Goal: Task Accomplishment & Management: Complete application form

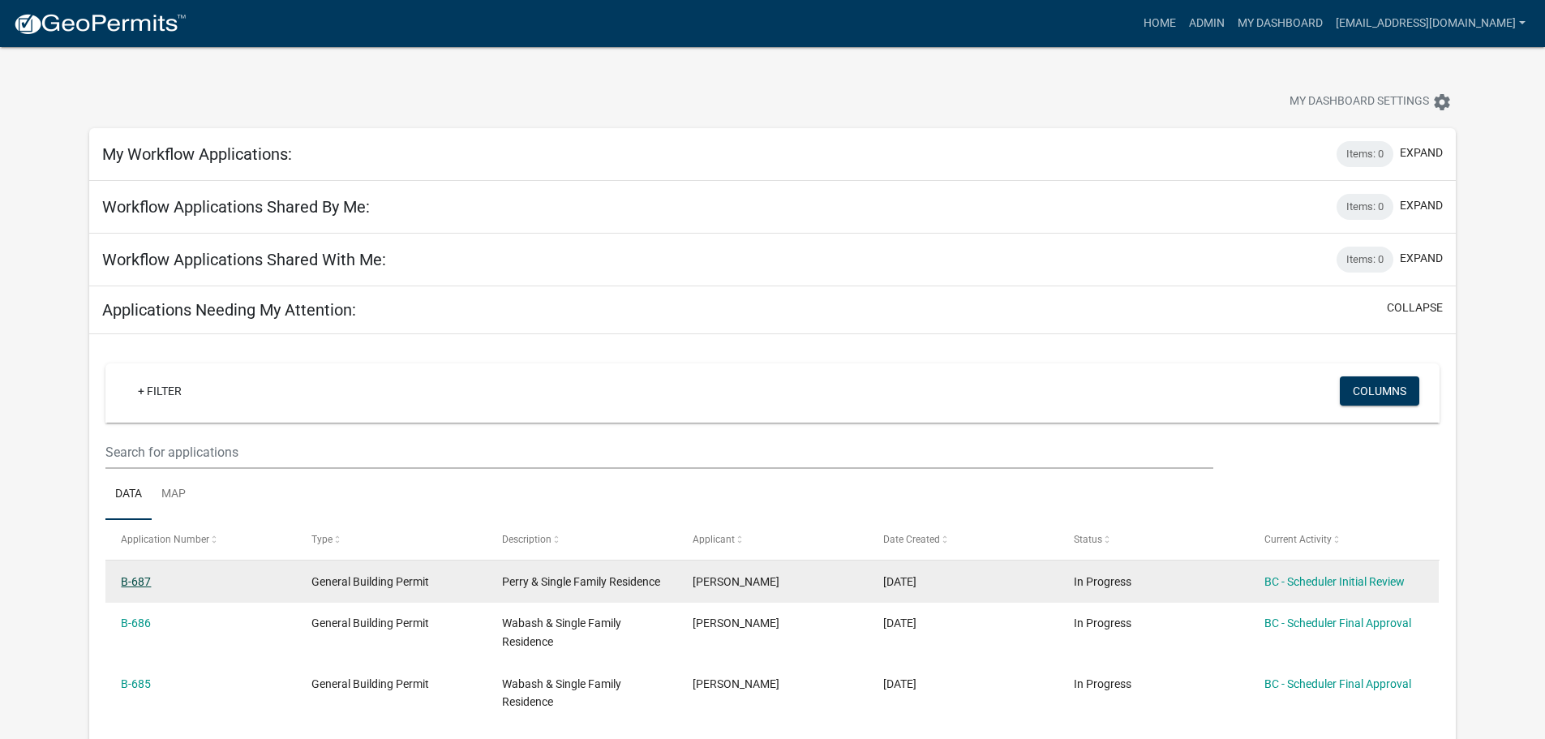
click at [142, 580] on link "B-687" at bounding box center [136, 581] width 30 height 13
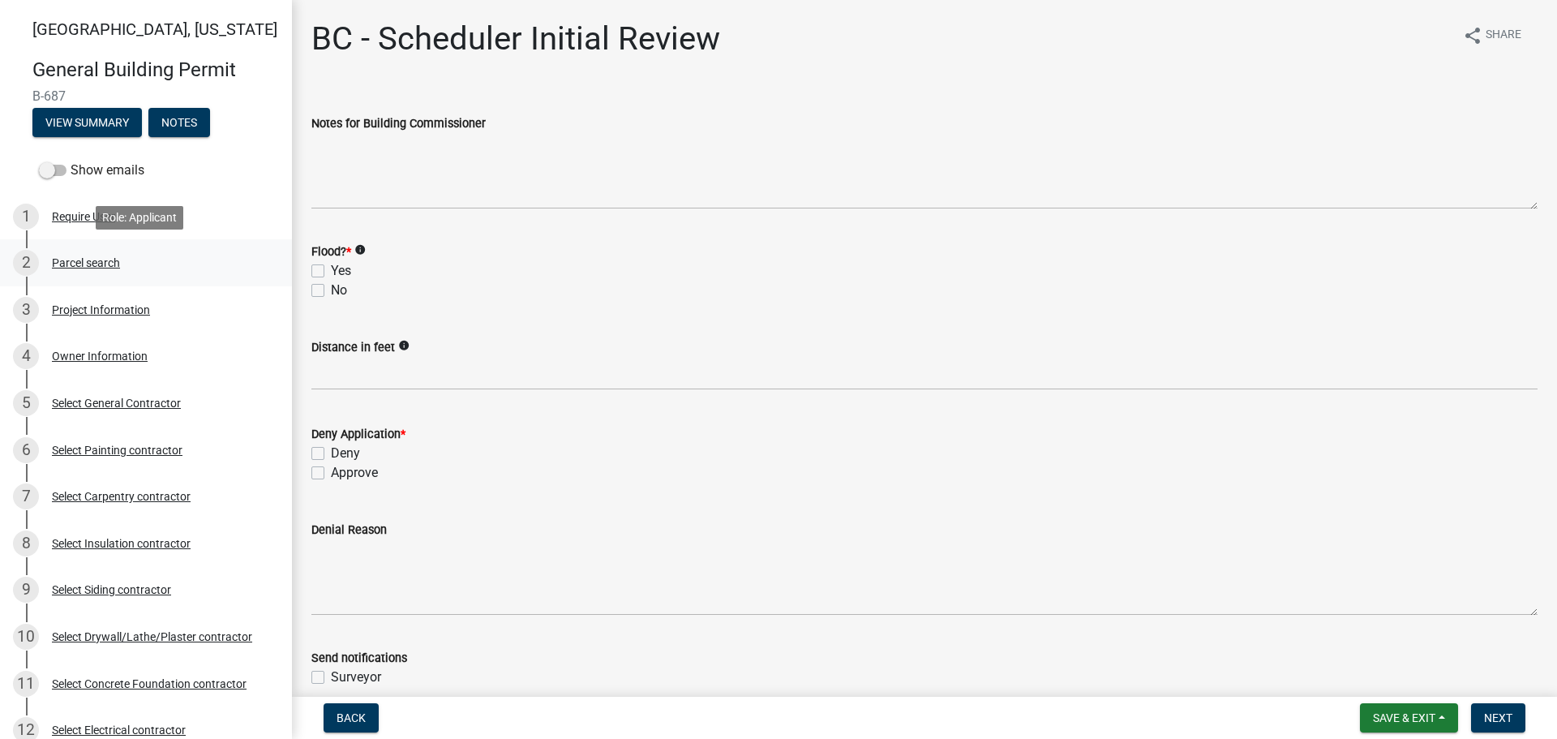
click at [88, 261] on div "Parcel search" at bounding box center [86, 262] width 68 height 11
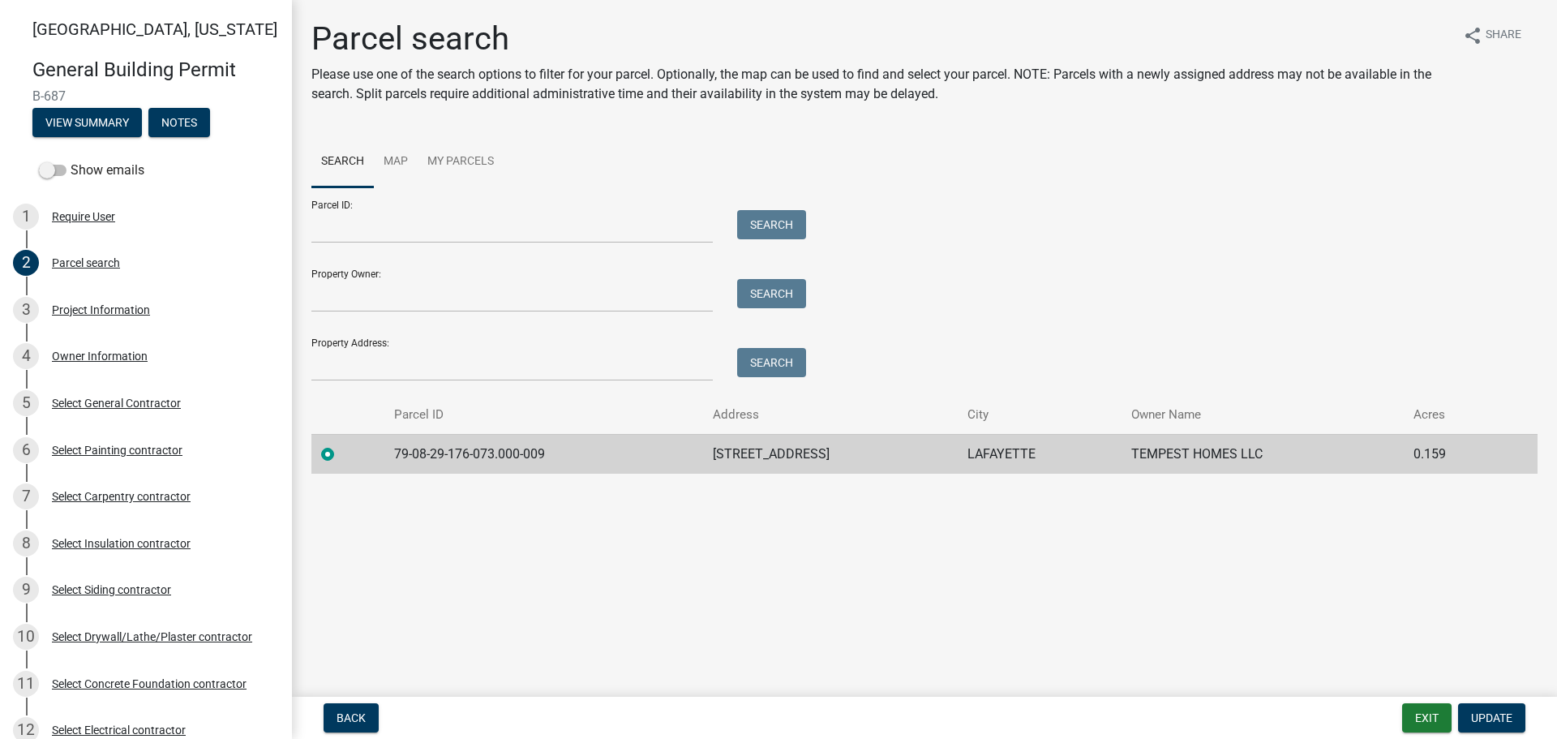
click at [540, 450] on td "79-08-29-176-073.000-009" at bounding box center [543, 454] width 319 height 40
click at [546, 450] on td "79-08-29-176-073.000-009" at bounding box center [543, 454] width 319 height 40
drag, startPoint x: 543, startPoint y: 450, endPoint x: 384, endPoint y: 452, distance: 158.9
click at [384, 452] on td "79-08-29-176-073.000-009" at bounding box center [543, 454] width 319 height 40
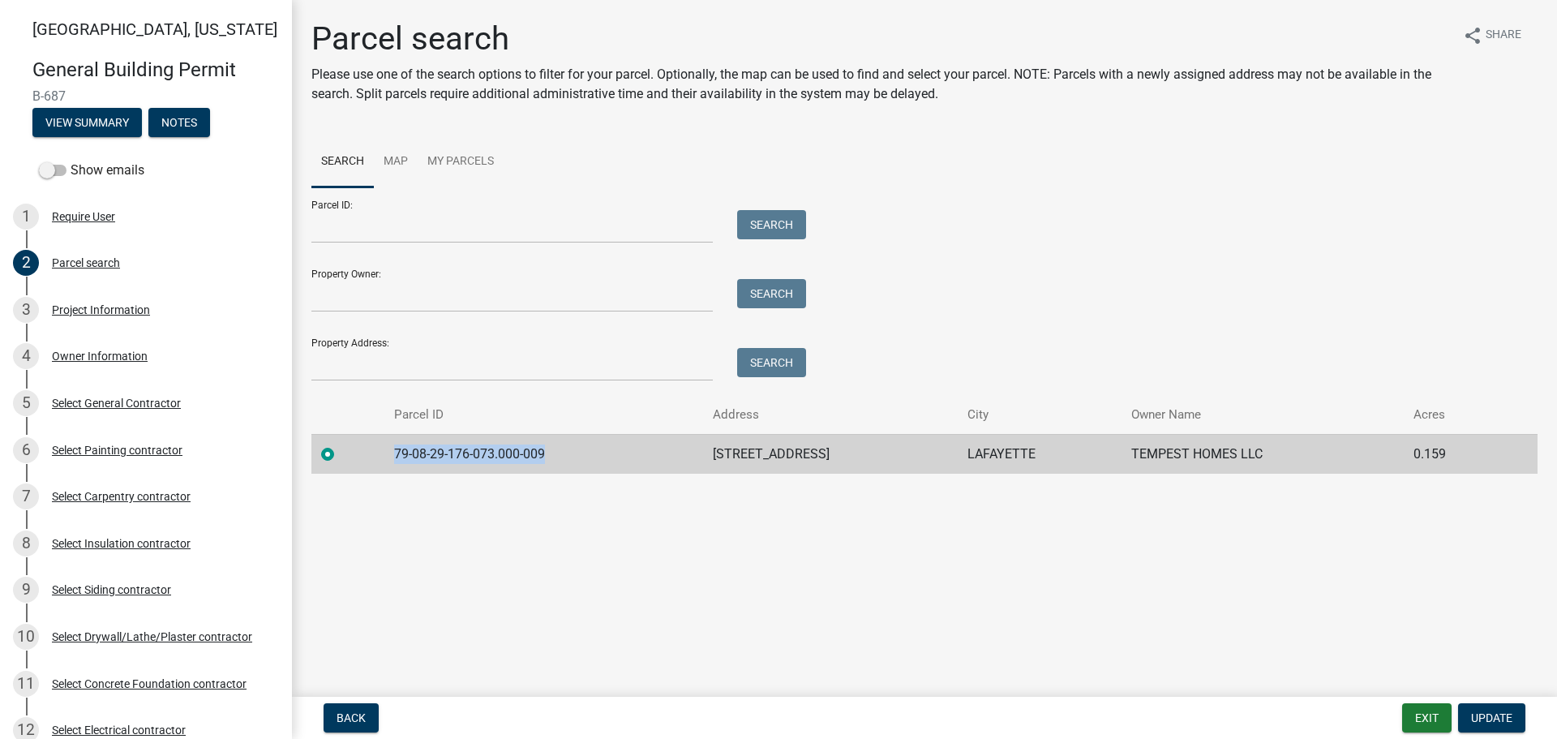
copy td "79-08-29-176-073.000-009"
click at [85, 313] on div "Project Information" at bounding box center [101, 309] width 98 height 11
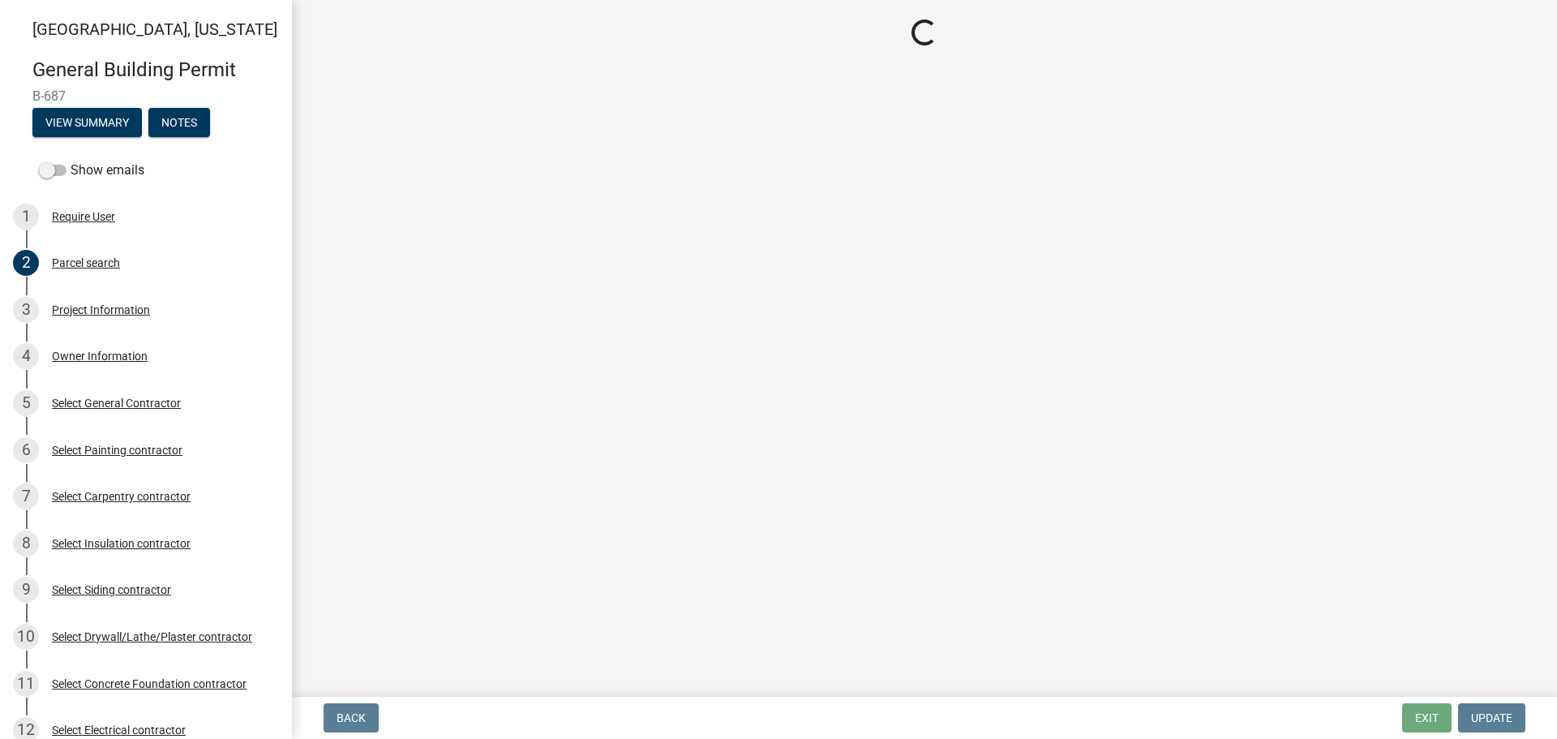
select select "39dd8e3a-6d5d-4294-aa82-b184892f1826"
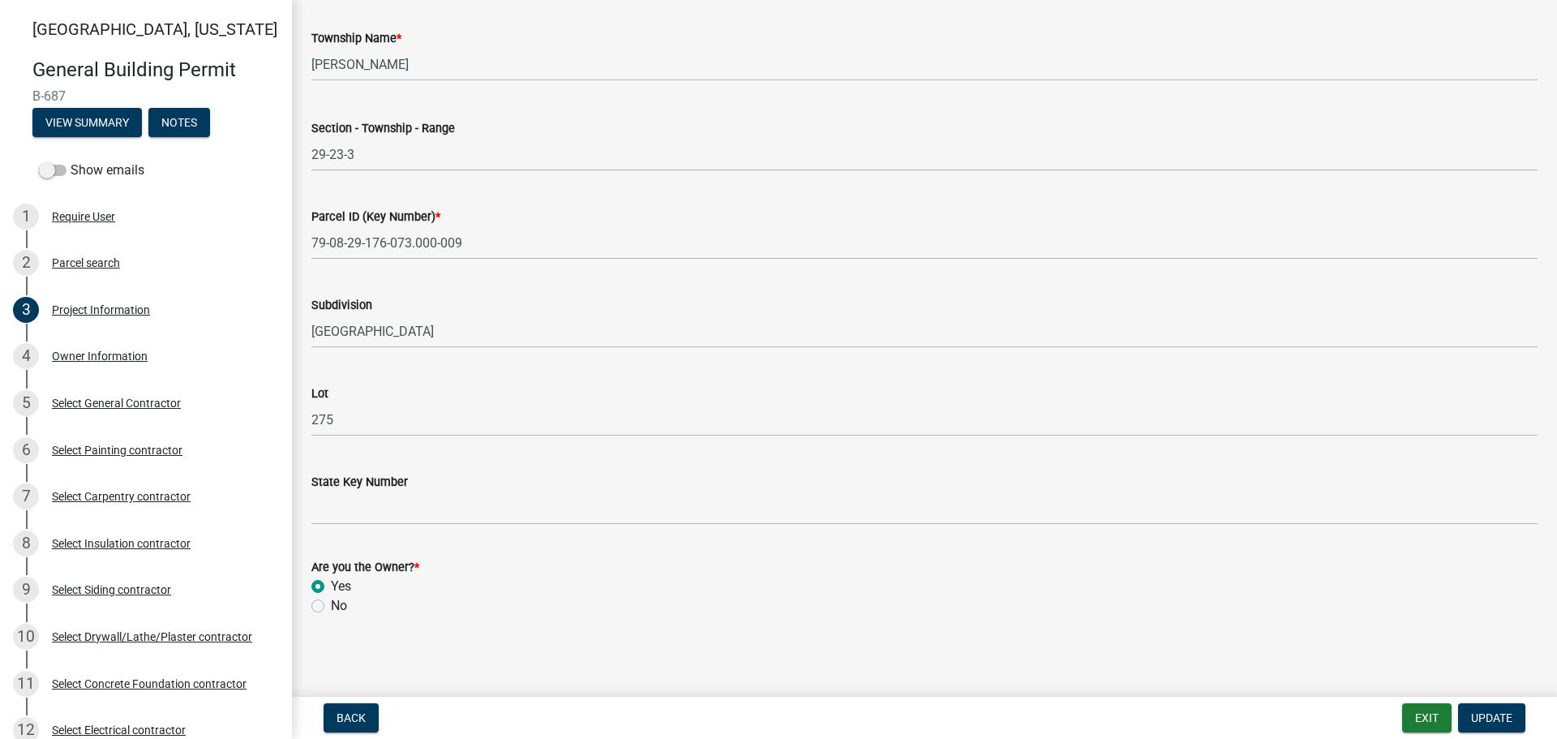
scroll to position [824, 0]
click at [101, 353] on div "Owner Information" at bounding box center [100, 355] width 96 height 11
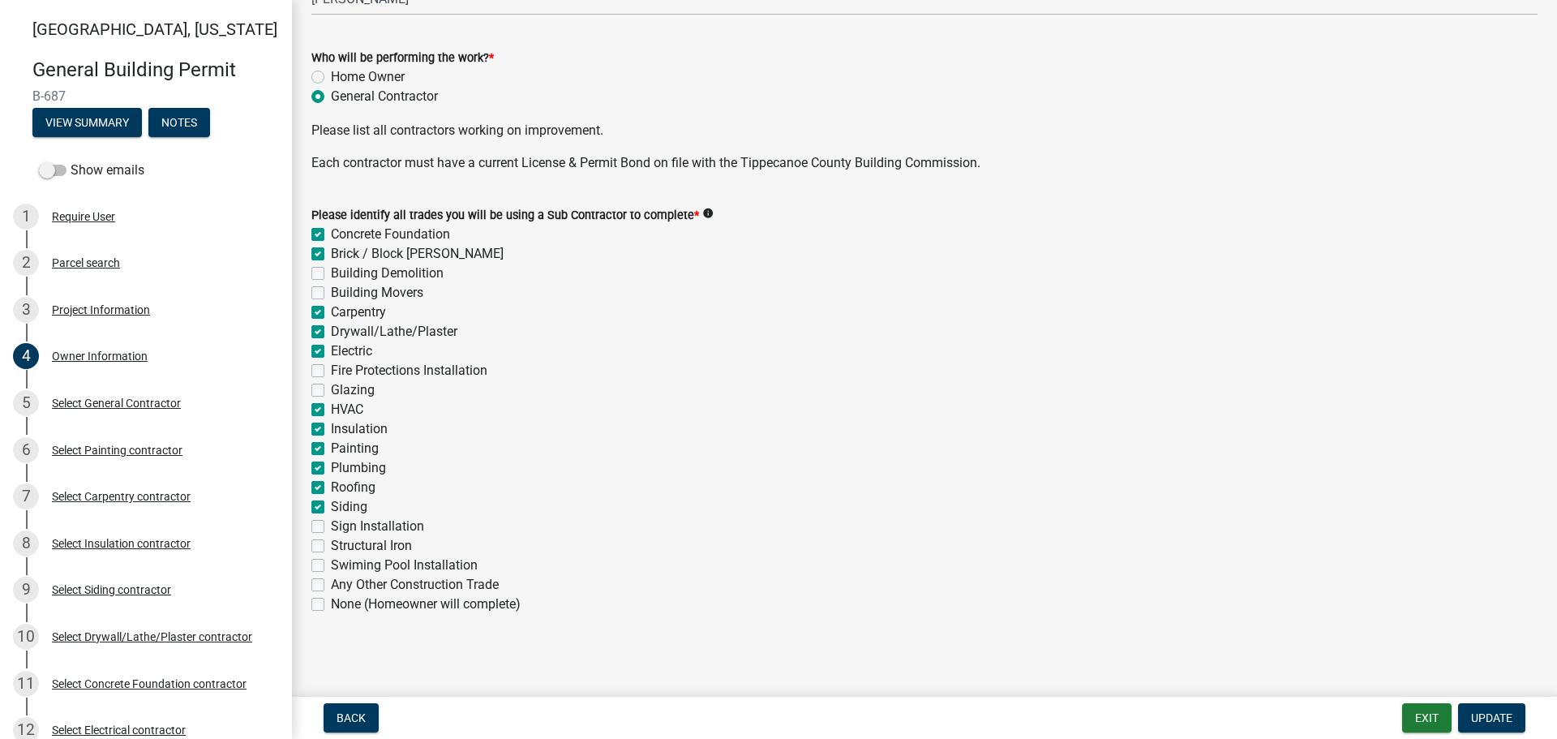
scroll to position [506, 0]
click at [119, 402] on div "Select General Contractor" at bounding box center [116, 402] width 129 height 11
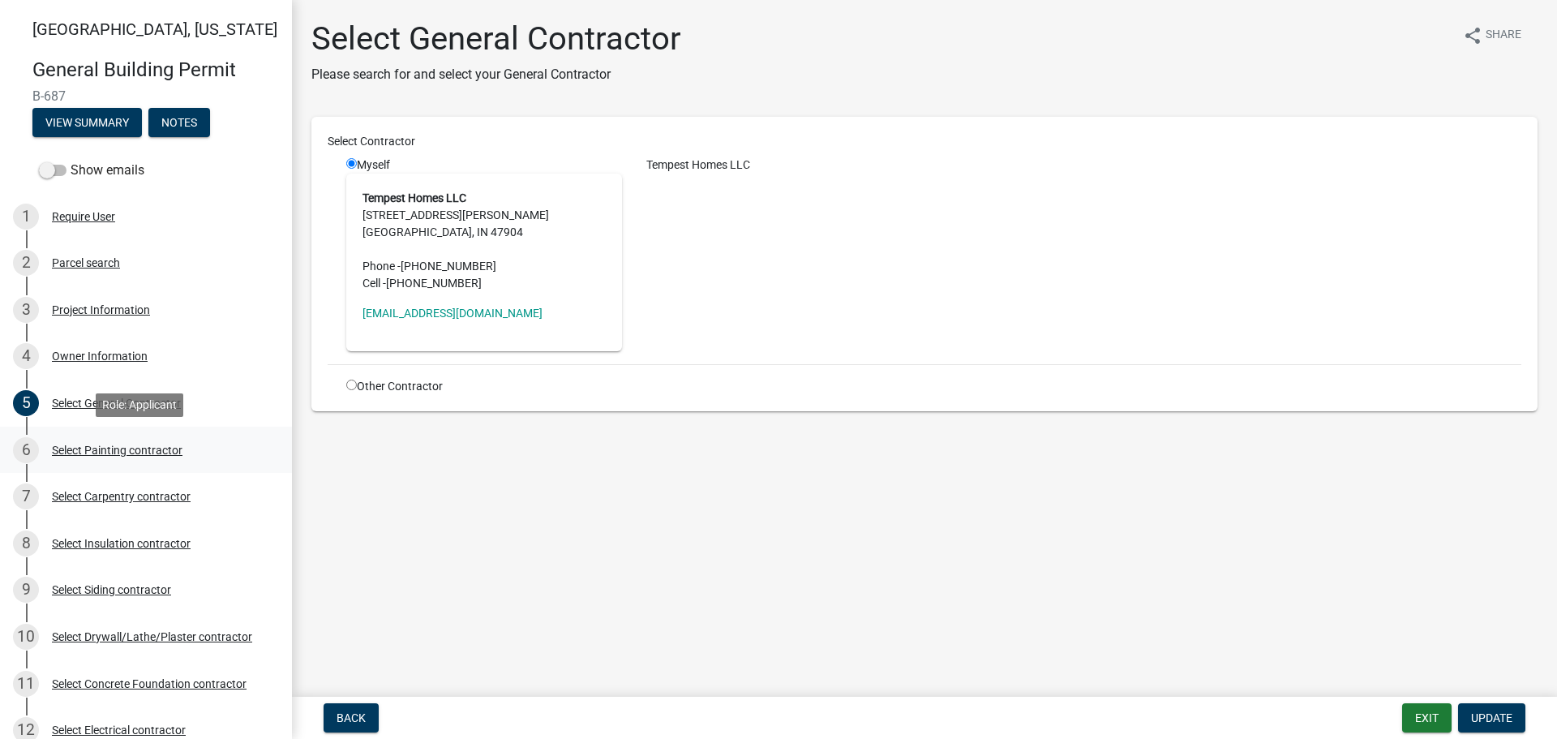
click at [84, 450] on div "Select Painting contractor" at bounding box center [117, 449] width 131 height 11
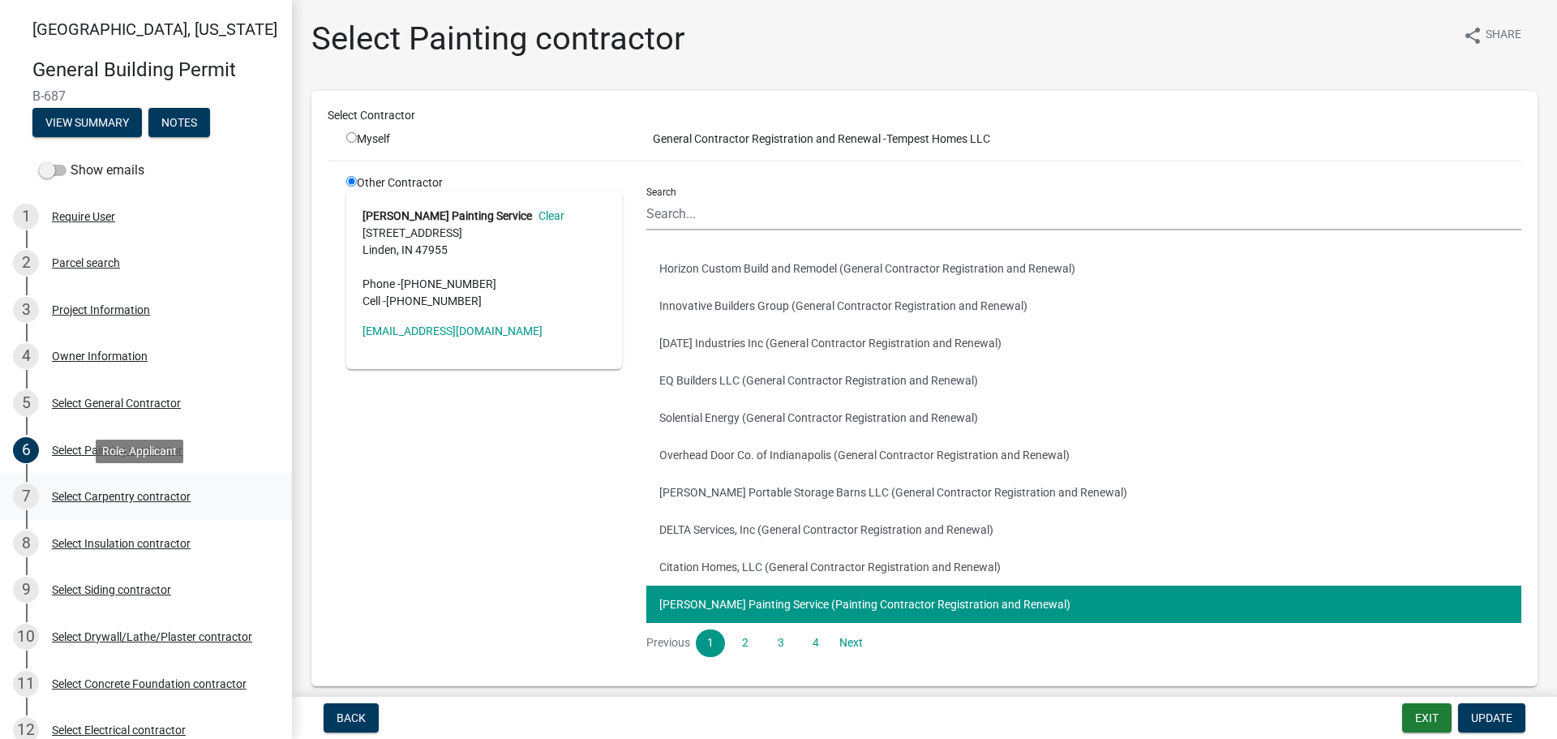
click at [90, 494] on div "Select Carpentry contractor" at bounding box center [121, 496] width 139 height 11
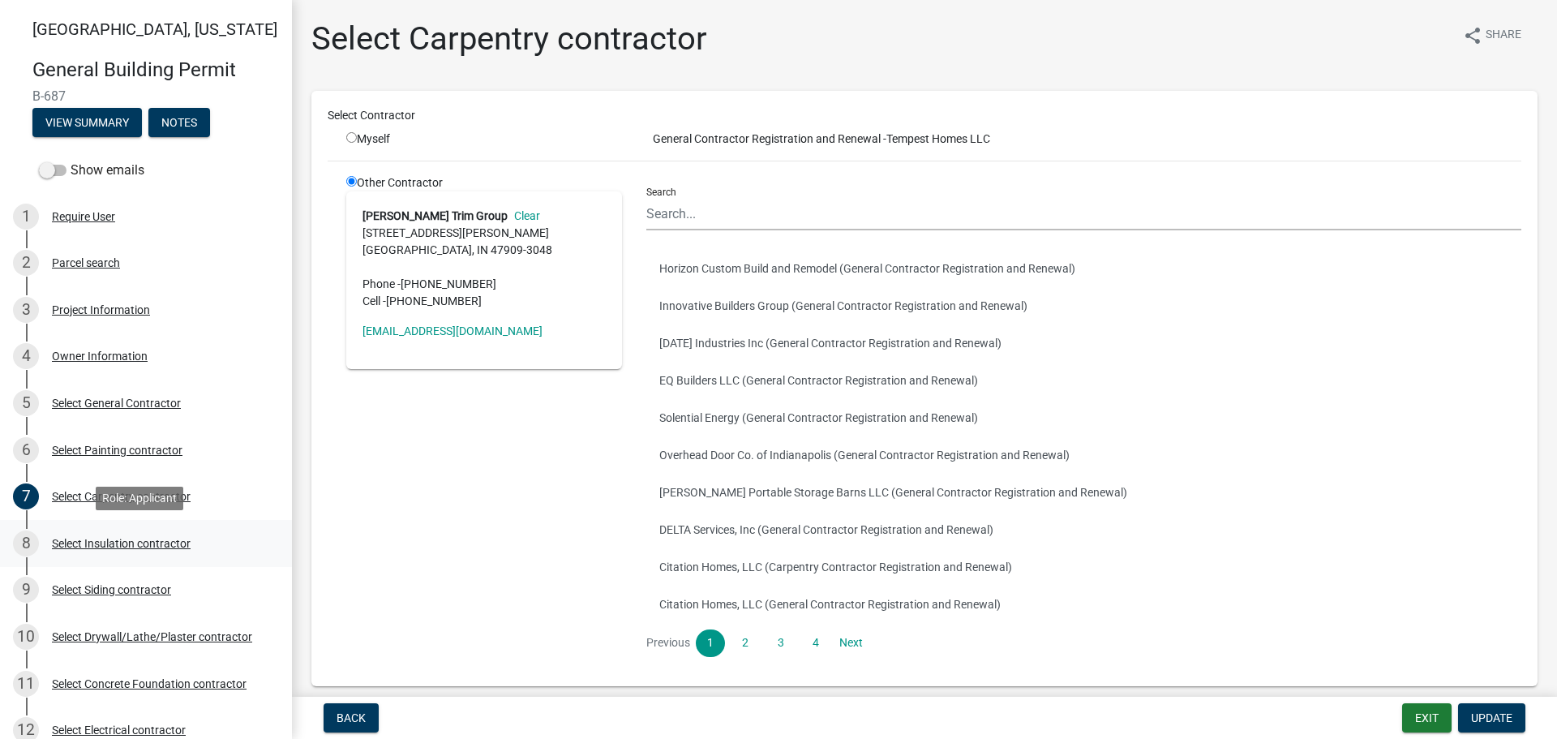
click at [91, 542] on div "Select Insulation contractor" at bounding box center [121, 543] width 139 height 11
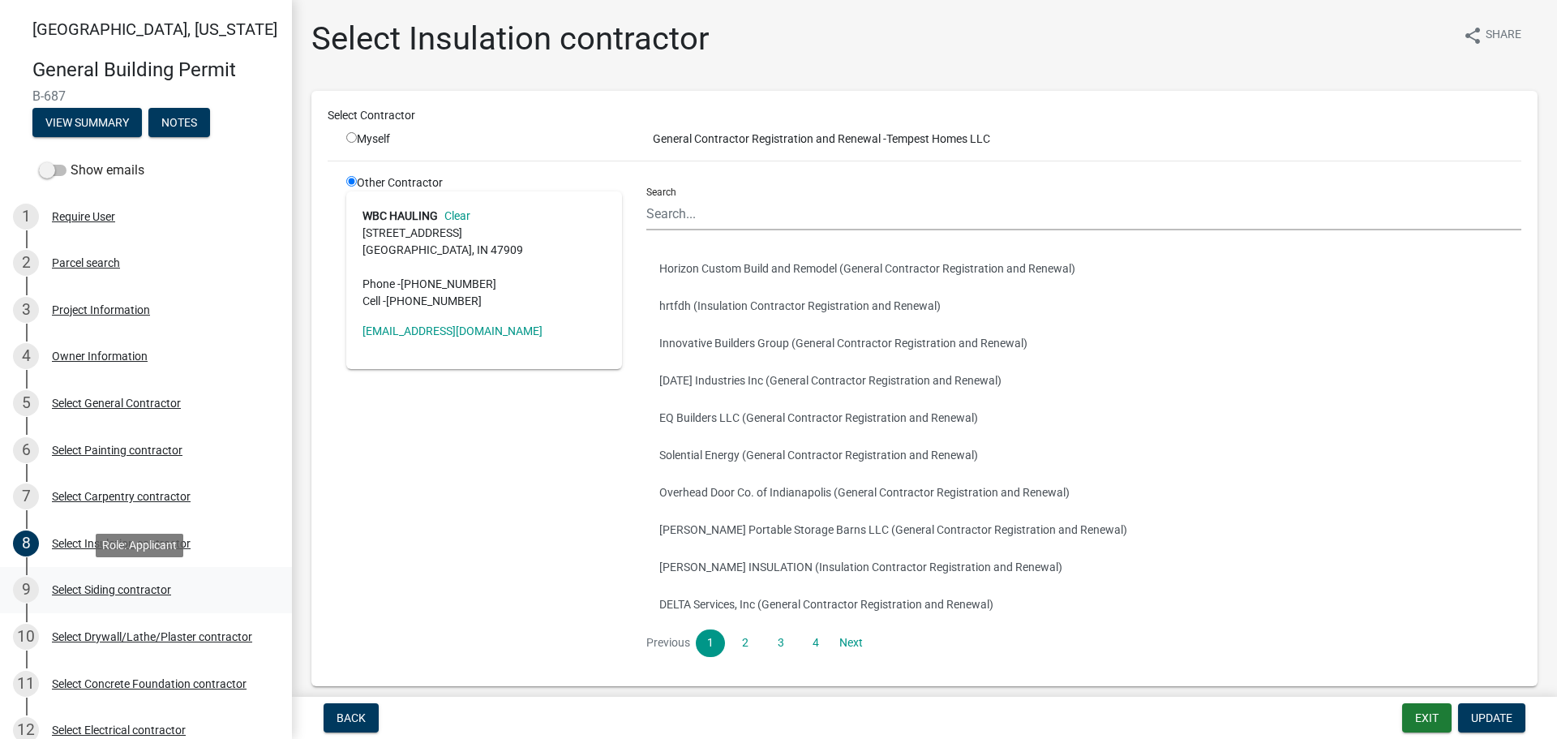
click at [84, 588] on div "Select Siding contractor" at bounding box center [111, 589] width 119 height 11
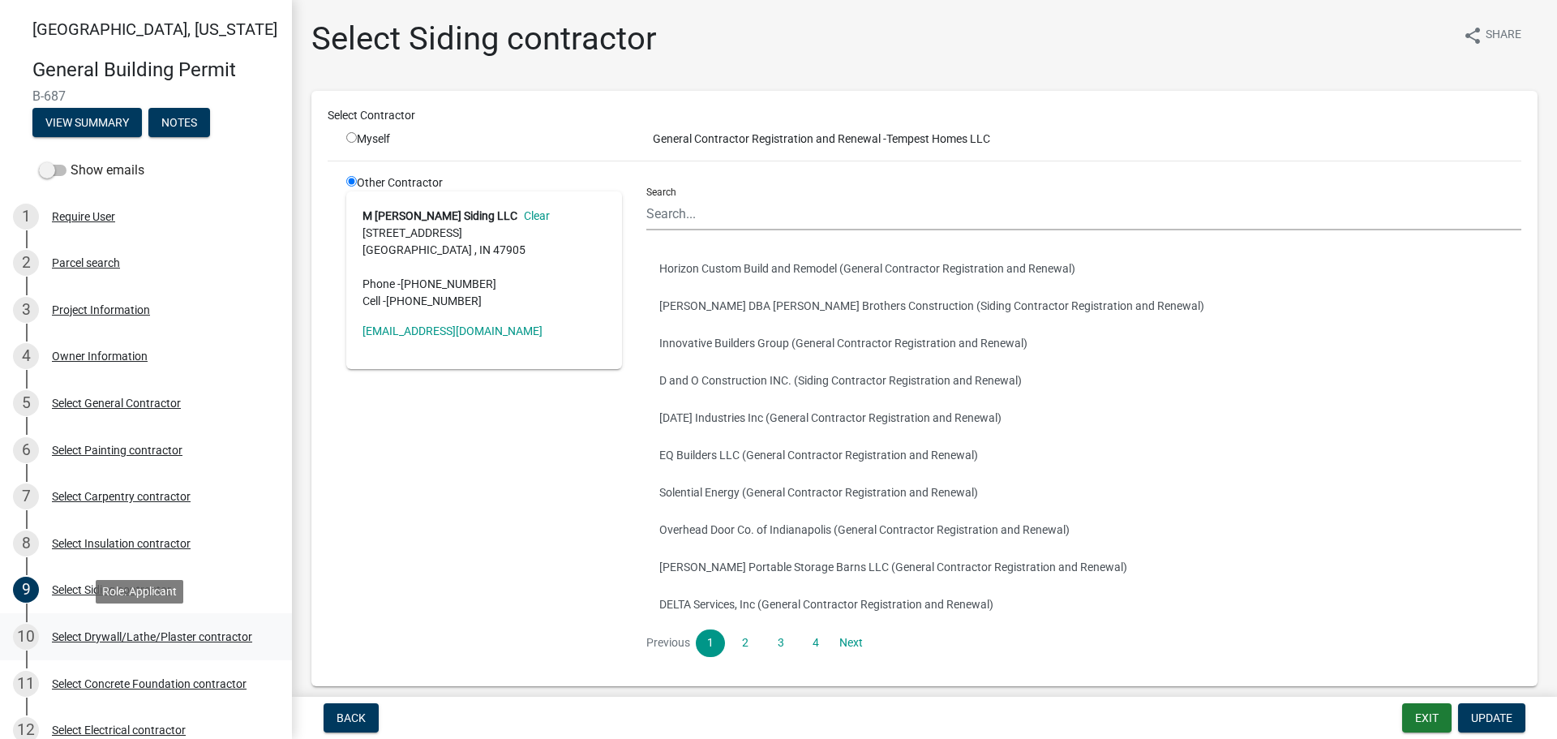
click at [113, 632] on div "Select Drywall/Lathe/Plaster contractor" at bounding box center [152, 636] width 200 height 11
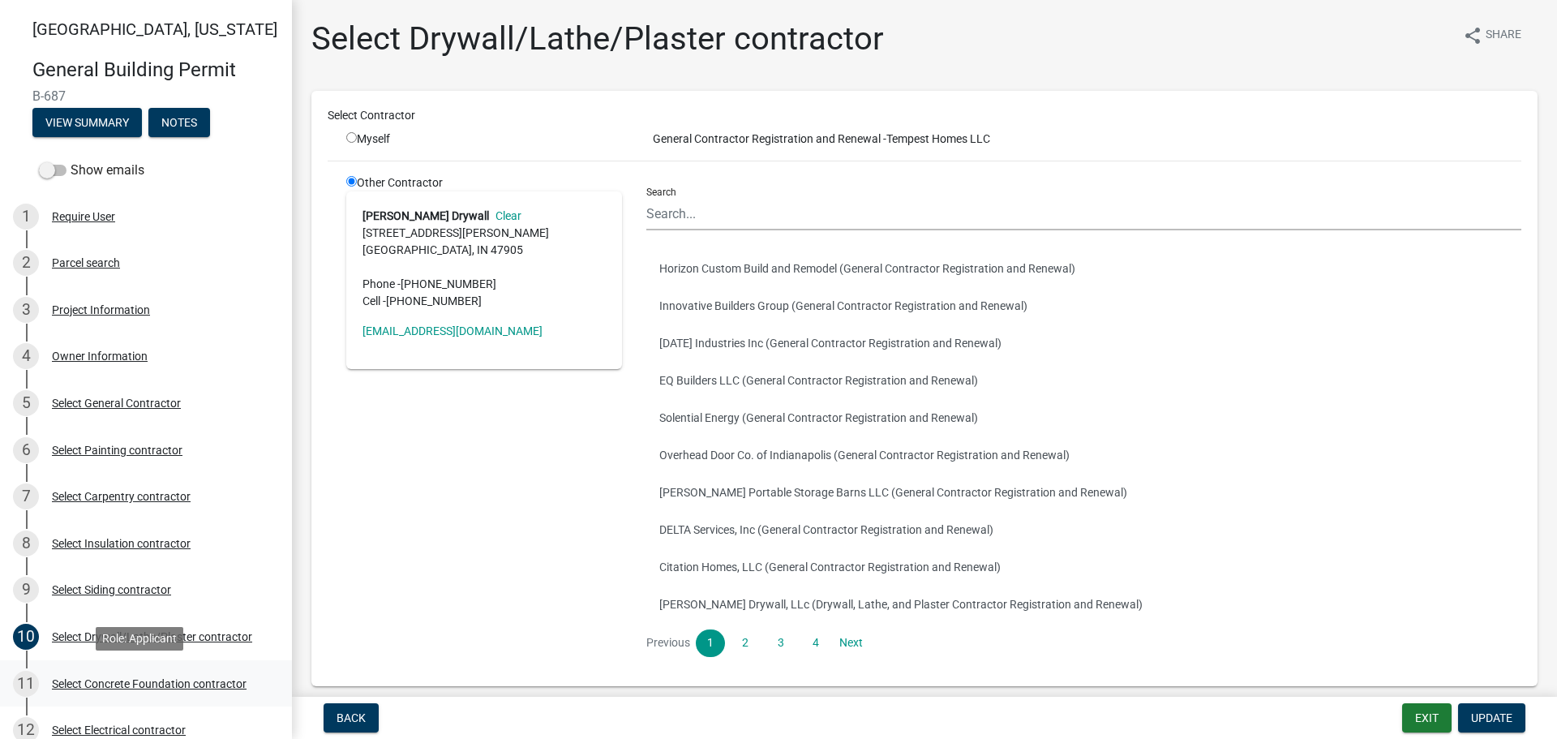
click at [139, 684] on div "Select Concrete Foundation contractor" at bounding box center [149, 683] width 195 height 11
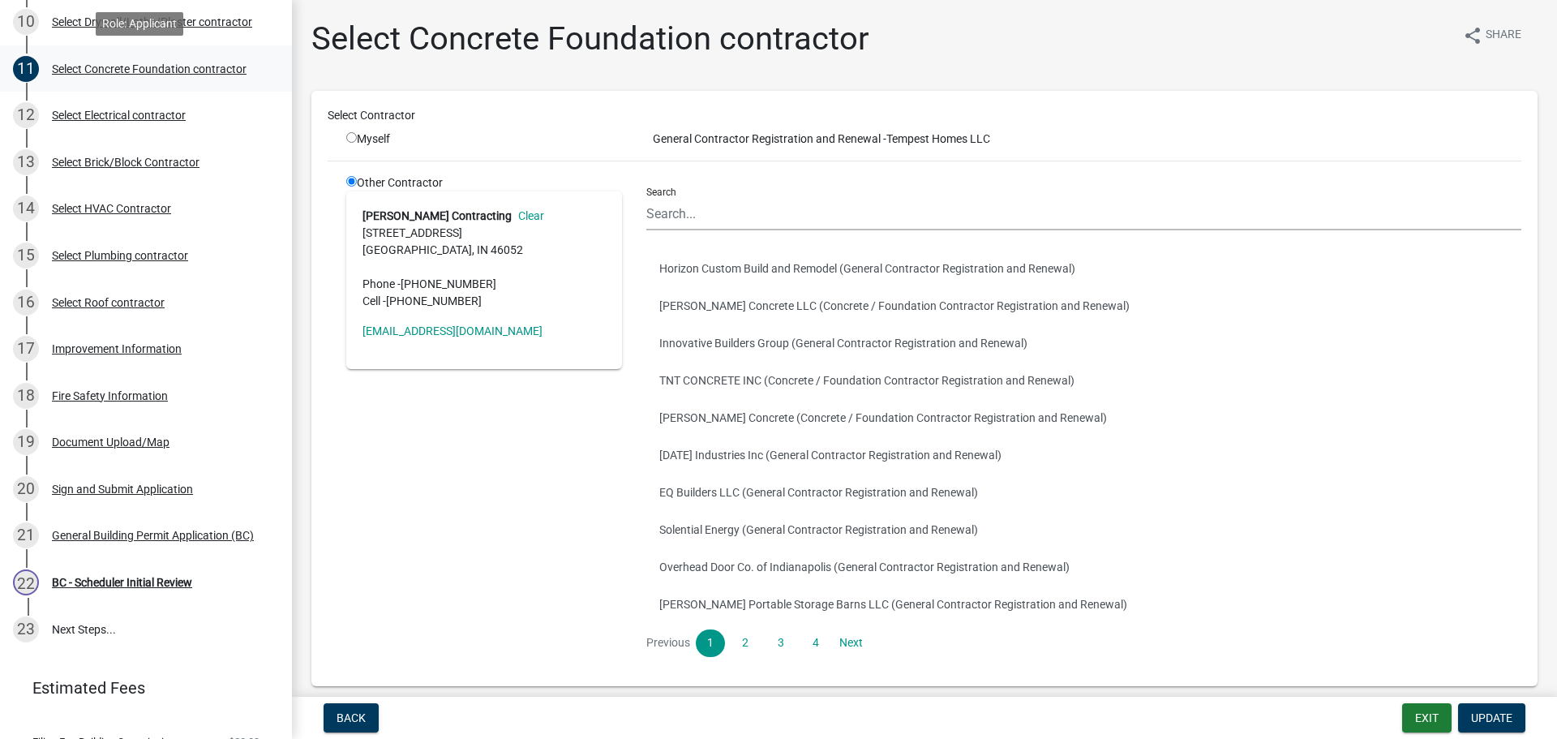
scroll to position [679, 0]
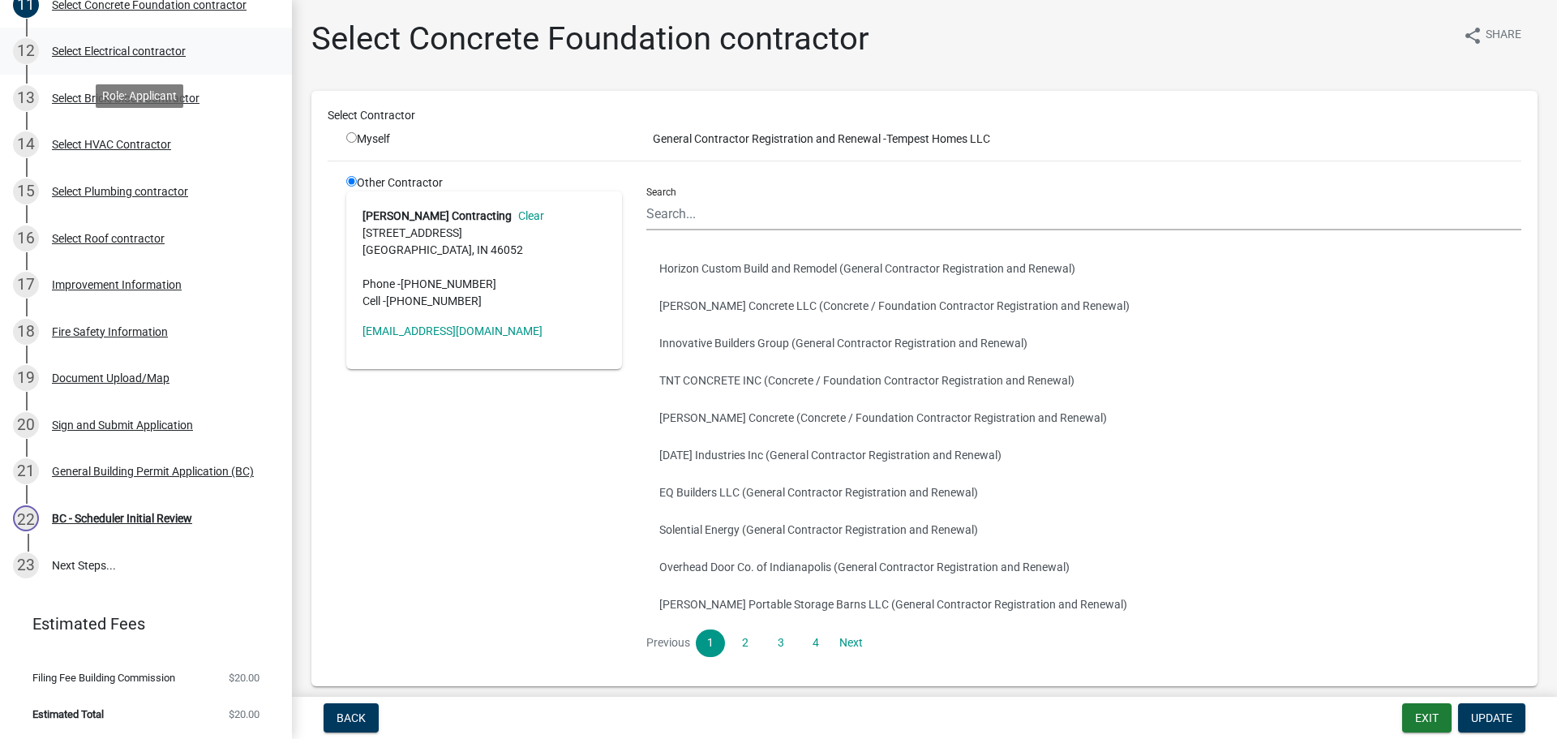
click at [118, 42] on div "12 Select Electrical contractor" at bounding box center [139, 51] width 253 height 26
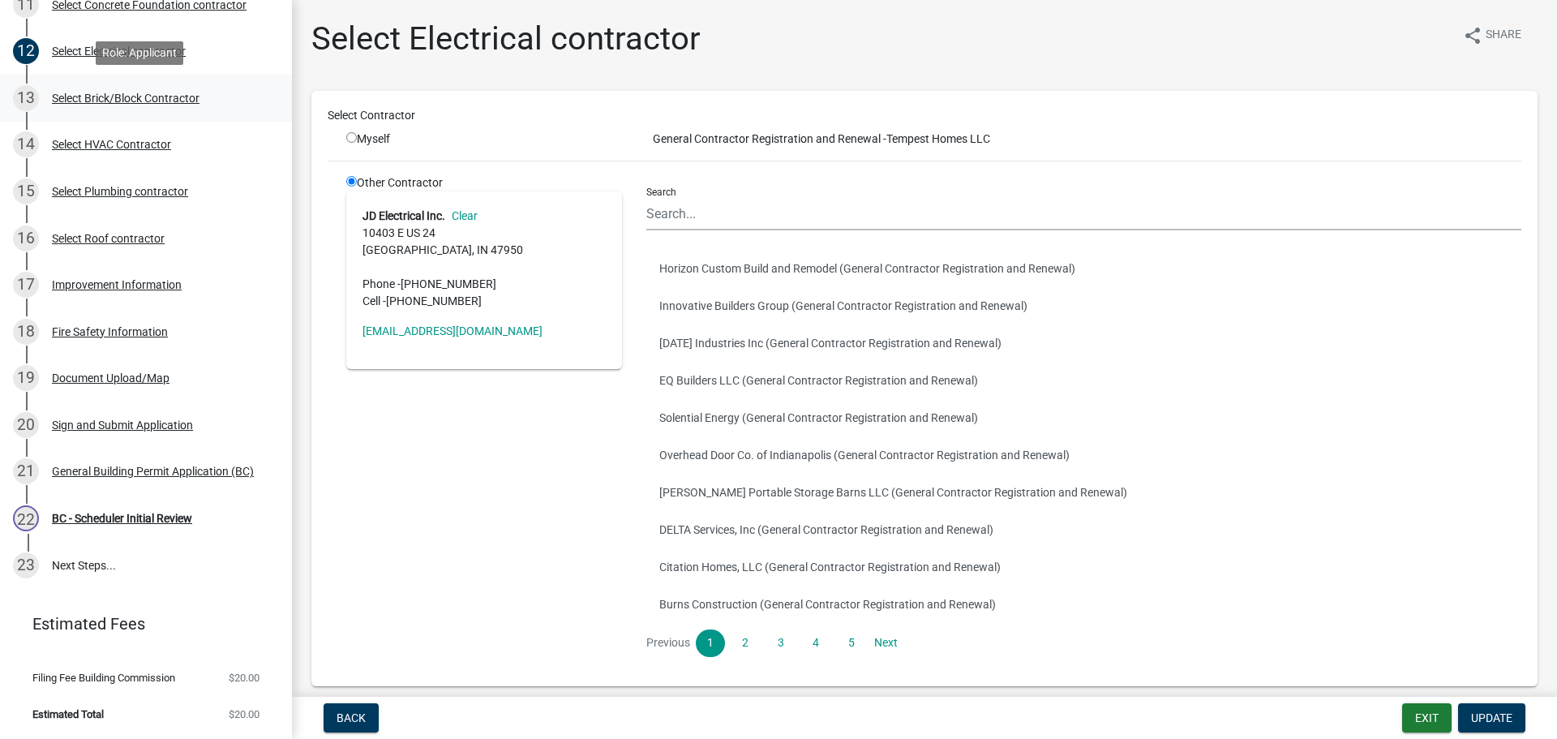
click at [111, 92] on div "Select Brick/Block Contractor" at bounding box center [126, 97] width 148 height 11
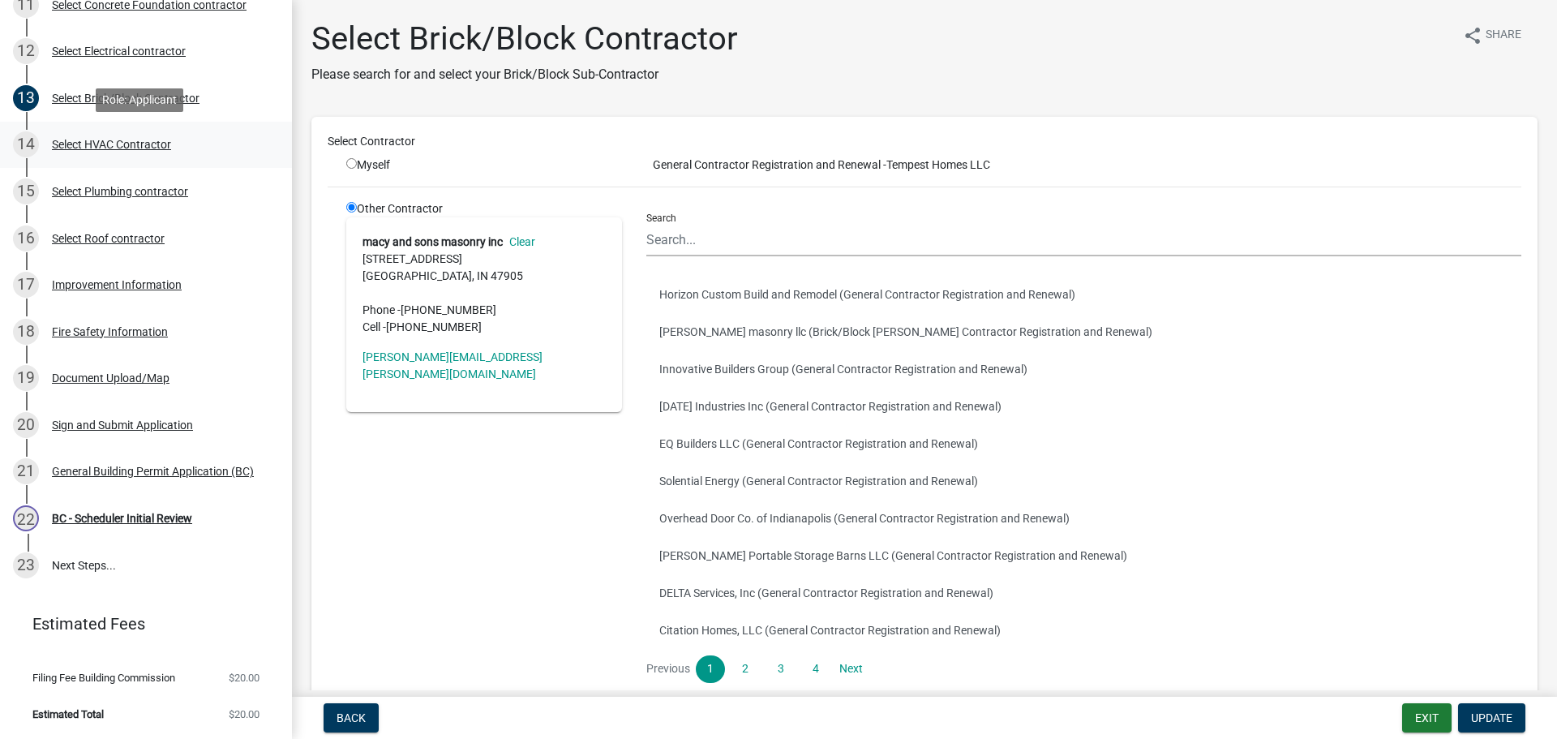
click at [111, 142] on div "Select HVAC Contractor" at bounding box center [111, 144] width 119 height 11
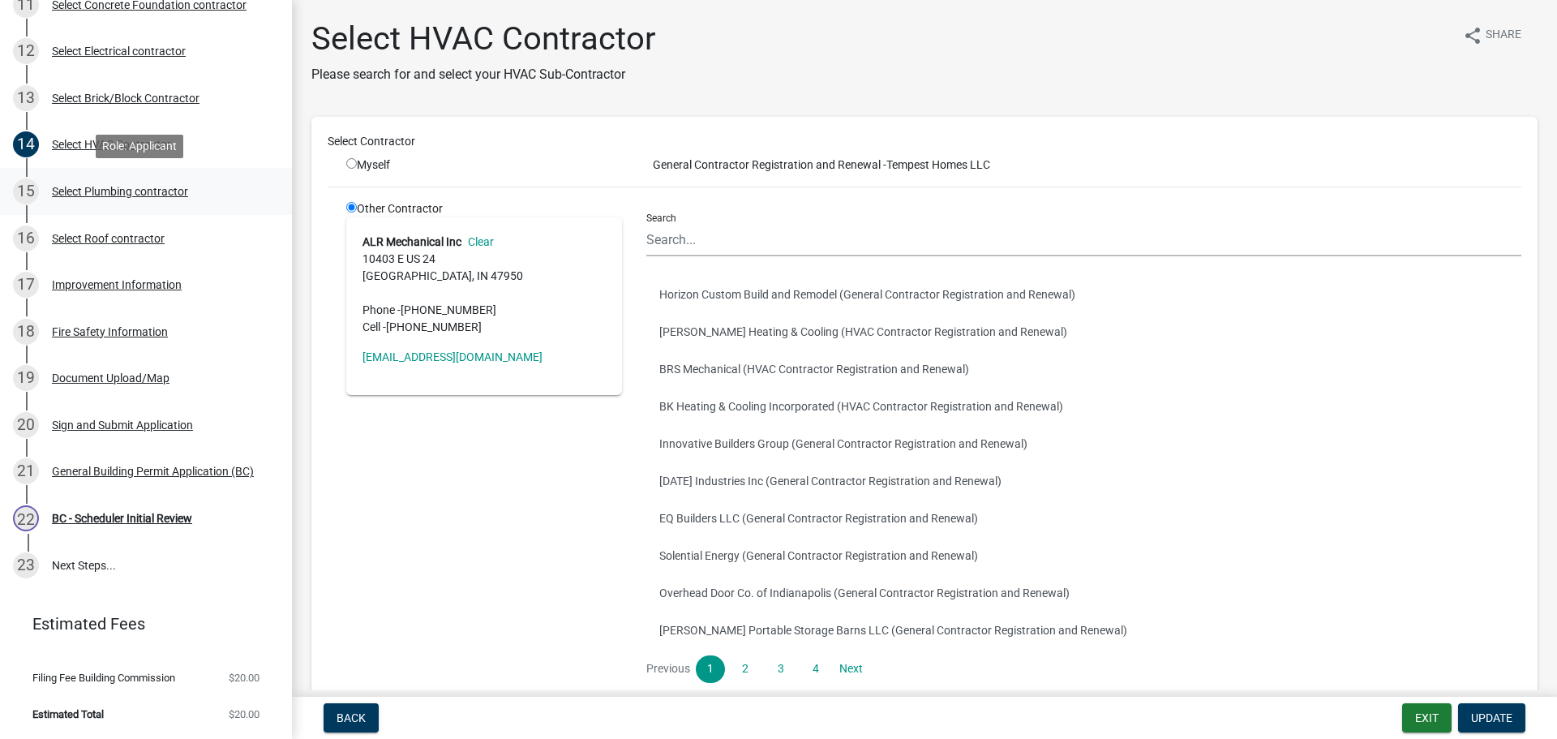
click at [115, 188] on div "Select Plumbing contractor" at bounding box center [120, 191] width 136 height 11
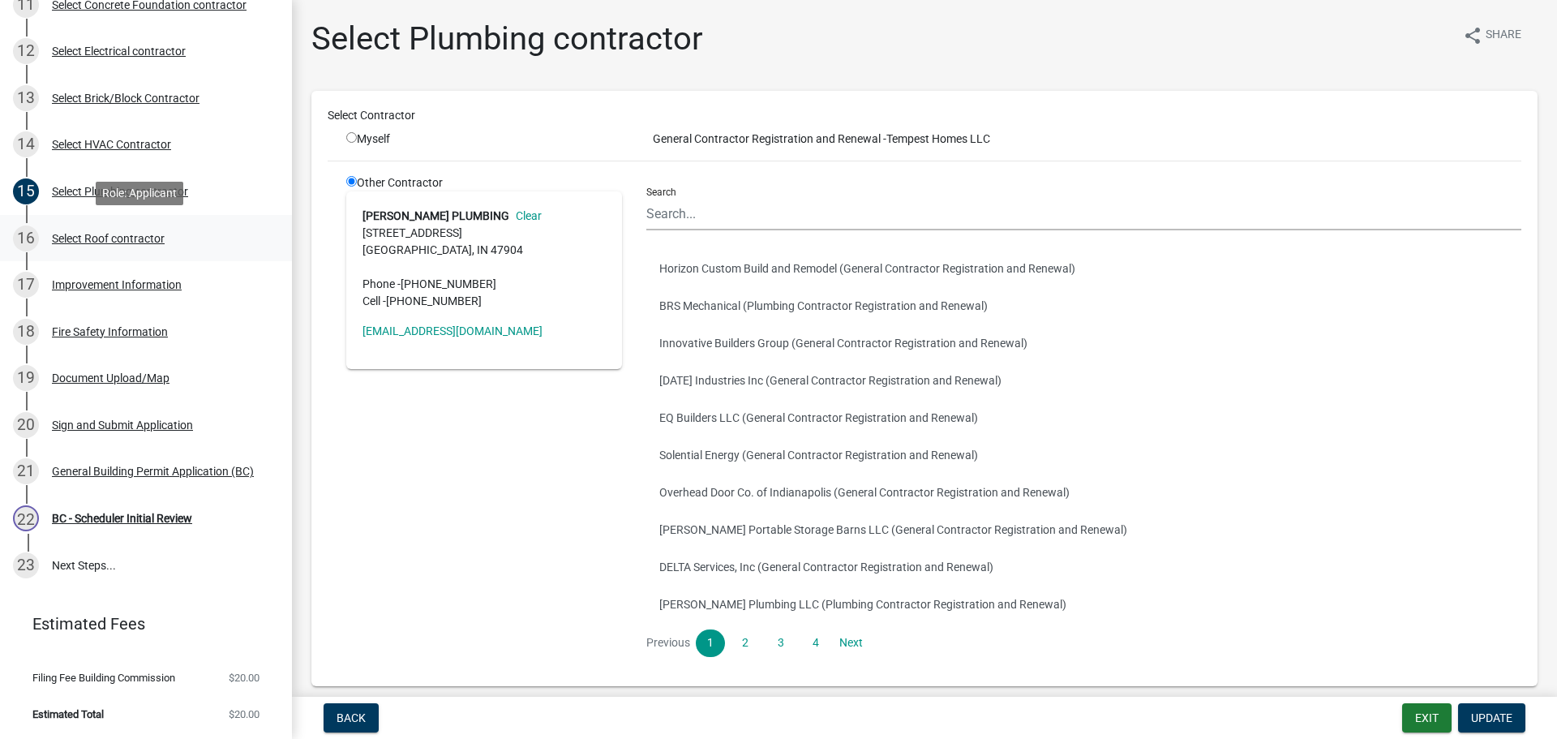
click at [115, 239] on div "Select Roof contractor" at bounding box center [108, 238] width 113 height 11
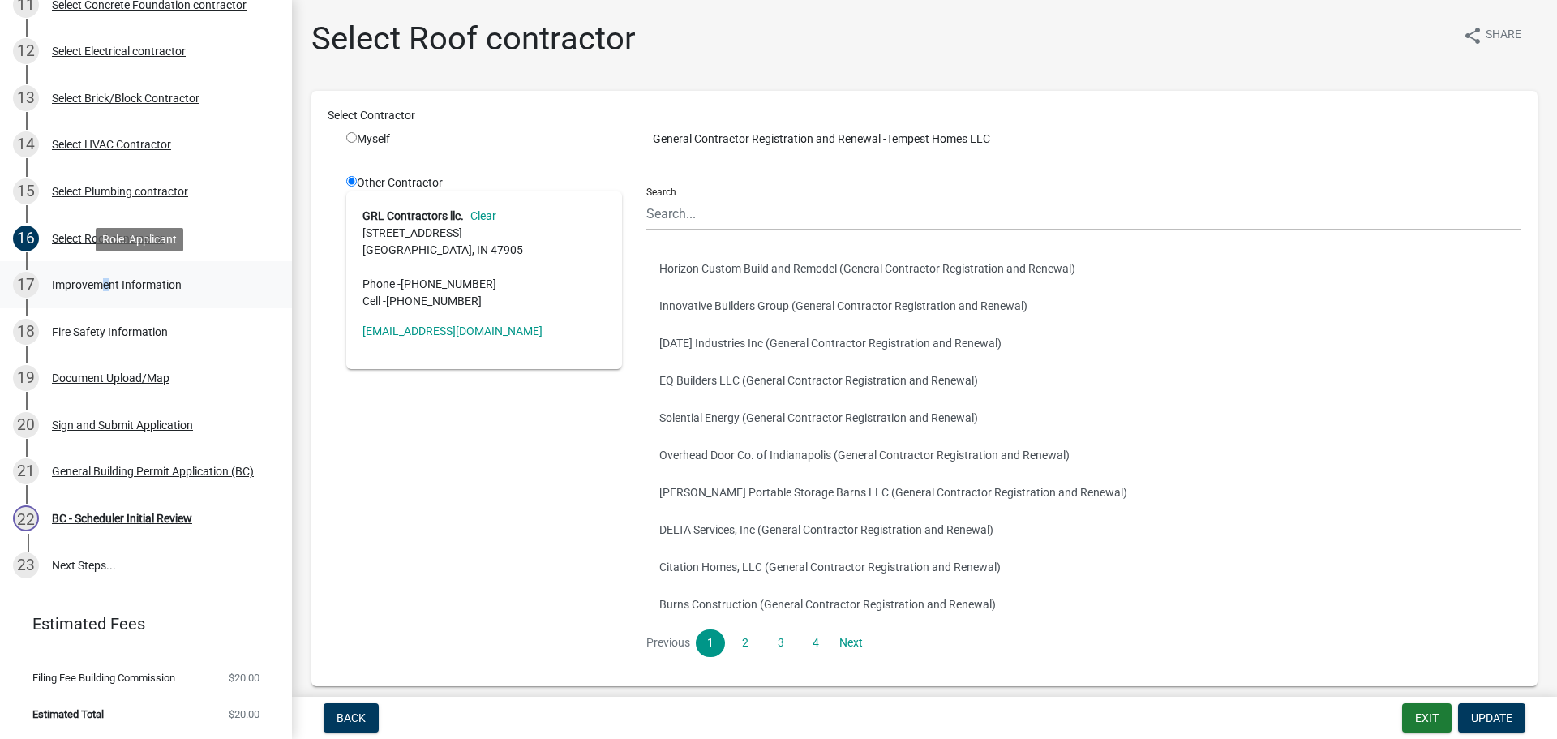
click at [94, 281] on div "Improvement Information" at bounding box center [117, 284] width 130 height 11
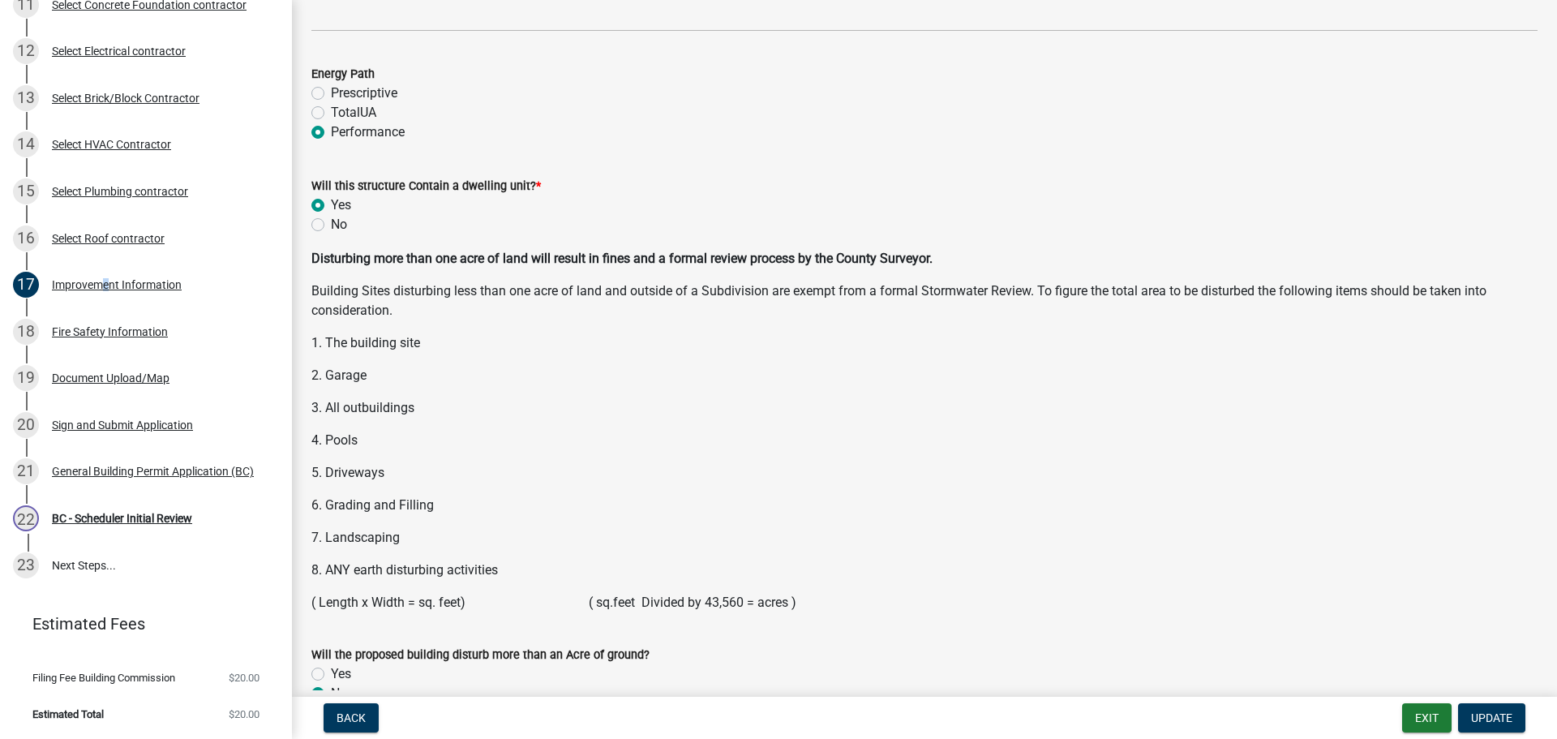
scroll to position [2027, 0]
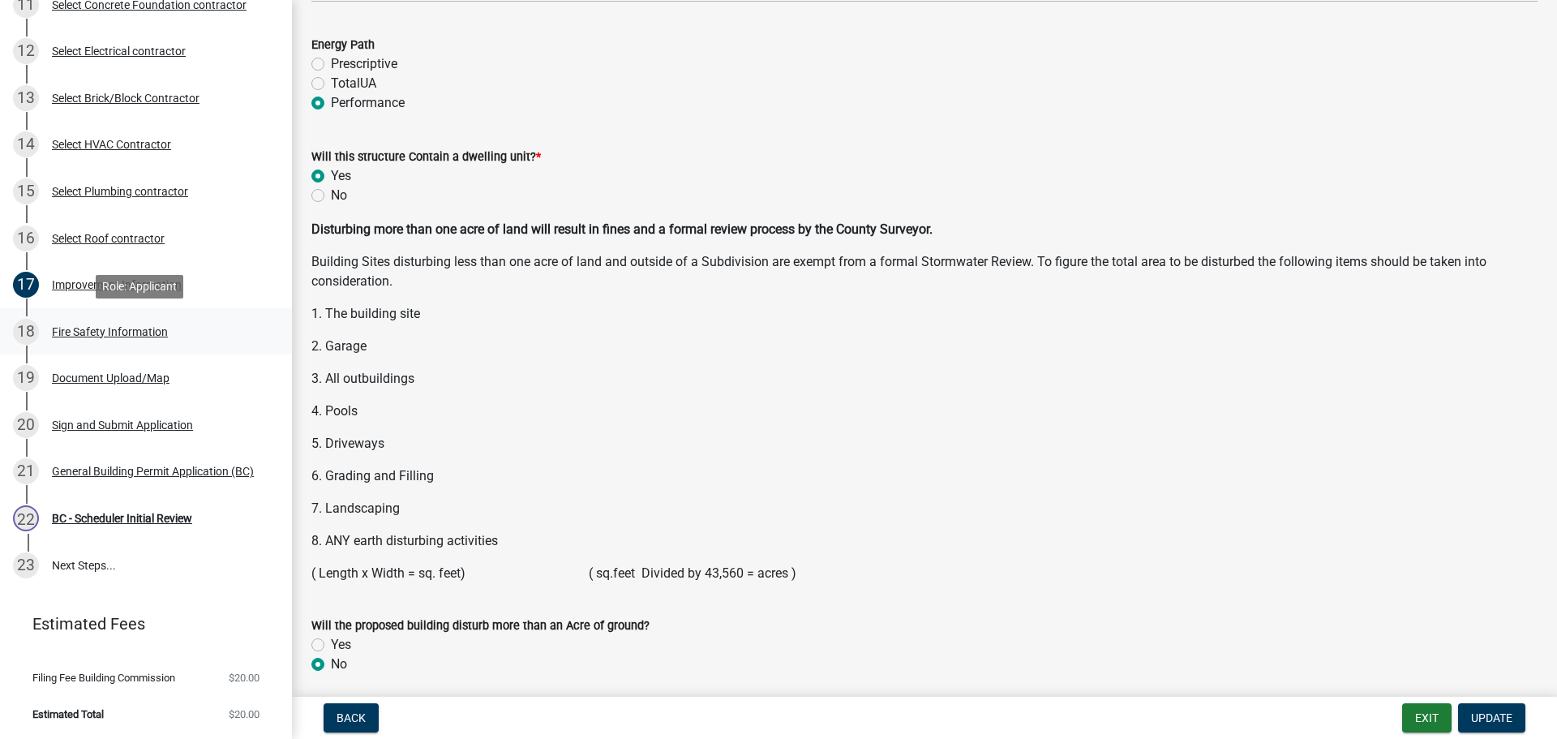
click at [92, 332] on div "Fire Safety Information" at bounding box center [110, 331] width 116 height 11
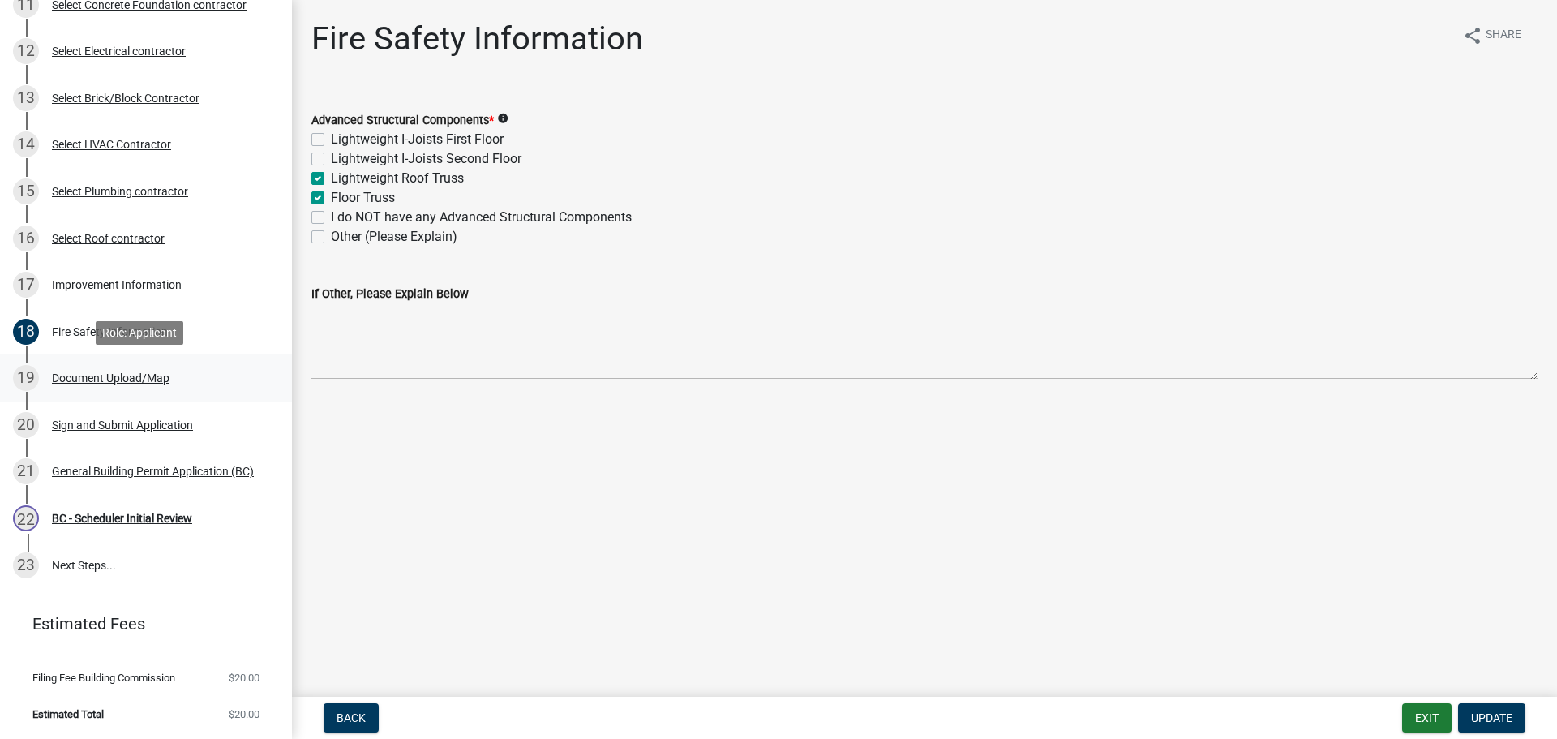
click at [96, 373] on div "Document Upload/Map" at bounding box center [111, 377] width 118 height 11
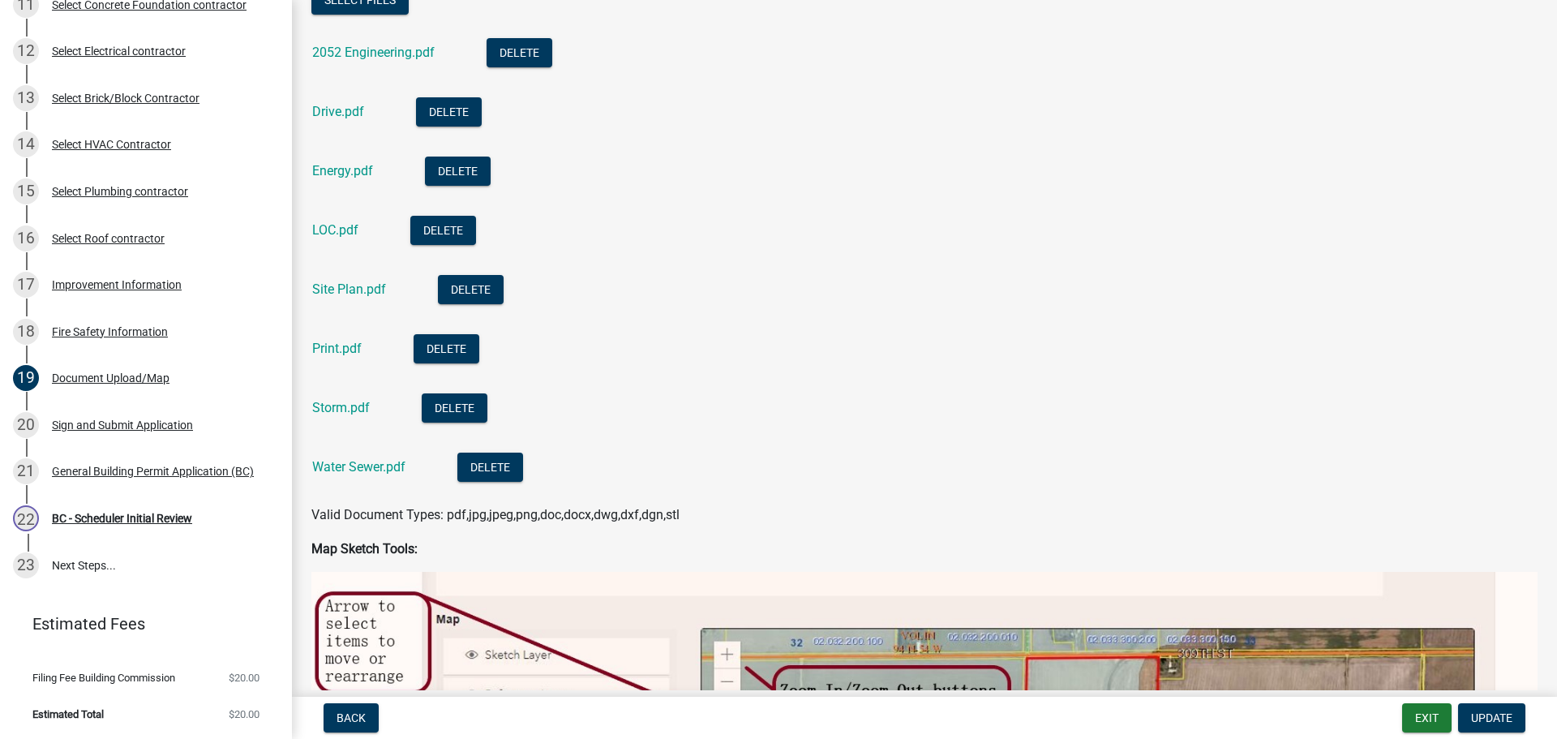
scroll to position [568, 0]
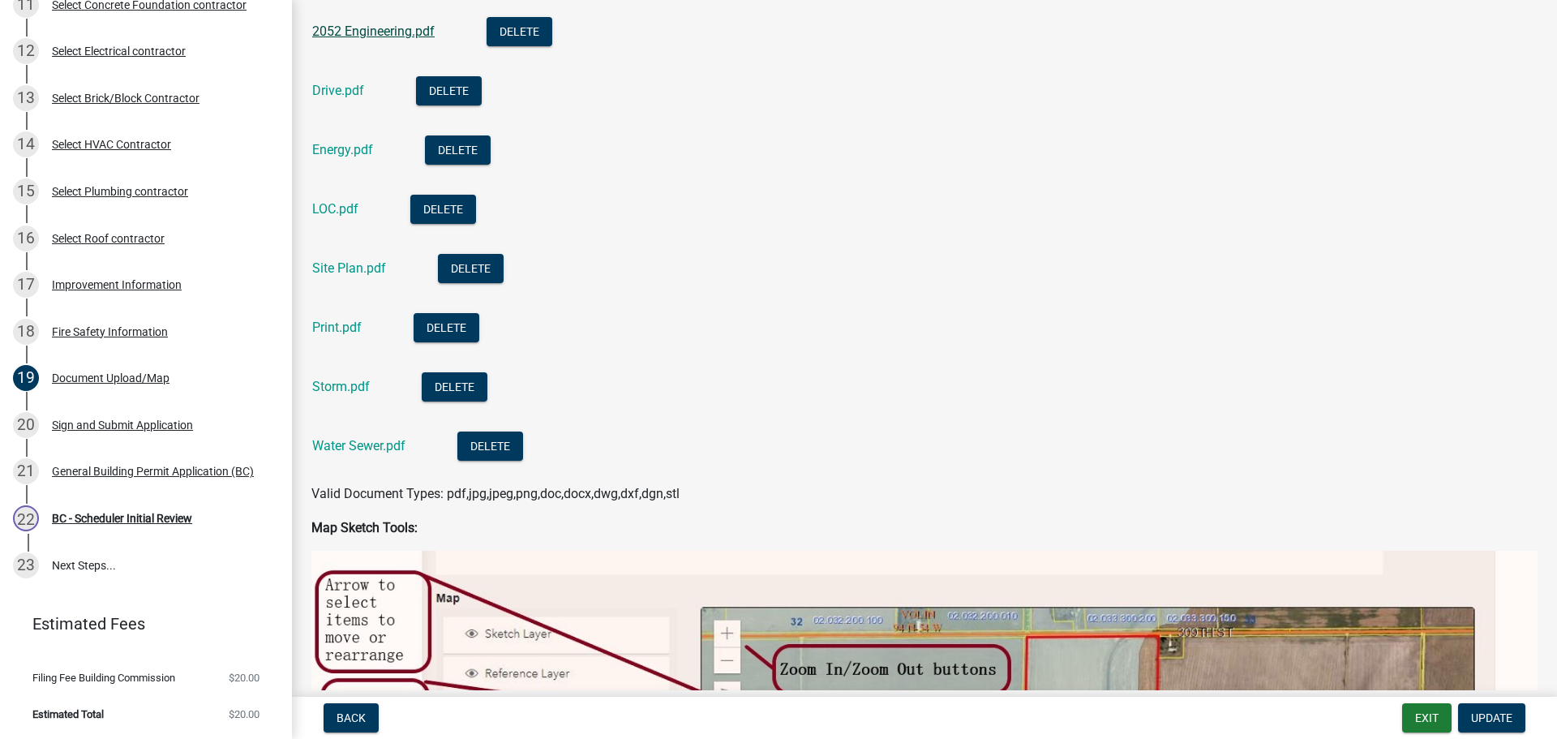
click at [379, 27] on link "2052 Engineering.pdf" at bounding box center [373, 31] width 122 height 15
click at [337, 87] on link "Drive.pdf" at bounding box center [338, 90] width 52 height 15
click at [339, 152] on link "Energy.pdf" at bounding box center [342, 149] width 61 height 15
click at [337, 264] on link "Site Plan.pdf" at bounding box center [349, 267] width 74 height 15
click at [340, 401] on ul "2052 Engineering.pdf Delete Drive.pdf Delete Energy.pdf Delete LOC.pdf Delete S…" at bounding box center [924, 241] width 1226 height 486
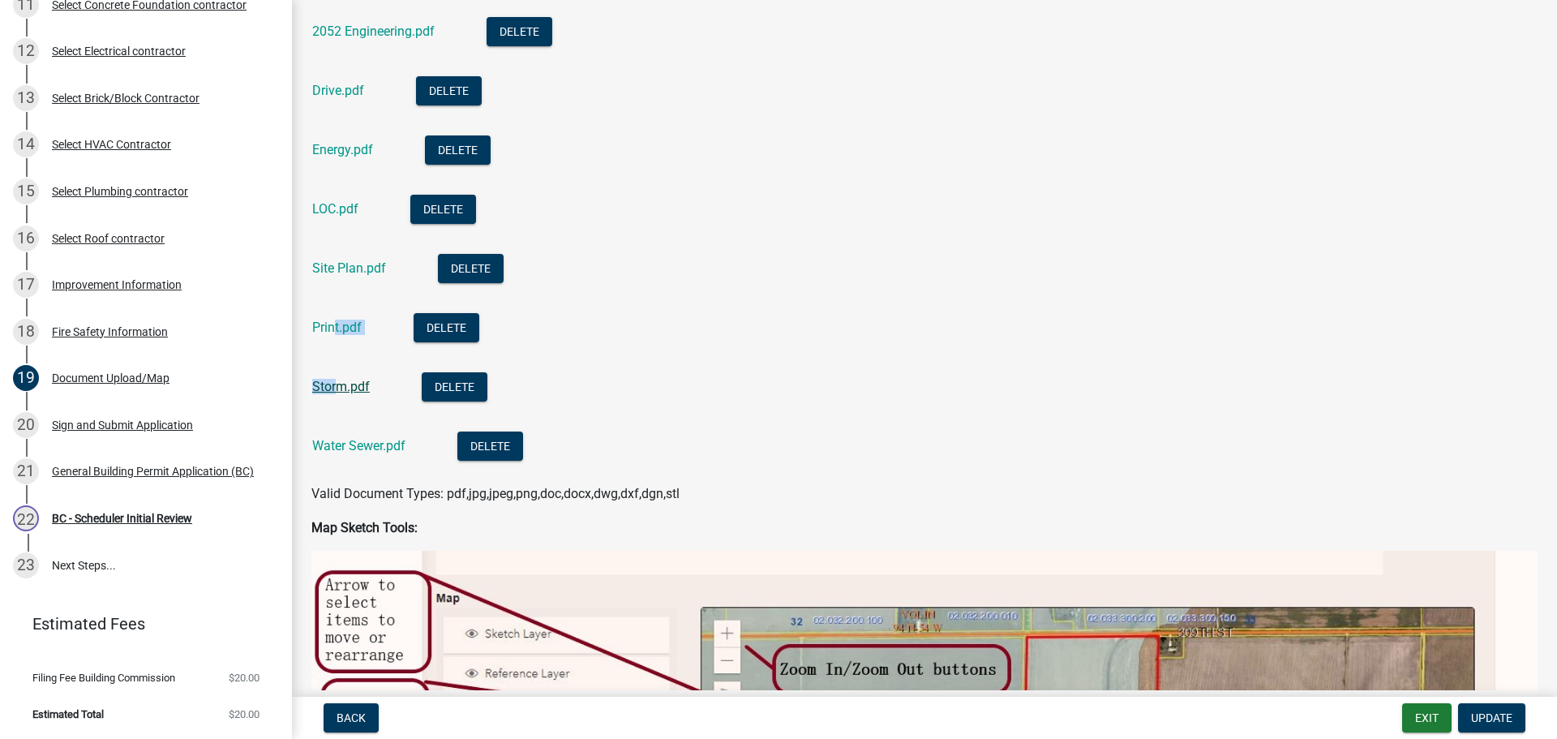
click at [336, 386] on link "Storm.pdf" at bounding box center [341, 386] width 58 height 15
click at [354, 446] on link "Water Sewer.pdf" at bounding box center [358, 445] width 93 height 15
click at [336, 329] on link "Print.pdf" at bounding box center [336, 326] width 49 height 15
click at [157, 280] on div "Improvement Information" at bounding box center [117, 284] width 130 height 11
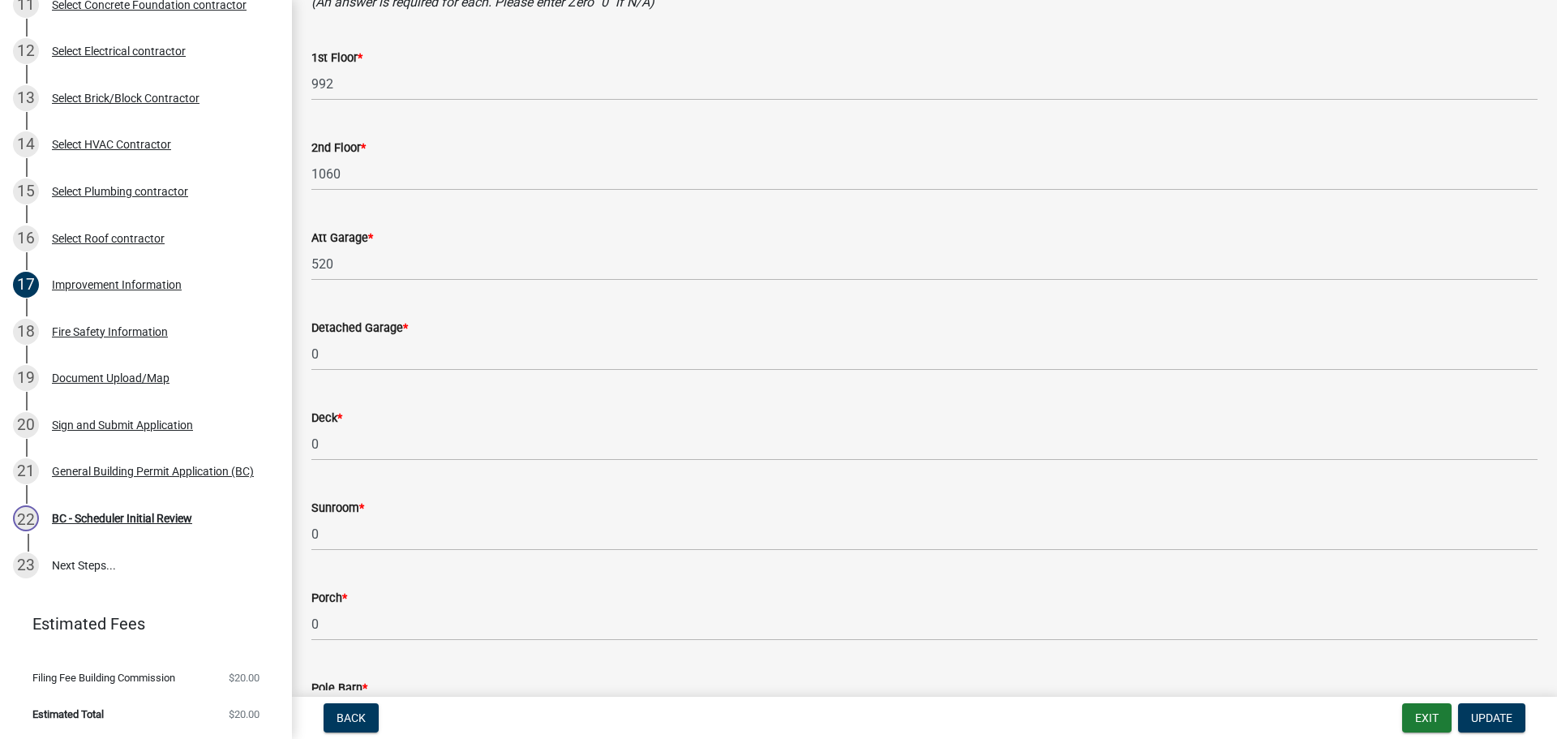
scroll to position [486, 0]
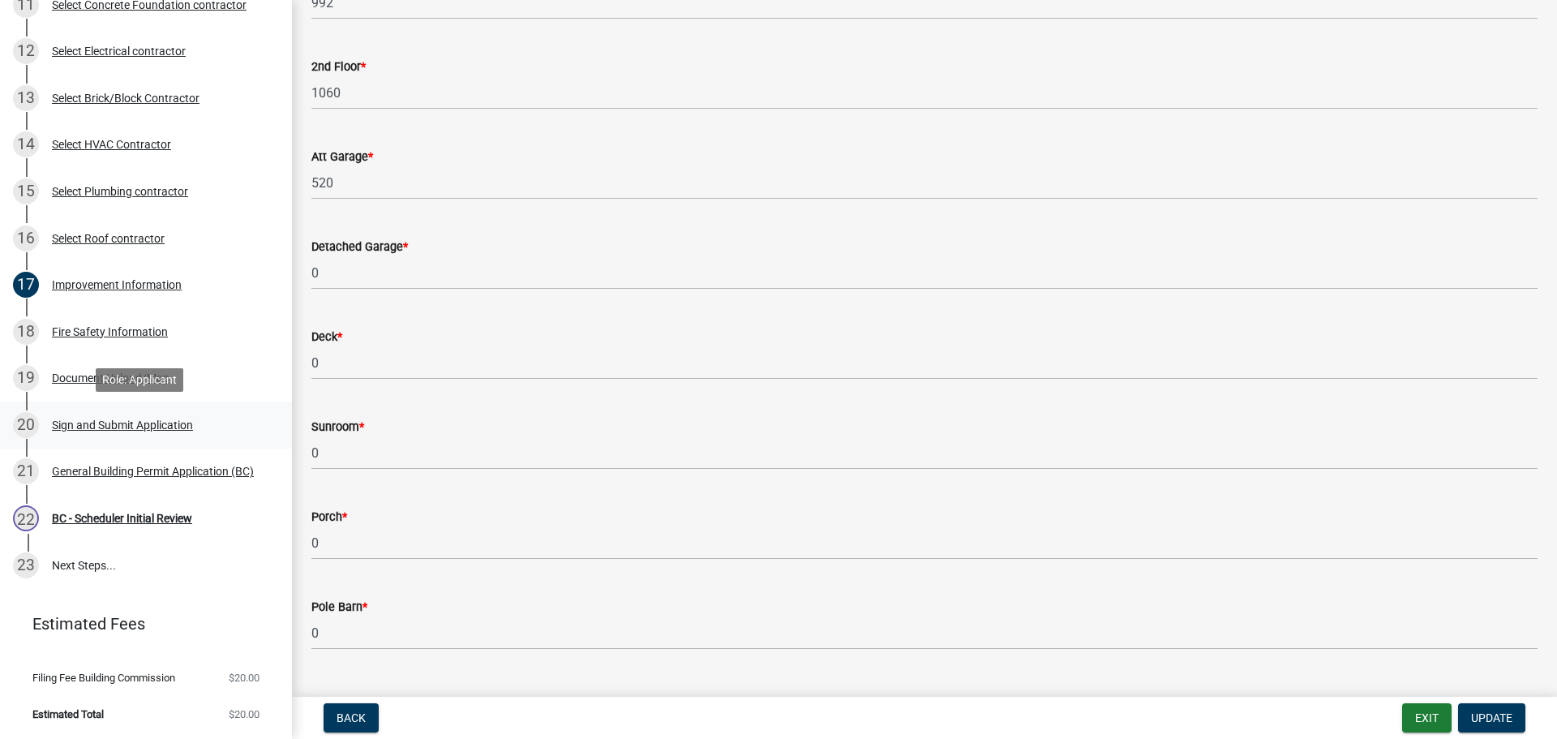
click at [84, 427] on div "Sign and Submit Application" at bounding box center [122, 424] width 141 height 11
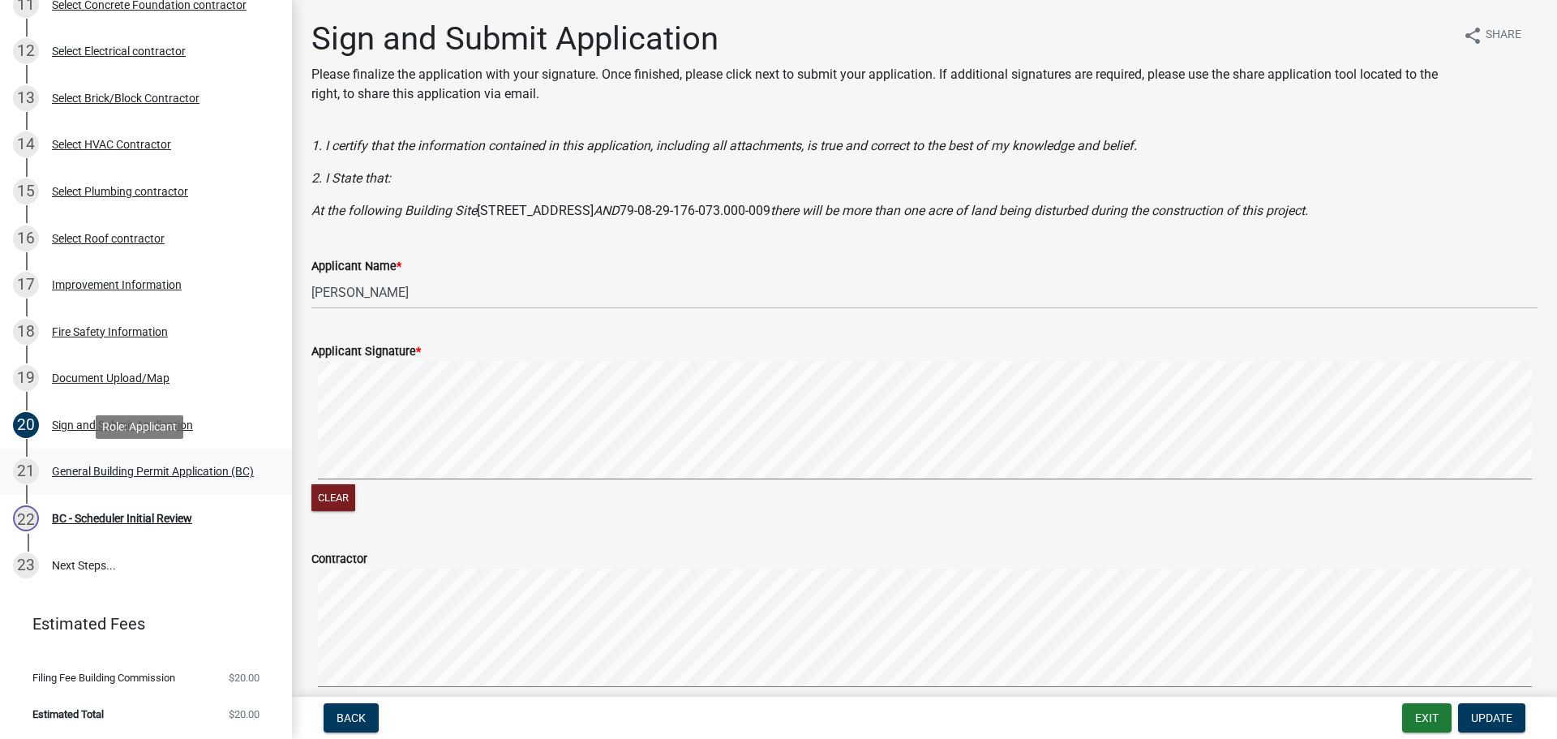
click at [92, 465] on div "General Building Permit Application (BC)" at bounding box center [153, 470] width 202 height 11
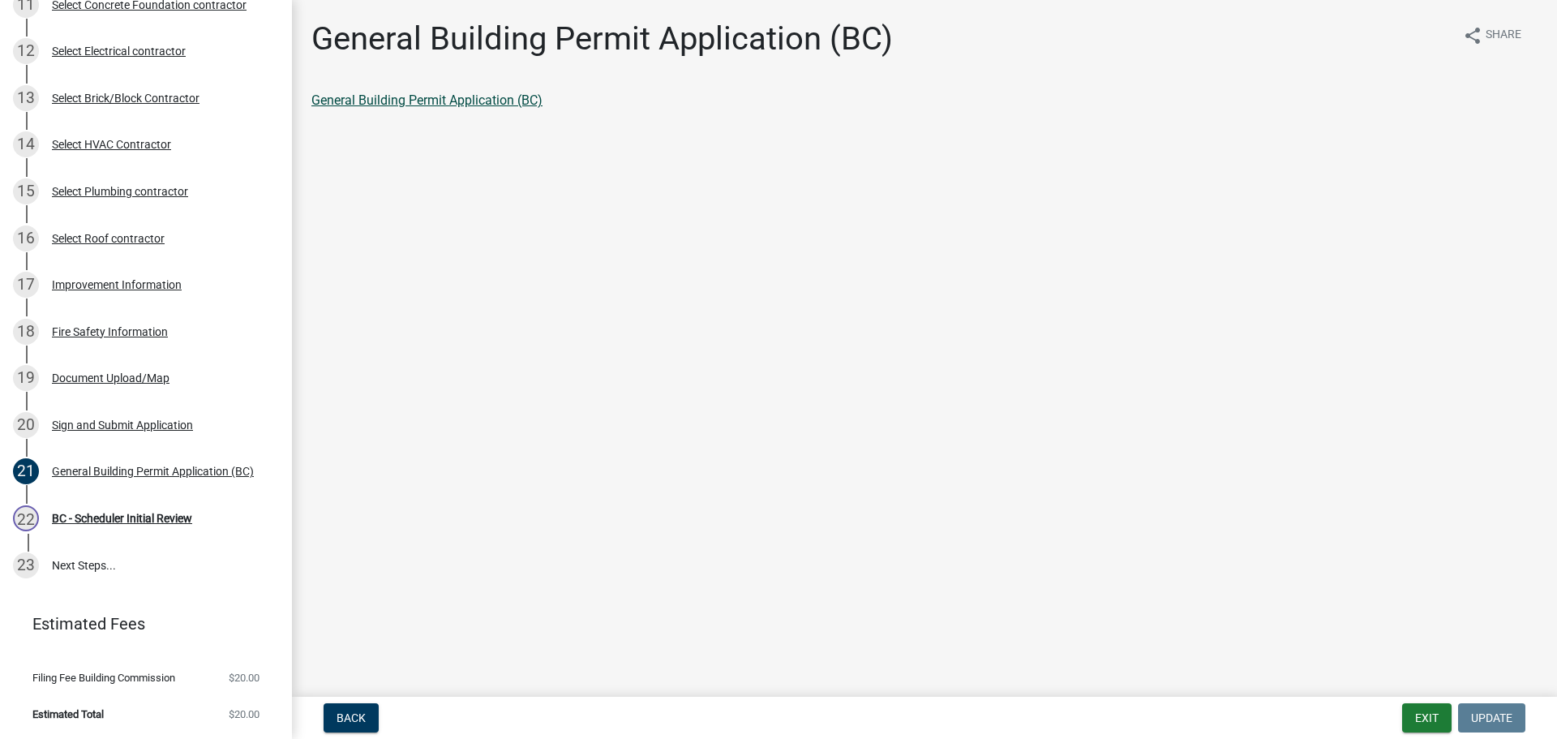
click at [409, 98] on link "General Building Permit Application (BC)" at bounding box center [426, 99] width 231 height 15
click at [130, 520] on div "BC - Scheduler Initial Review" at bounding box center [122, 517] width 140 height 11
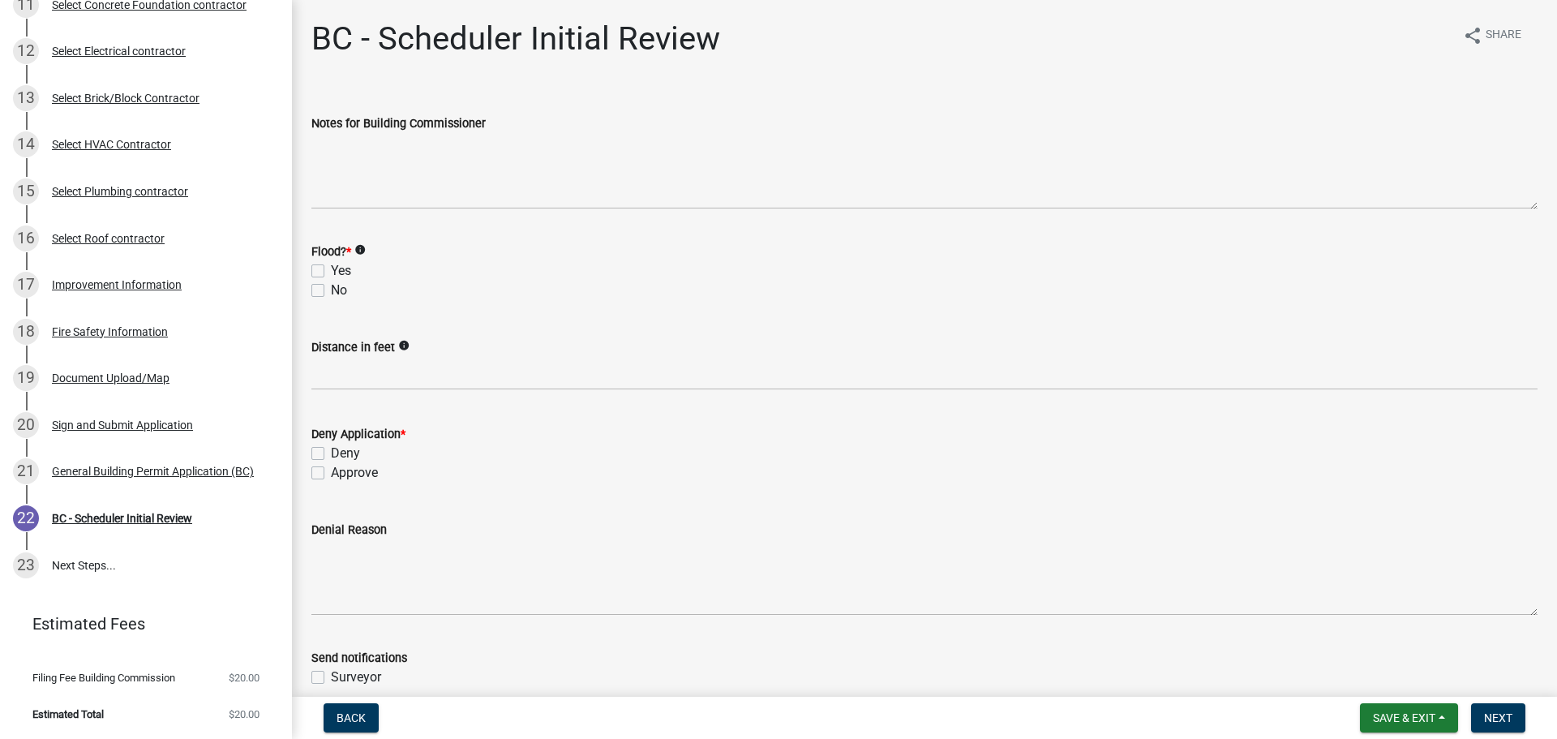
click at [331, 292] on label "No" at bounding box center [339, 290] width 16 height 19
click at [331, 291] on input "No" at bounding box center [336, 286] width 11 height 11
checkbox input "true"
checkbox input "false"
checkbox input "true"
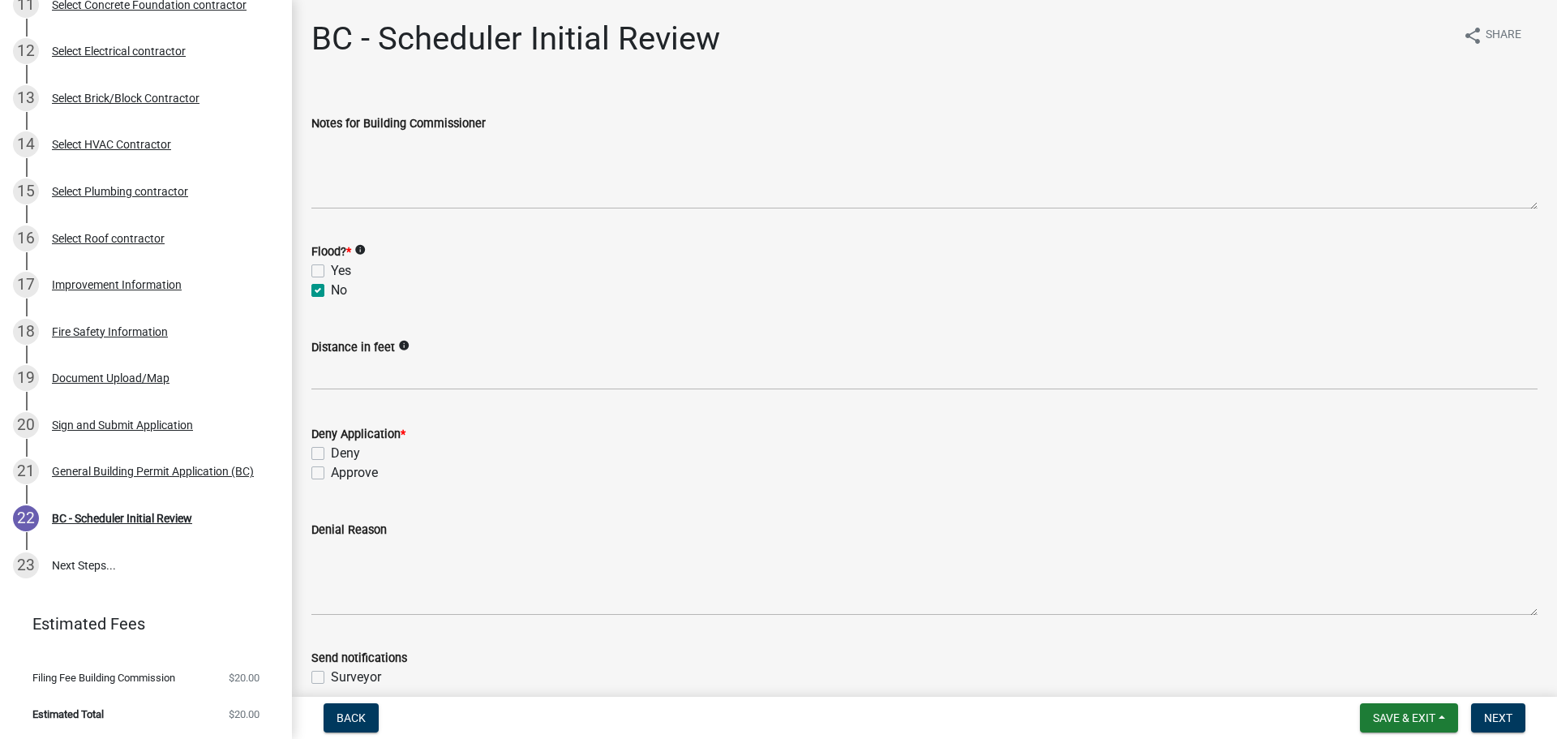
click at [331, 475] on label "Approve" at bounding box center [354, 472] width 47 height 19
click at [331, 474] on input "Approve" at bounding box center [336, 468] width 11 height 11
checkbox input "true"
checkbox input "false"
checkbox input "true"
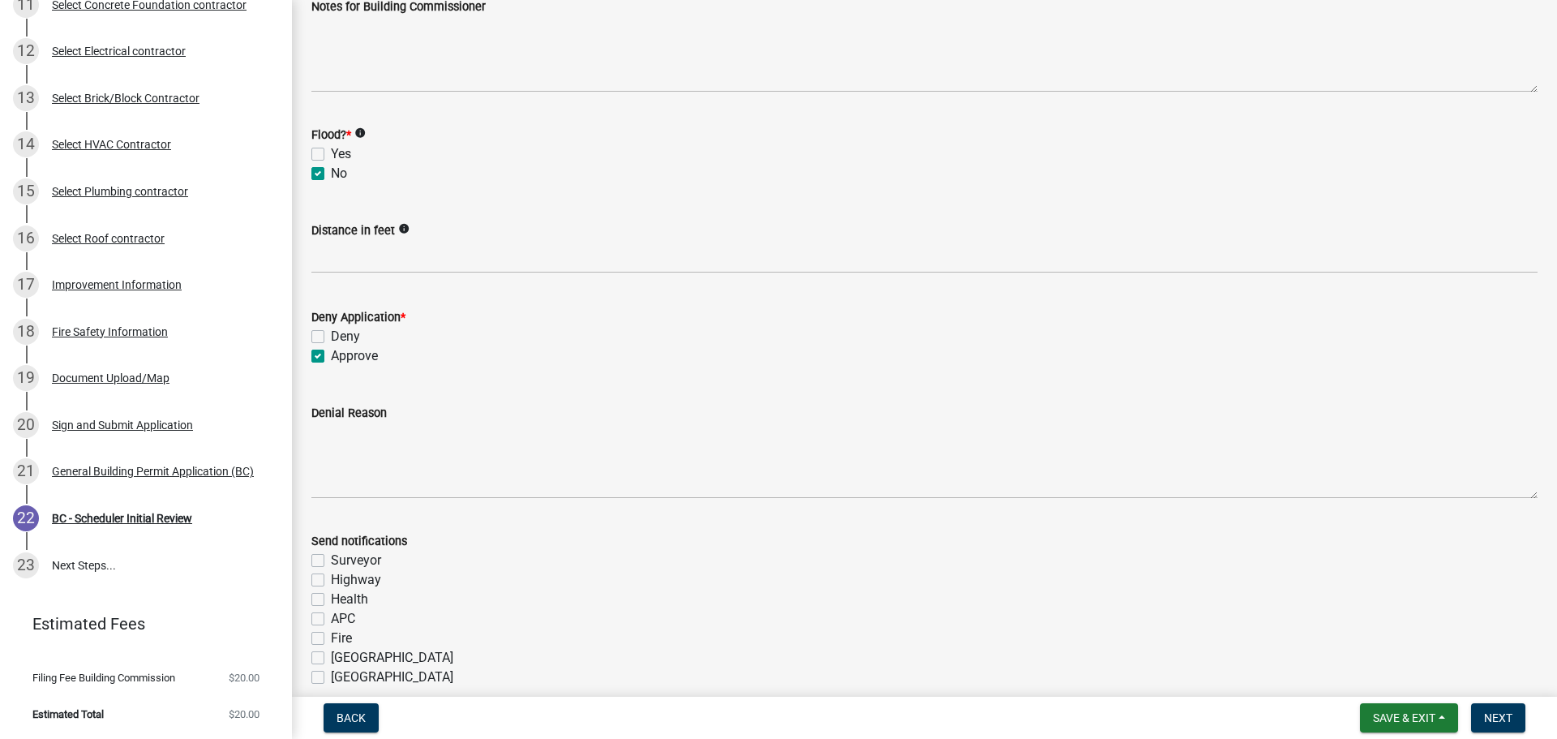
scroll to position [298, 0]
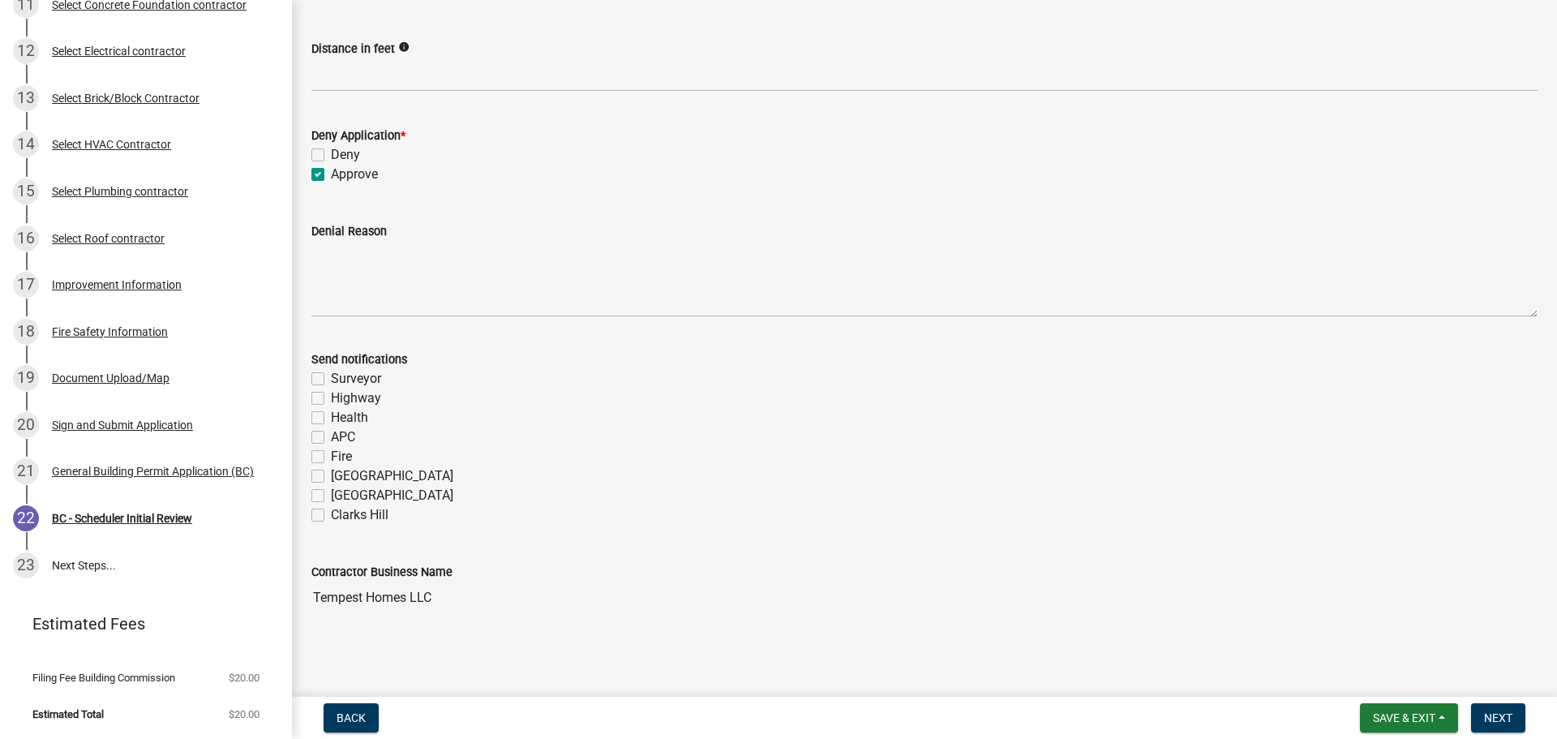
click at [328, 462] on div "Fire" at bounding box center [924, 456] width 1226 height 19
click at [331, 456] on label "Fire" at bounding box center [341, 456] width 21 height 19
click at [331, 456] on input "Fire" at bounding box center [336, 452] width 11 height 11
checkbox input "true"
checkbox input "false"
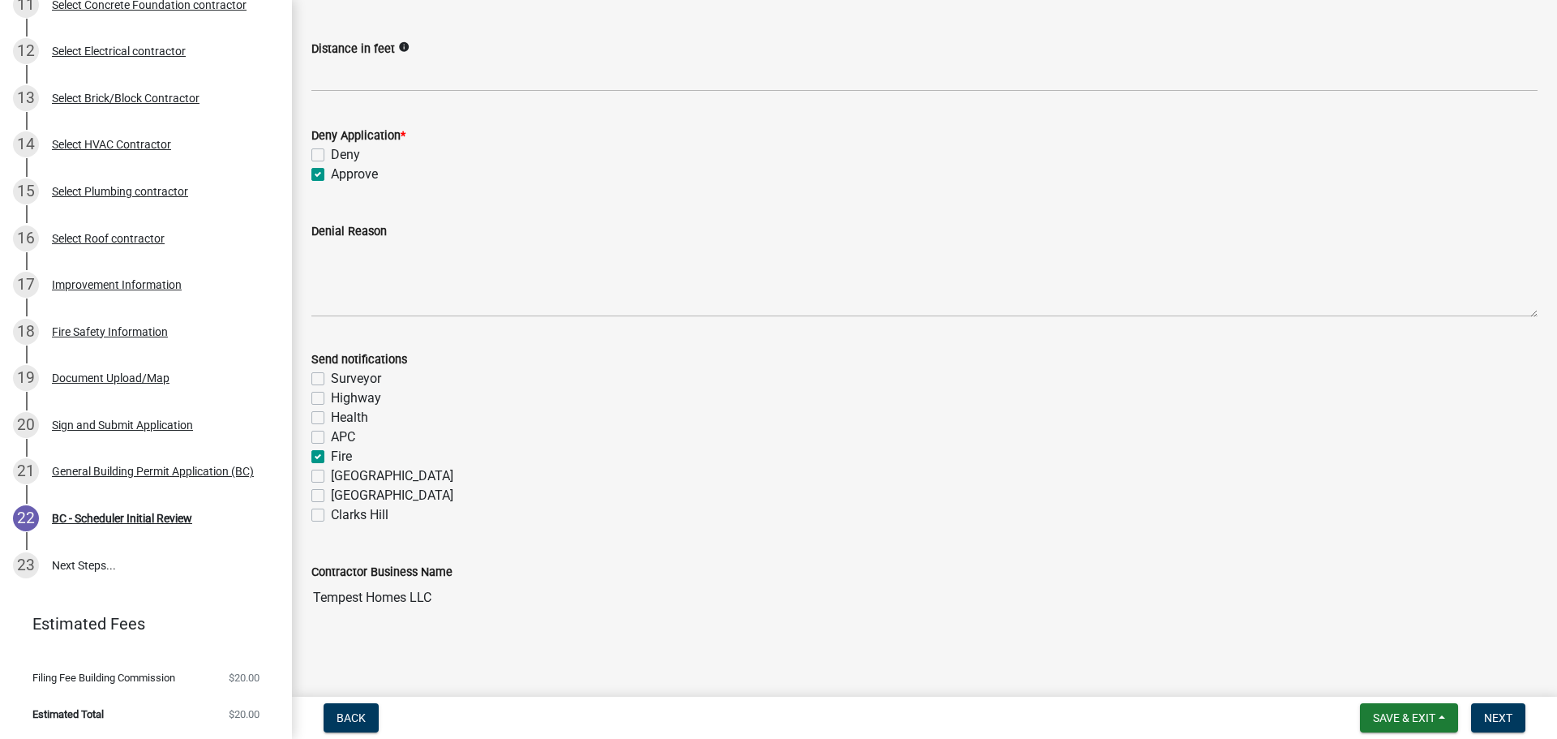
checkbox input "false"
checkbox input "true"
checkbox input "false"
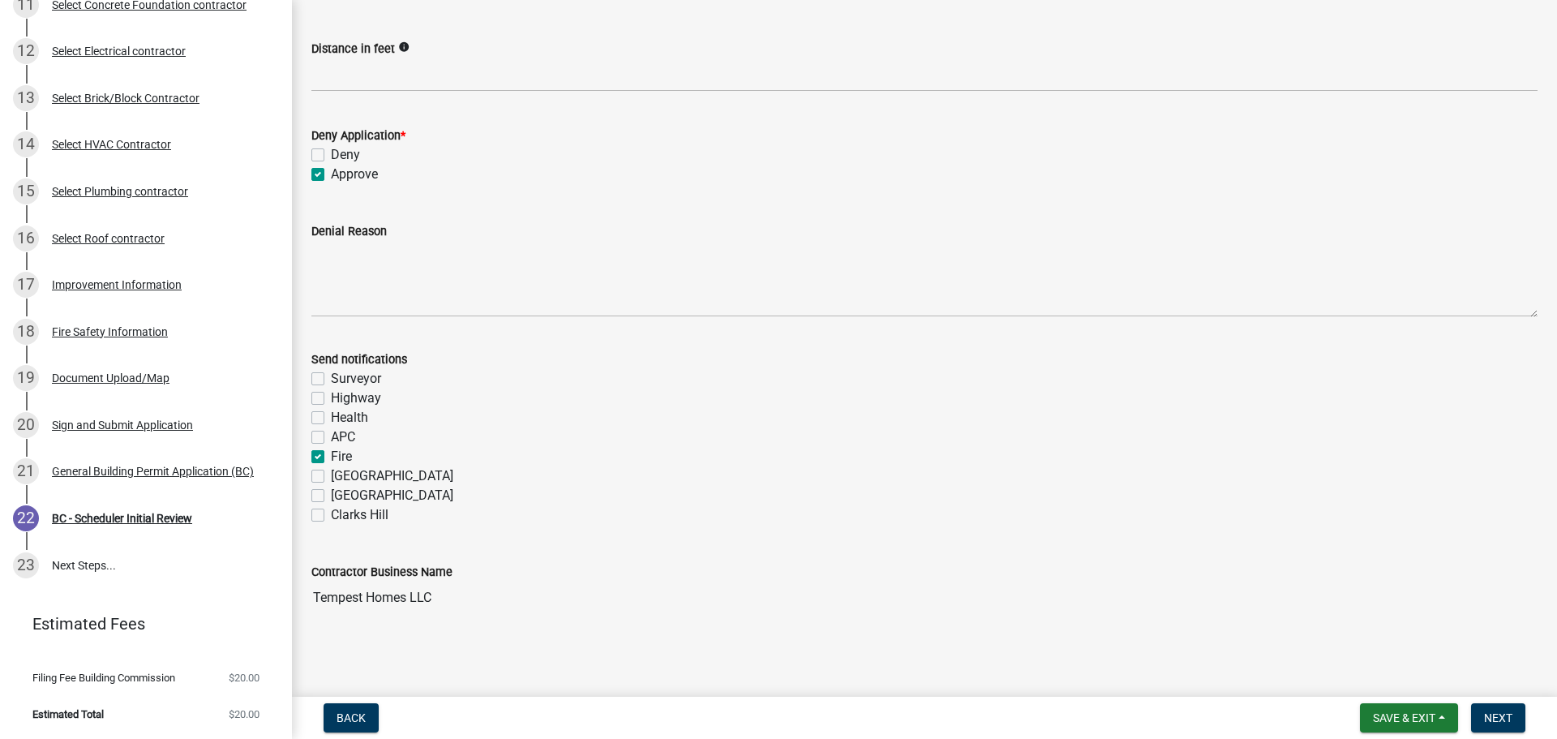
checkbox input "false"
click at [1494, 714] on span "Next" at bounding box center [1498, 717] width 28 height 13
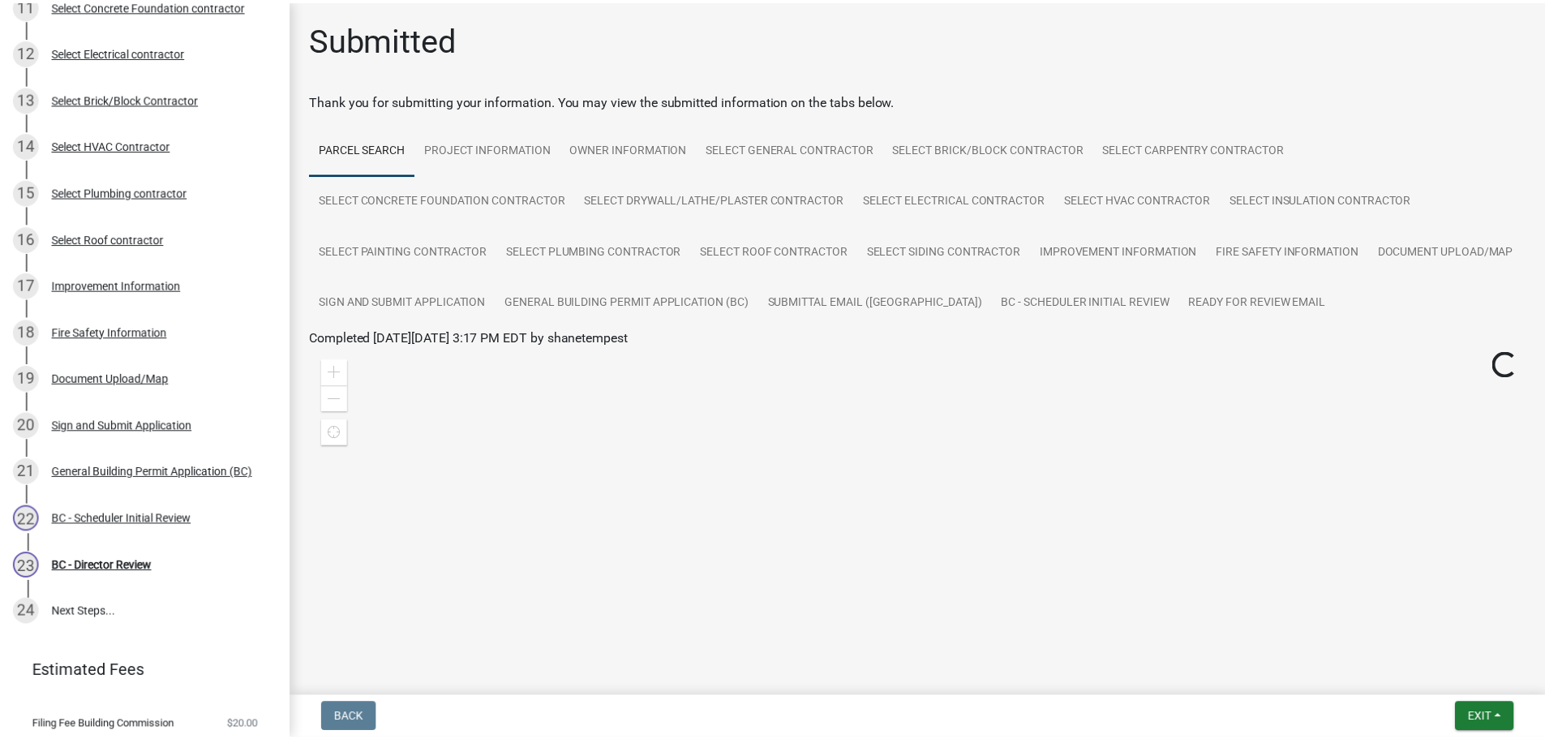
scroll to position [725, 0]
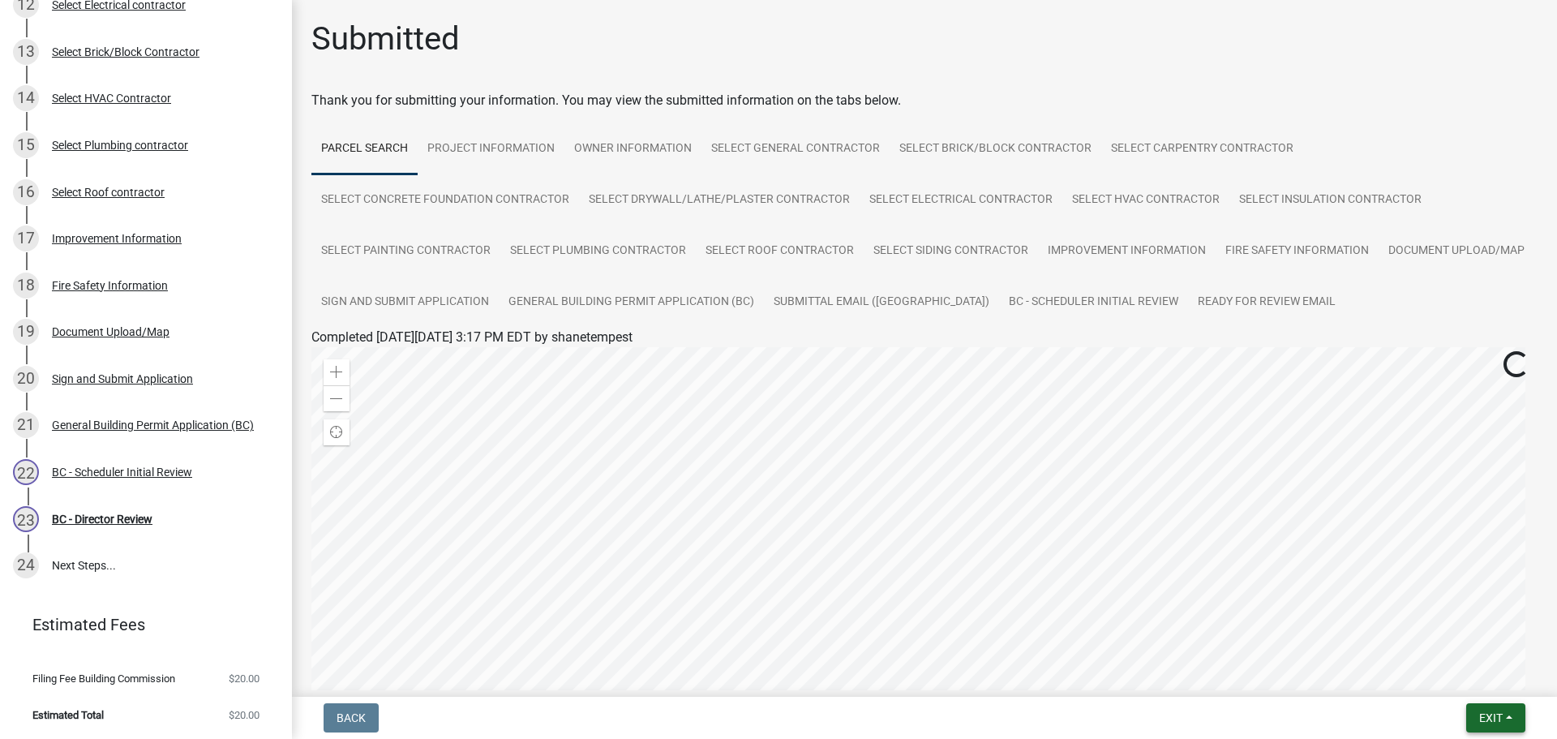
click at [1511, 716] on button "Exit" at bounding box center [1495, 717] width 59 height 29
click at [1474, 676] on button "Save & Exit" at bounding box center [1460, 675] width 130 height 39
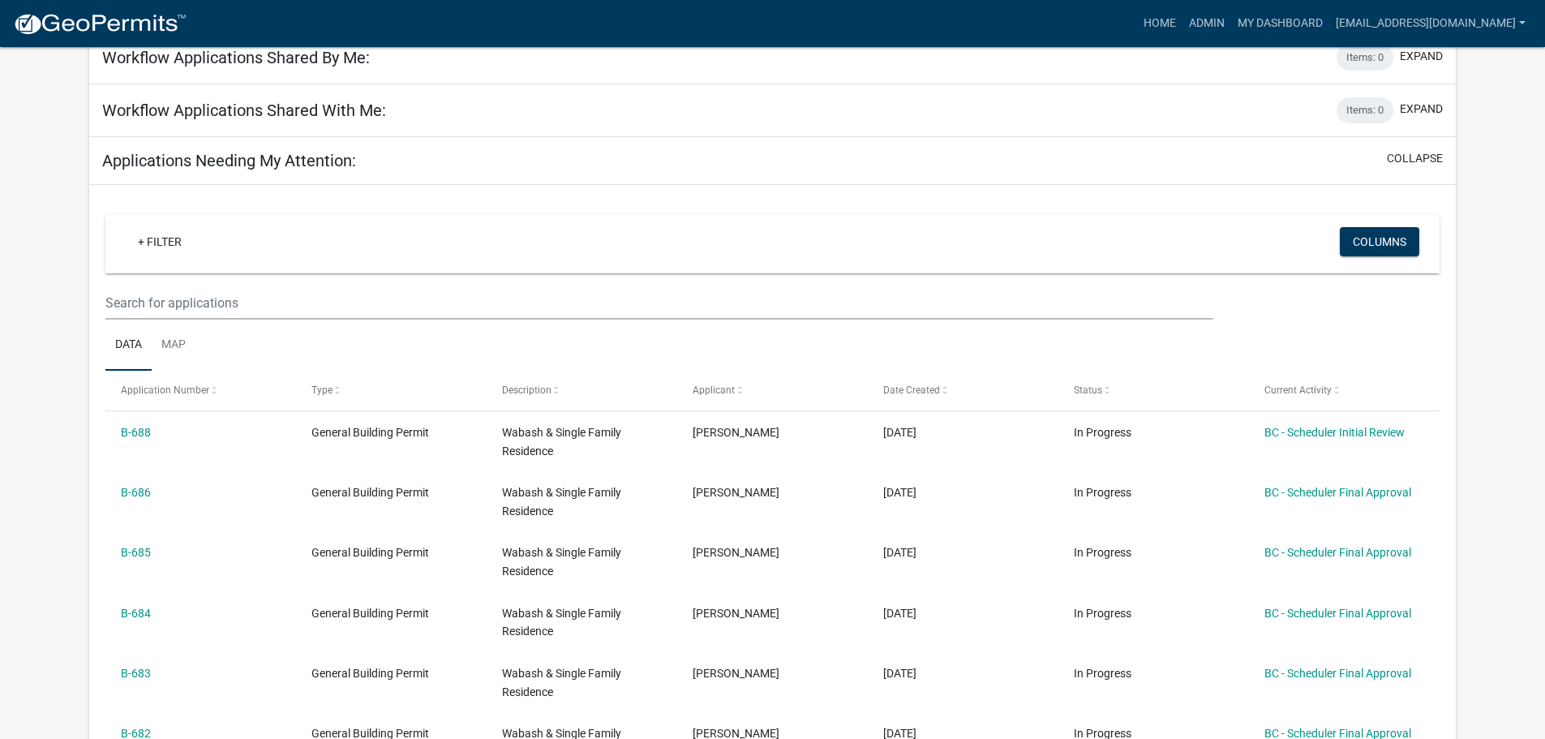
scroll to position [162, 0]
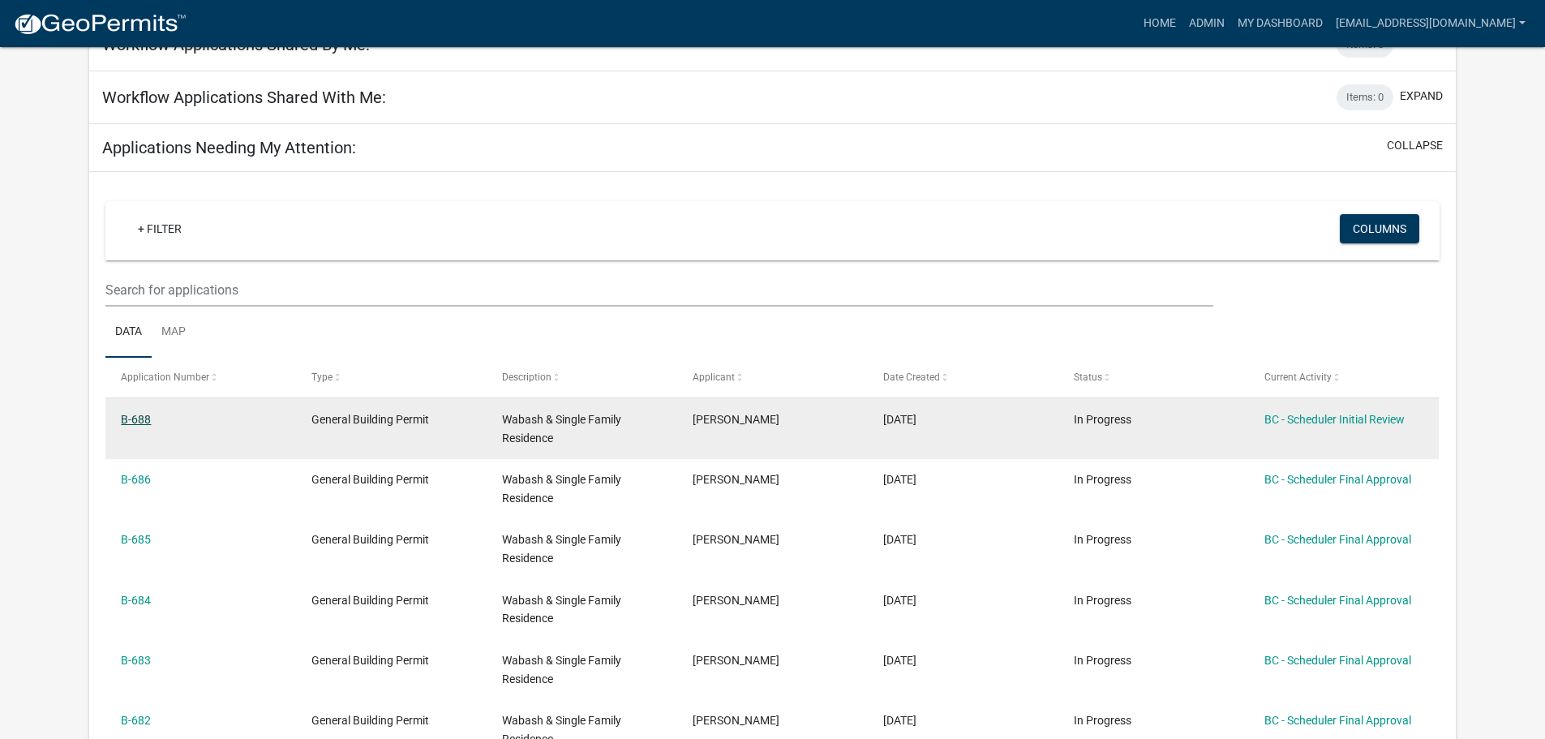
click at [145, 413] on link "B-688" at bounding box center [136, 419] width 30 height 13
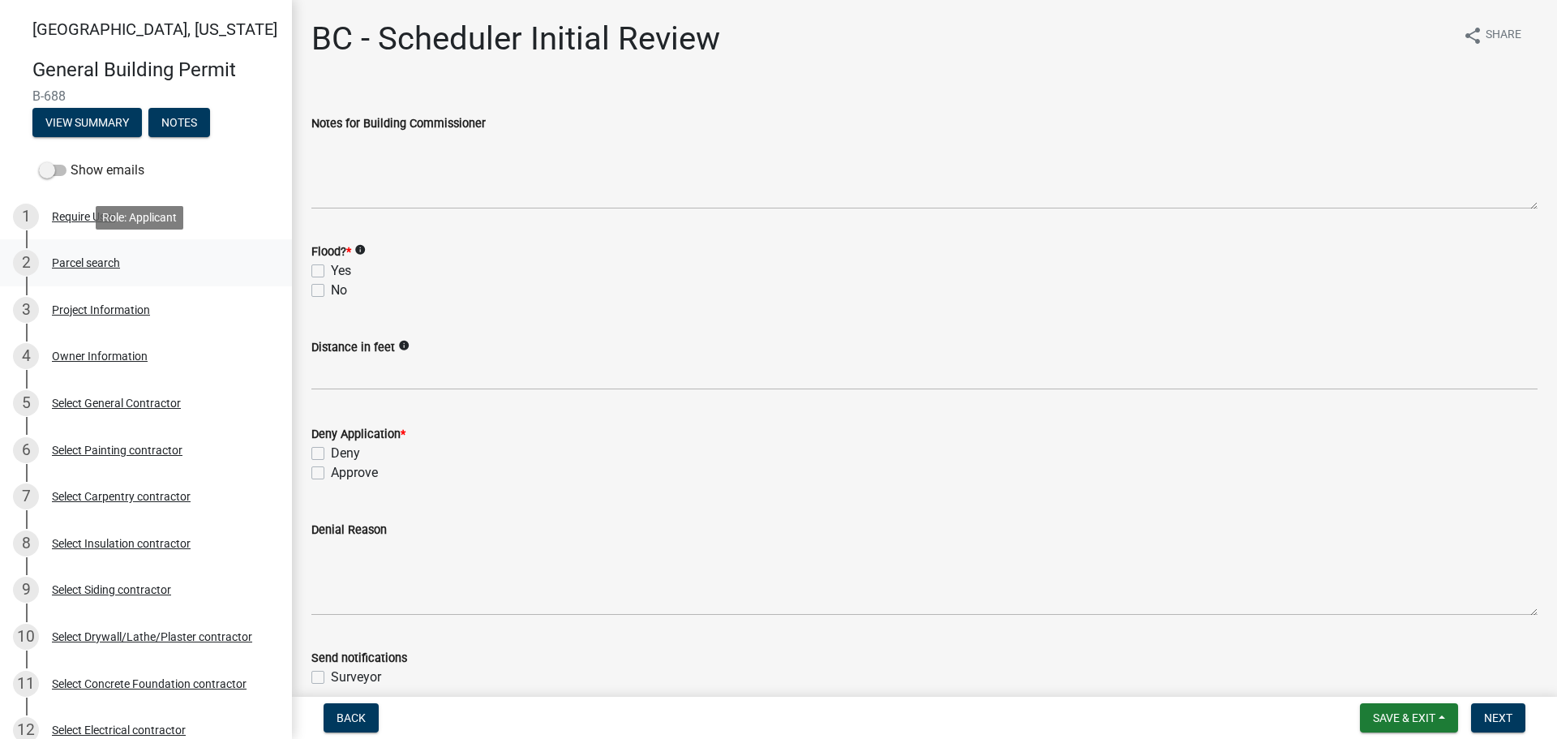
click at [96, 260] on div "Parcel search" at bounding box center [86, 262] width 68 height 11
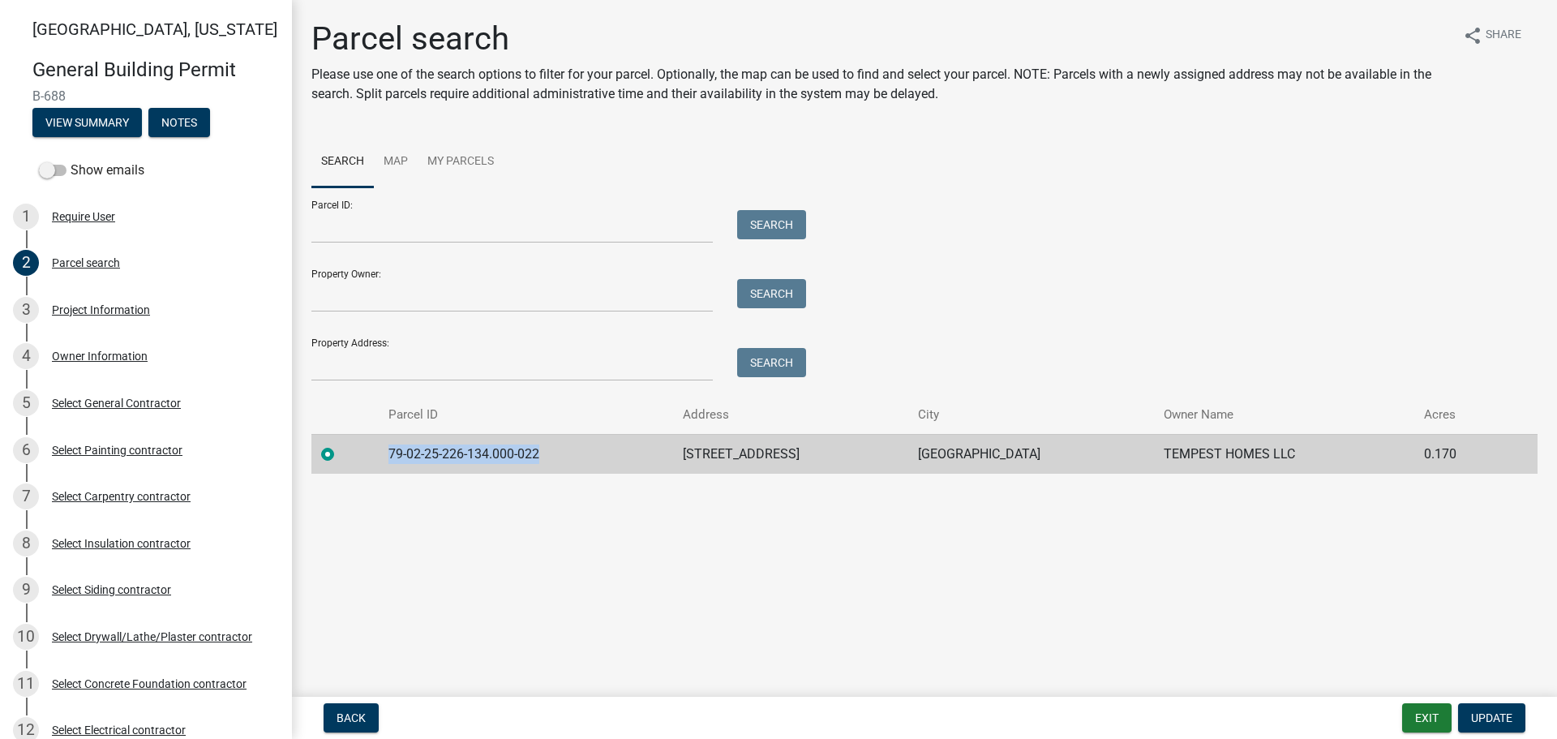
drag, startPoint x: 543, startPoint y: 450, endPoint x: 387, endPoint y: 441, distance: 156.7
click at [387, 441] on td "79-02-25-226-134.000-022" at bounding box center [526, 454] width 294 height 40
copy td "79-02-25-226-134.000-022"
click at [71, 310] on div "Project Information" at bounding box center [101, 309] width 98 height 11
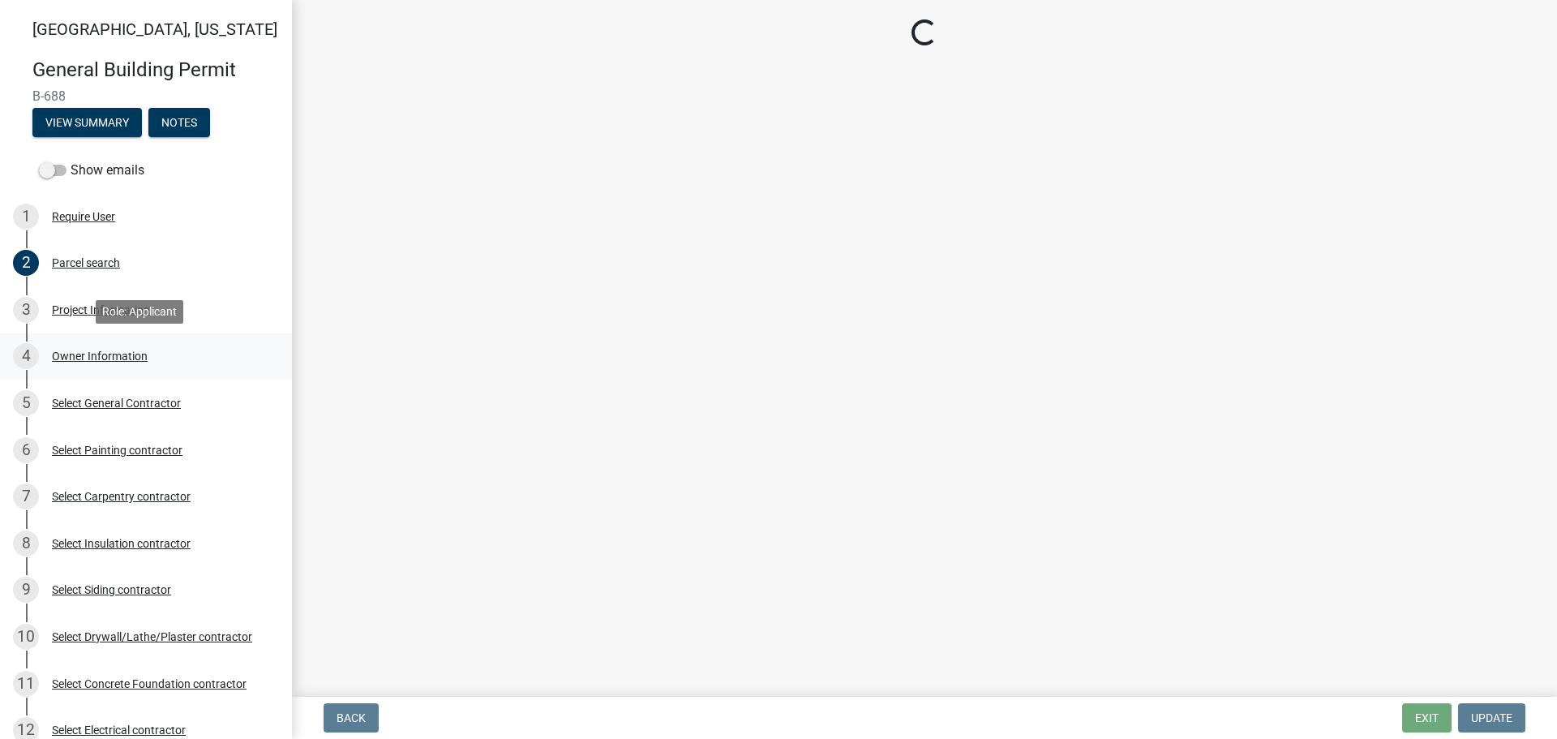
select select "f62e9ec7-2ce1-40c9-9d70-ac6e7ddc5d7c"
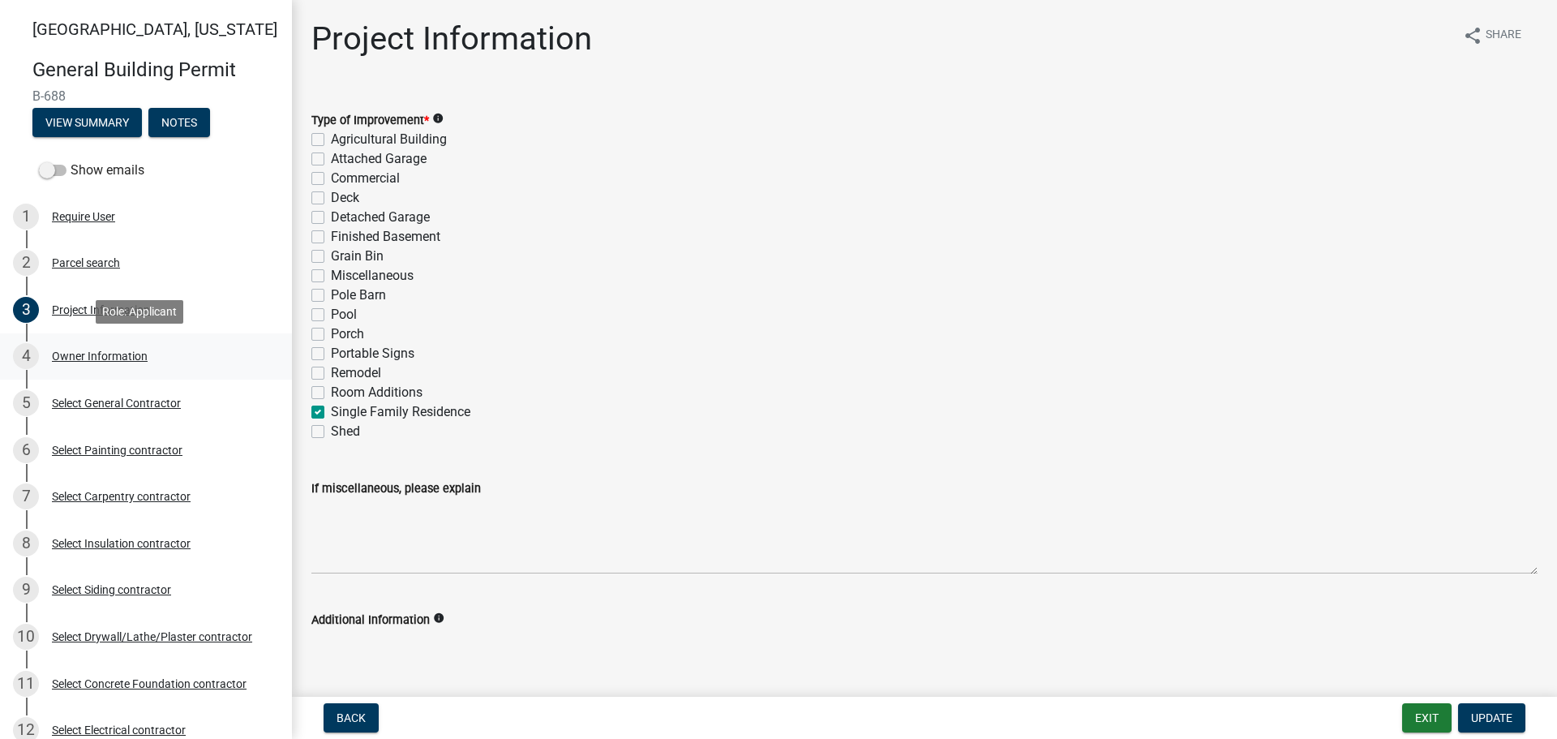
click at [116, 355] on div "Owner Information" at bounding box center [100, 355] width 96 height 11
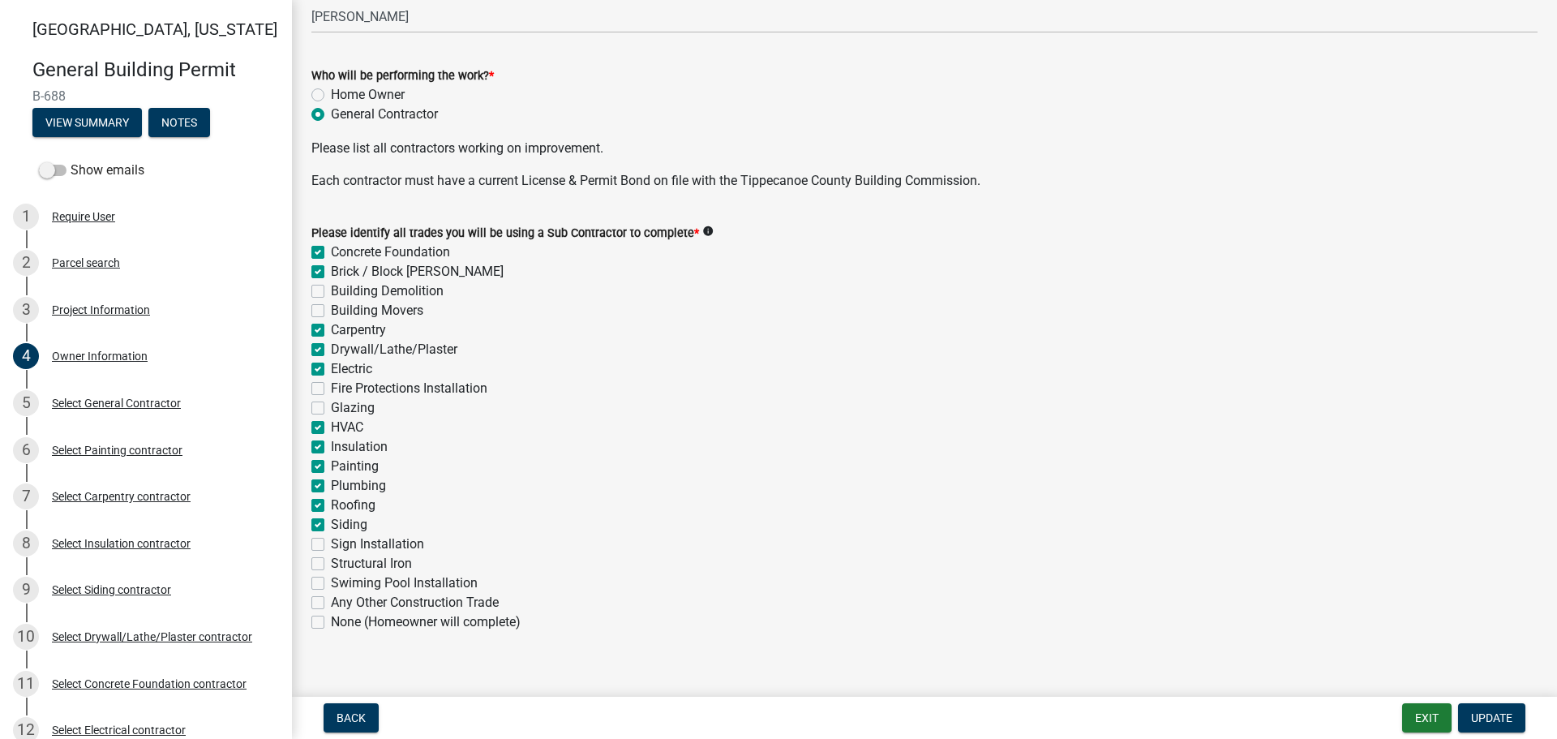
scroll to position [506, 0]
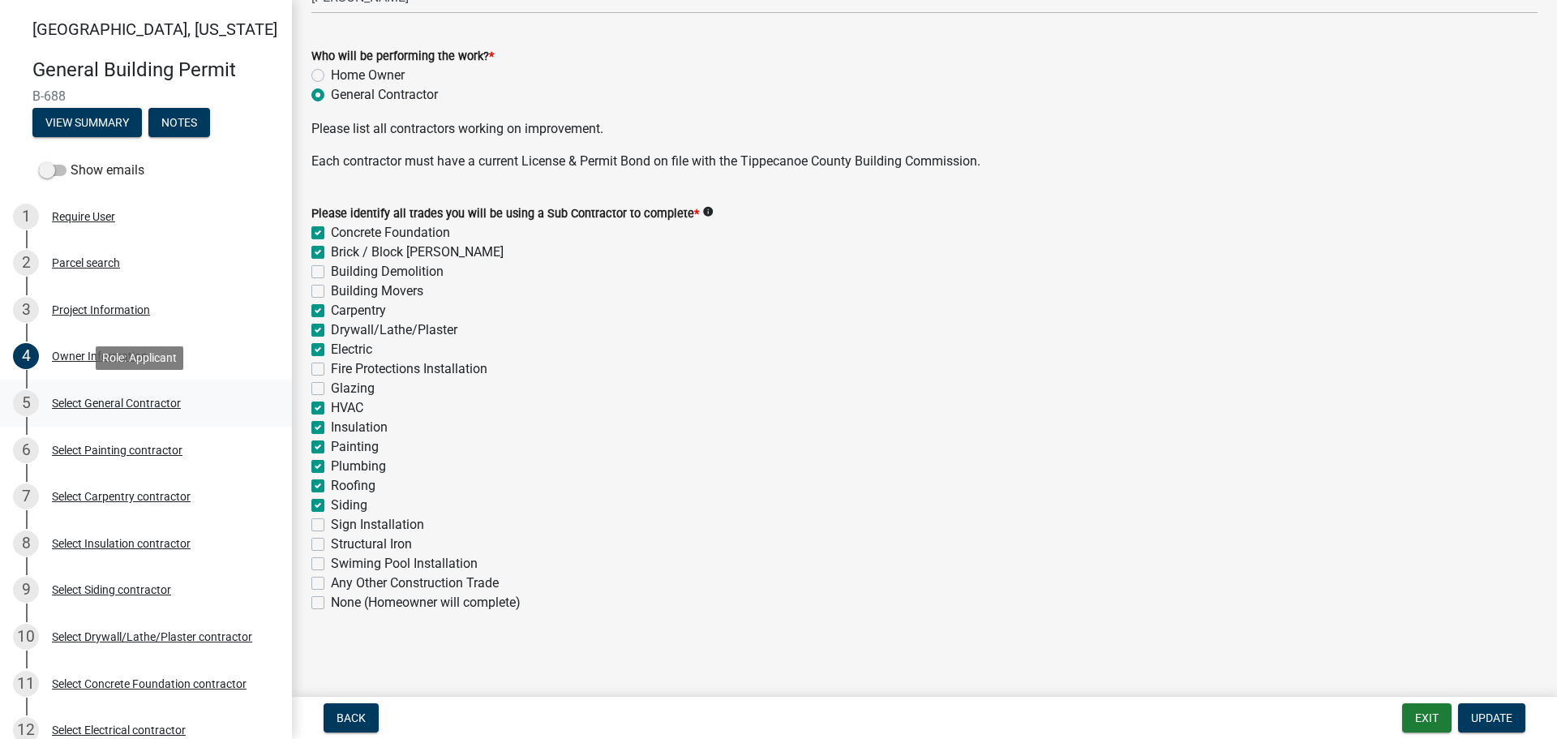
click at [95, 398] on div "Select General Contractor" at bounding box center [116, 402] width 129 height 11
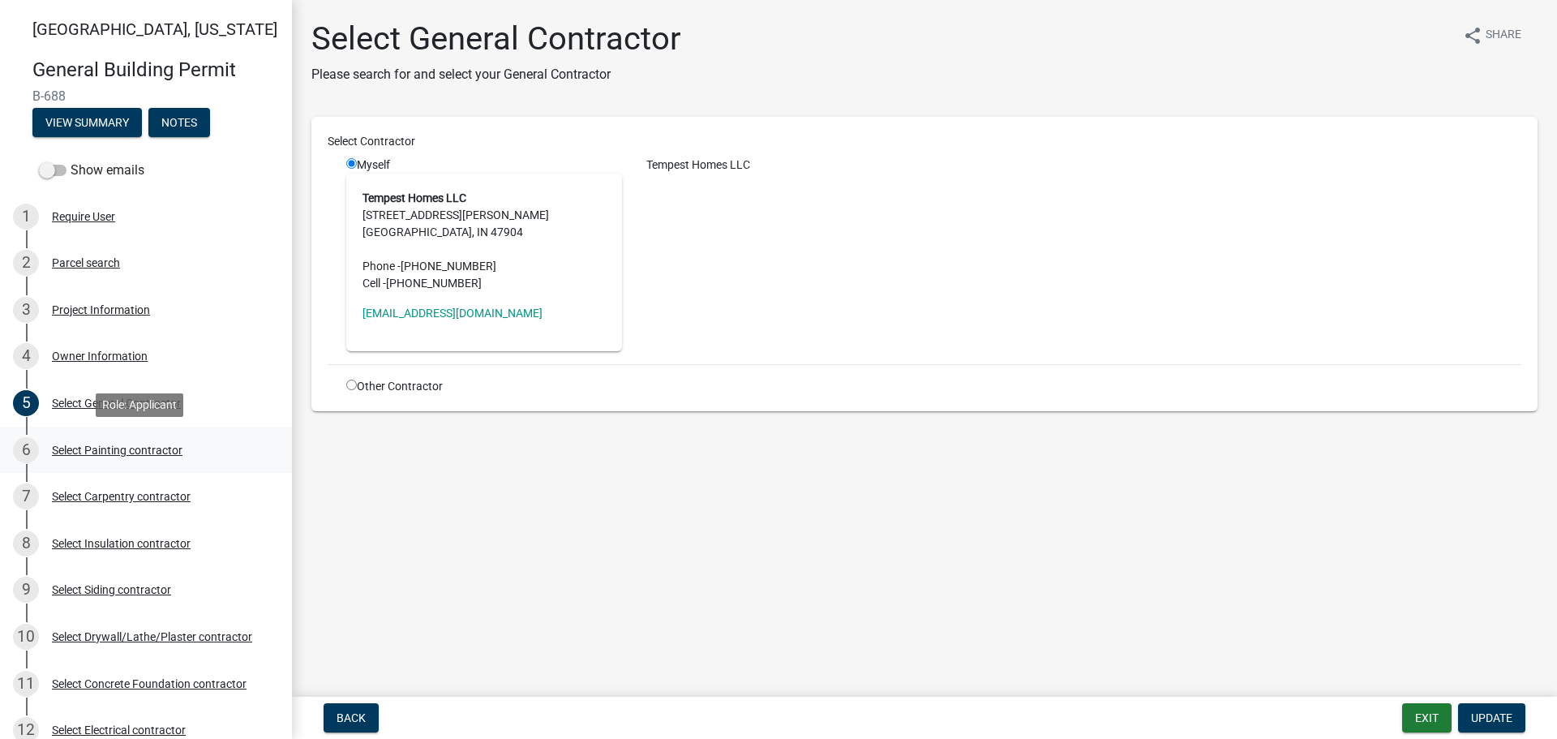
click at [107, 449] on div "Select Painting contractor" at bounding box center [117, 449] width 131 height 11
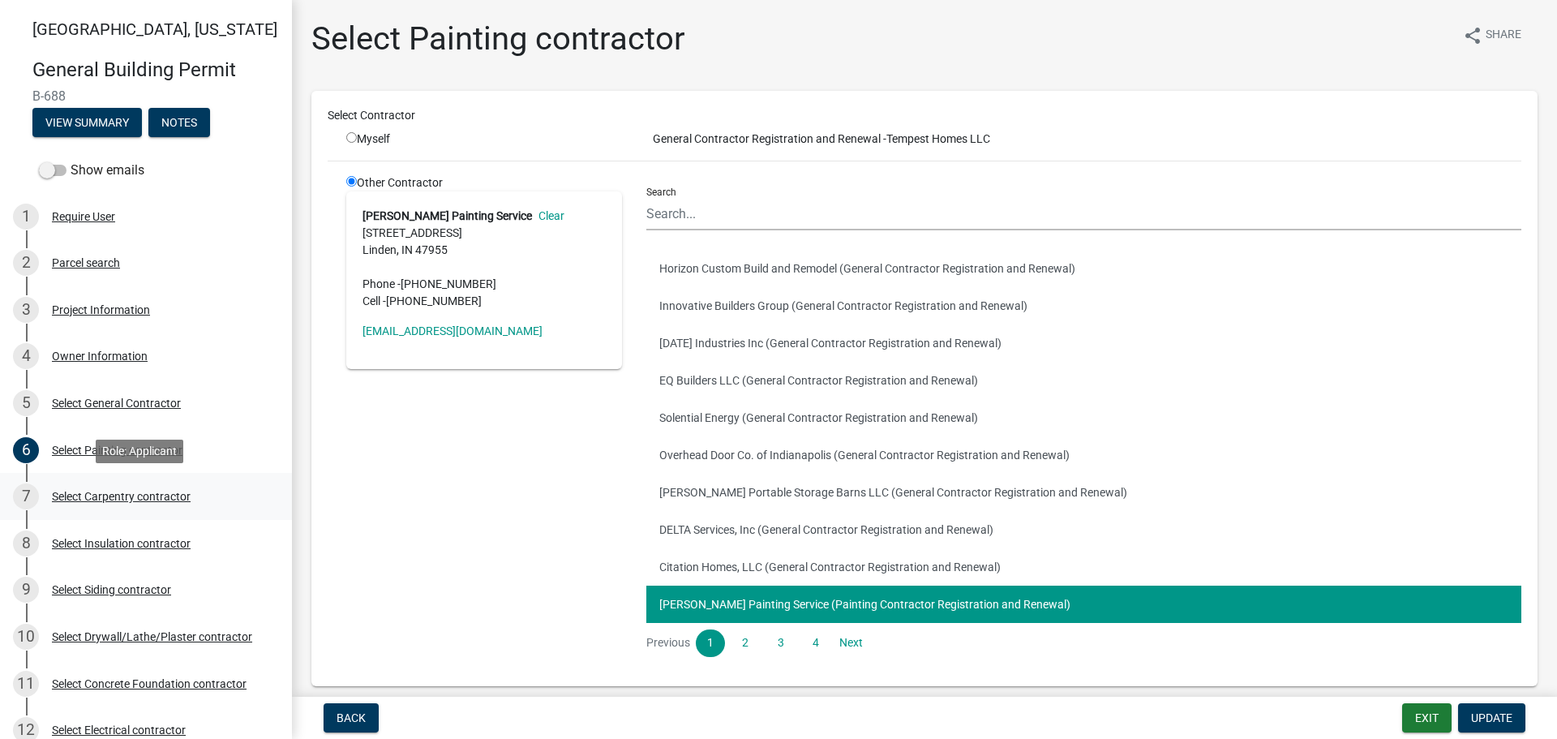
click at [96, 493] on div "Select Carpentry contractor" at bounding box center [121, 496] width 139 height 11
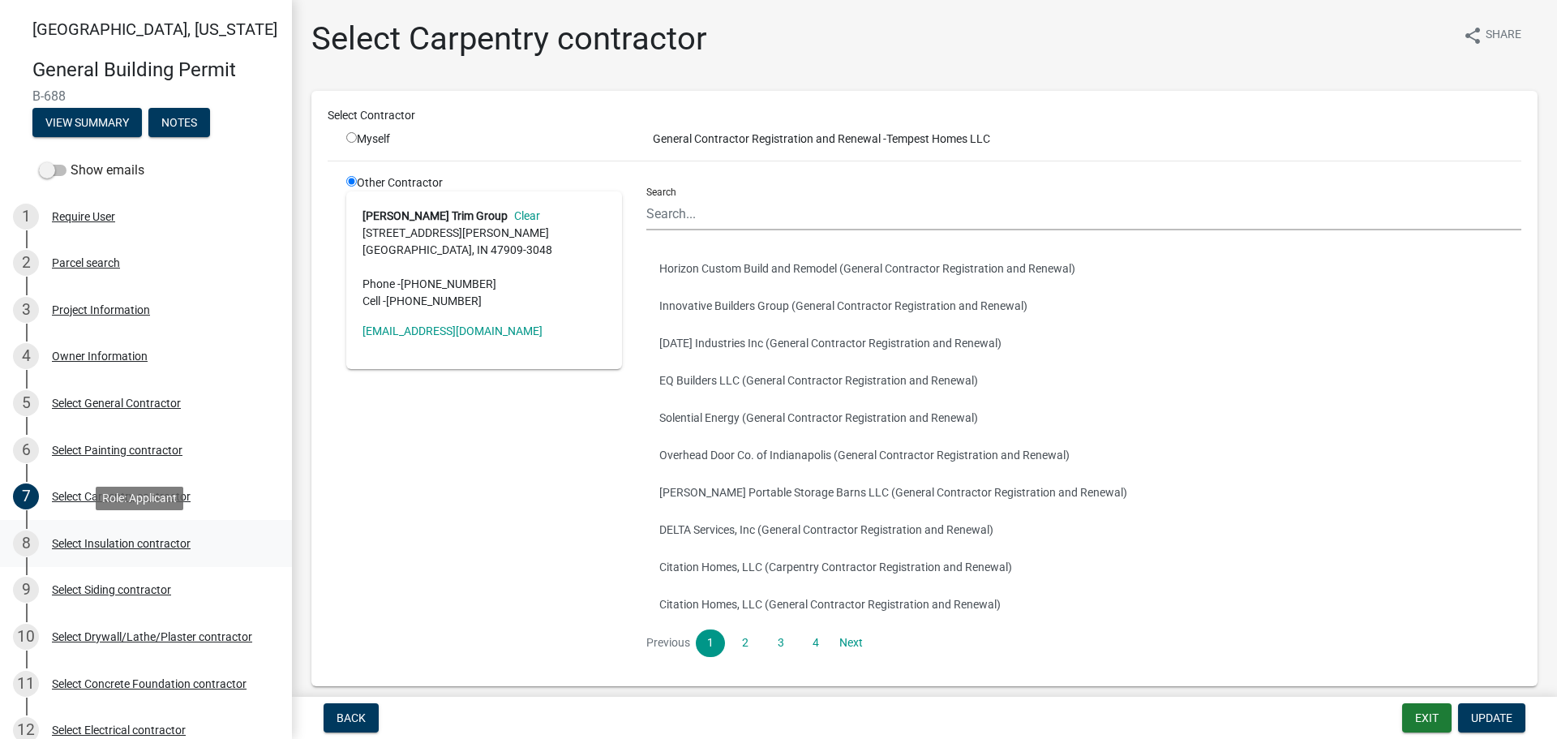
click at [93, 542] on div "Select Insulation contractor" at bounding box center [121, 543] width 139 height 11
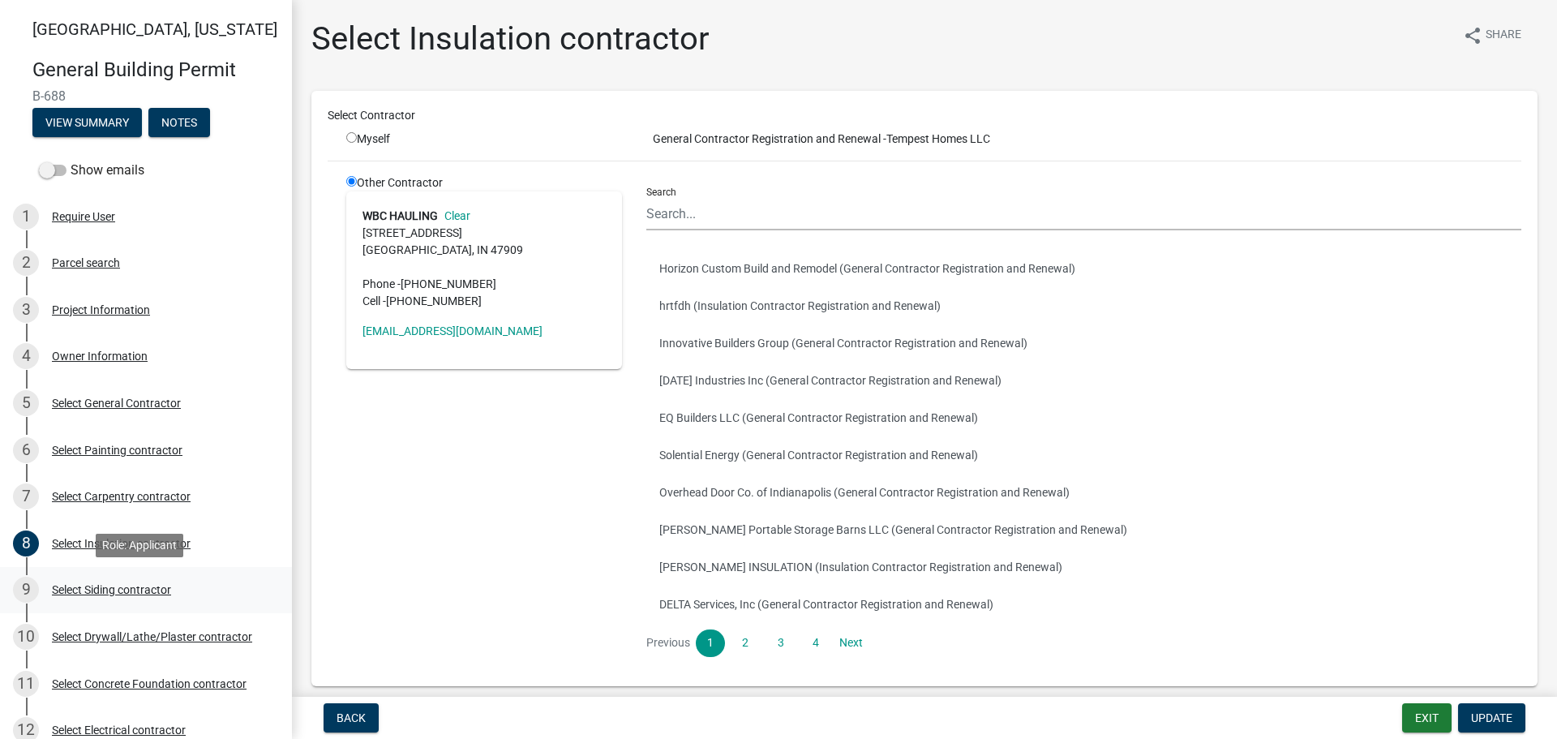
click at [93, 584] on div "Select Siding contractor" at bounding box center [111, 589] width 119 height 11
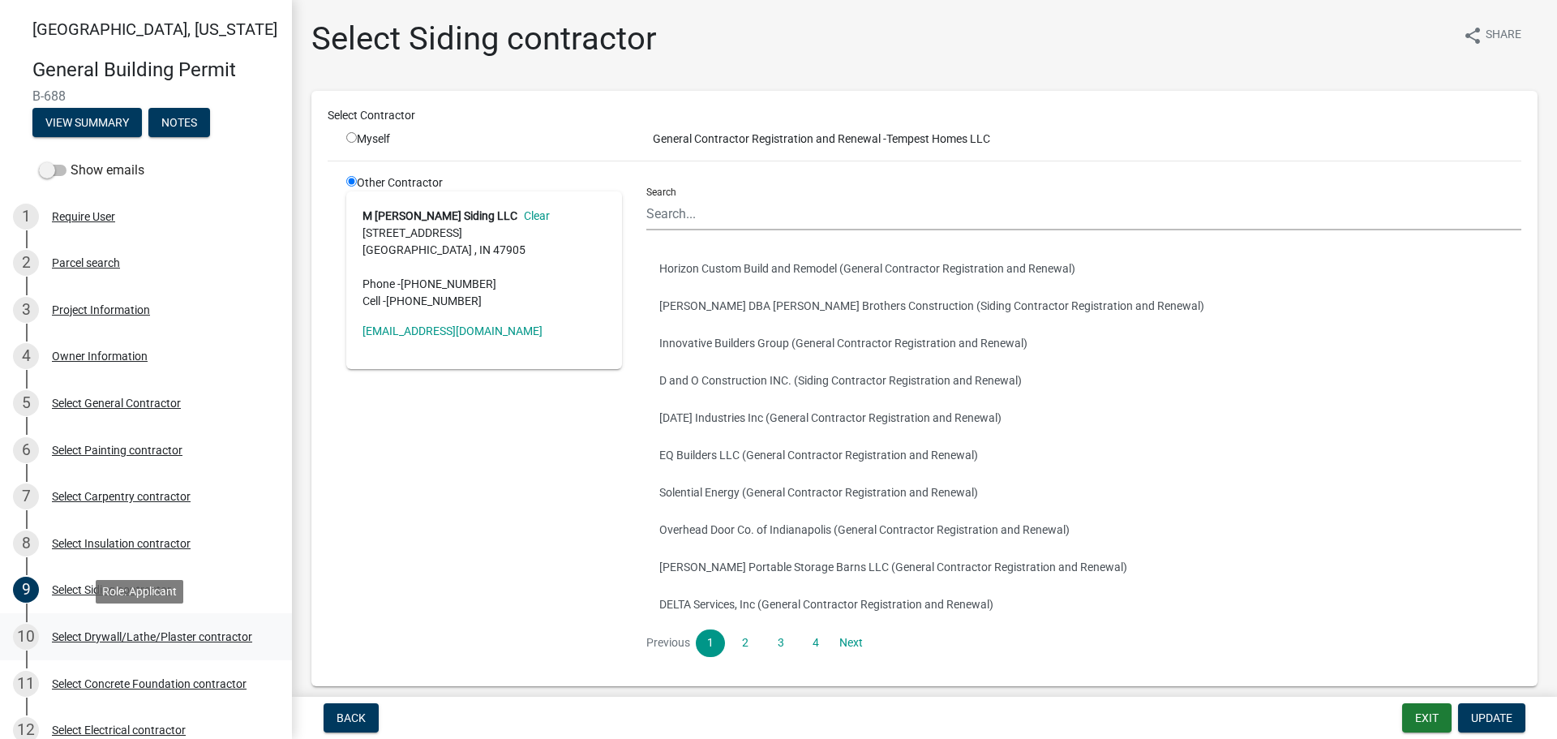
click at [89, 634] on div "Select Drywall/Lathe/Plaster contractor" at bounding box center [152, 636] width 200 height 11
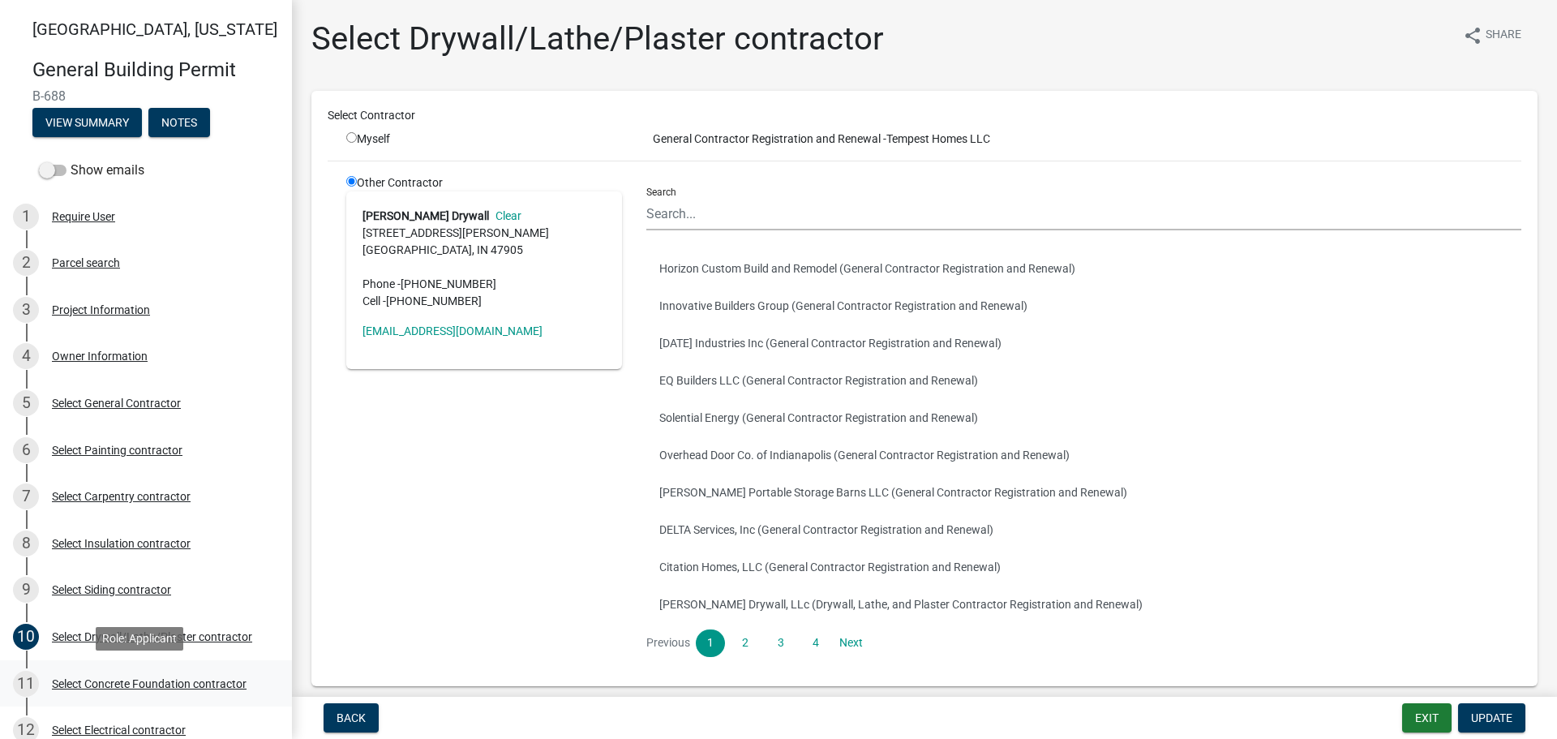
drag, startPoint x: 101, startPoint y: 682, endPoint x: 93, endPoint y: 676, distance: 9.2
click at [98, 682] on div "Select Concrete Foundation contractor" at bounding box center [149, 683] width 195 height 11
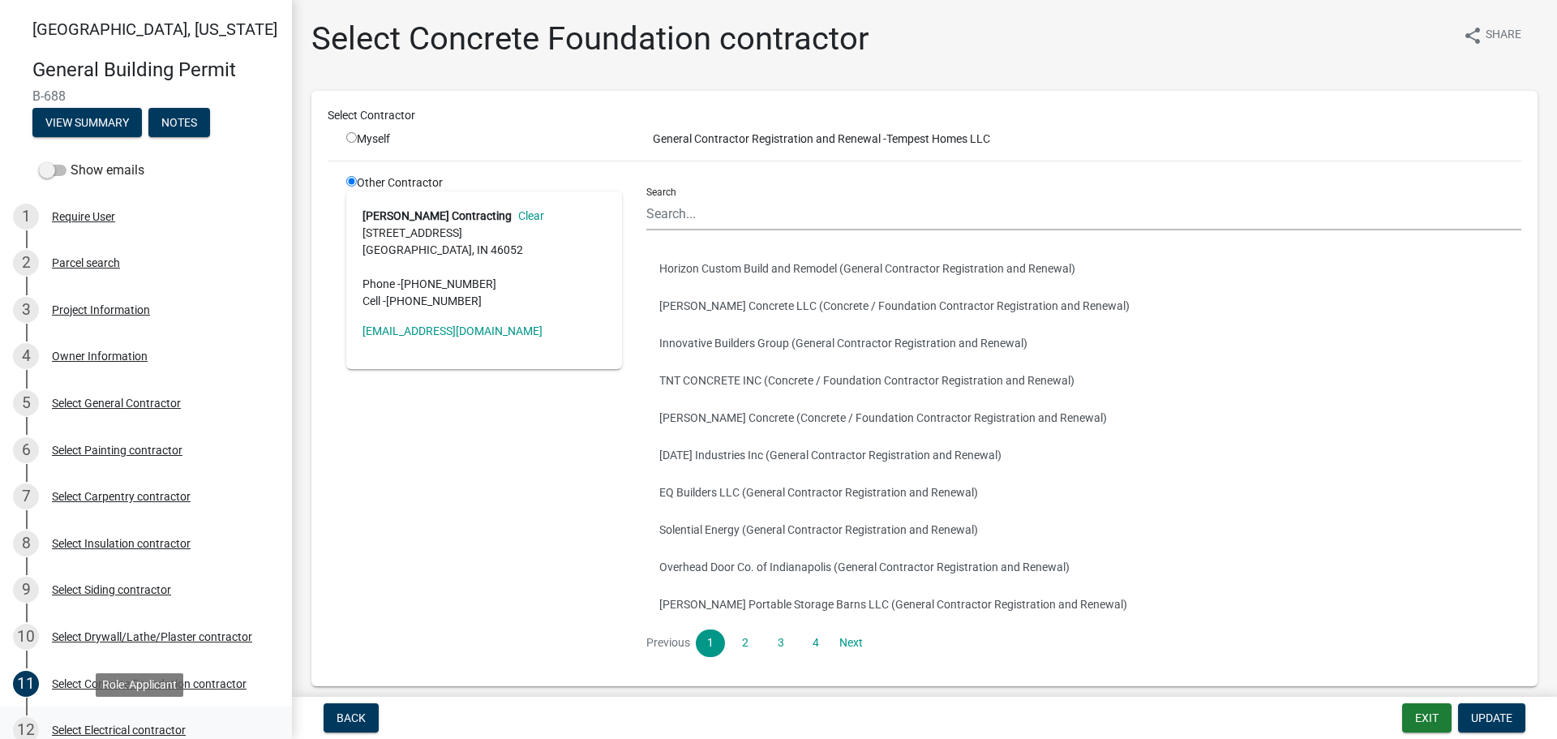
click at [105, 727] on div "Select Electrical contractor" at bounding box center [119, 729] width 134 height 11
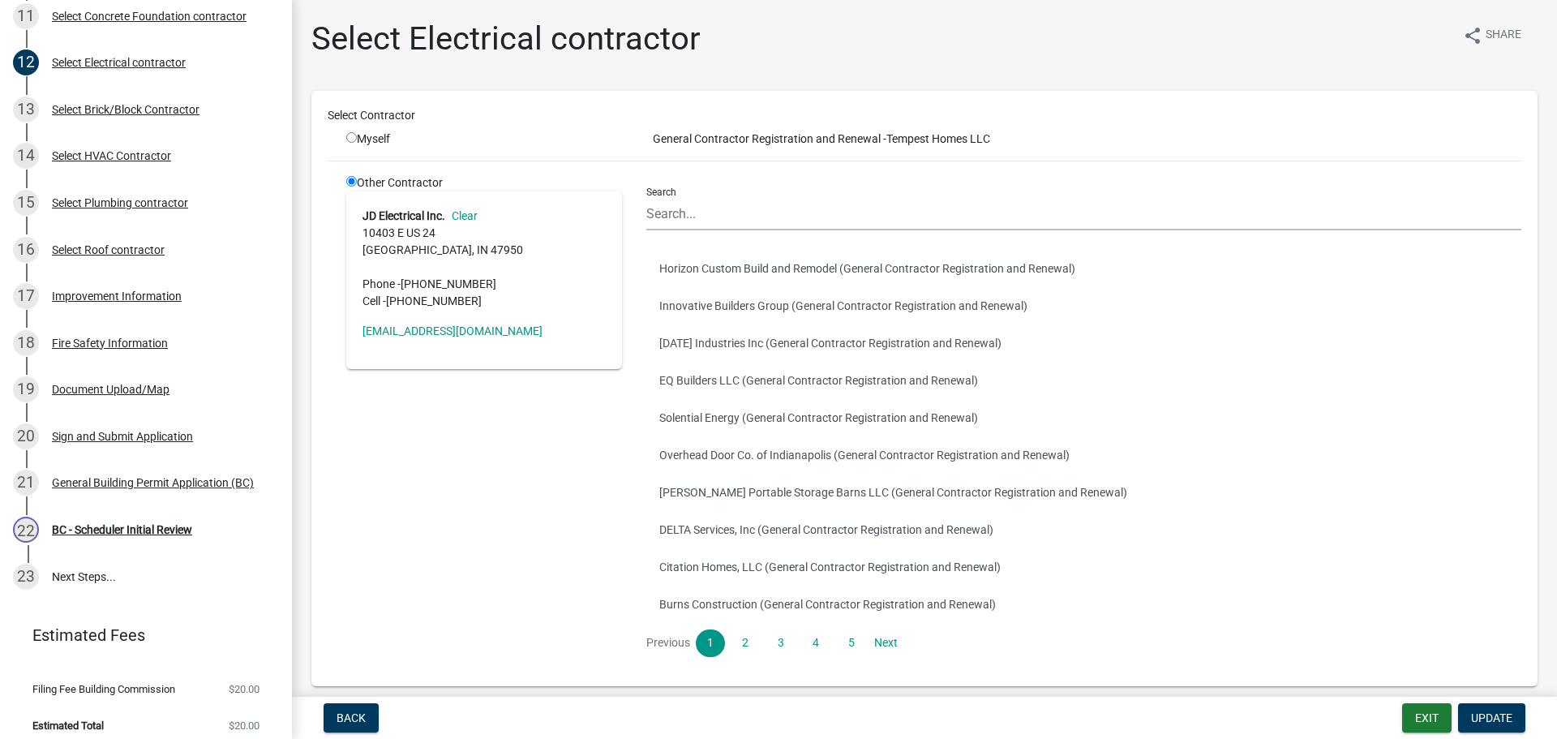
scroll to position [679, 0]
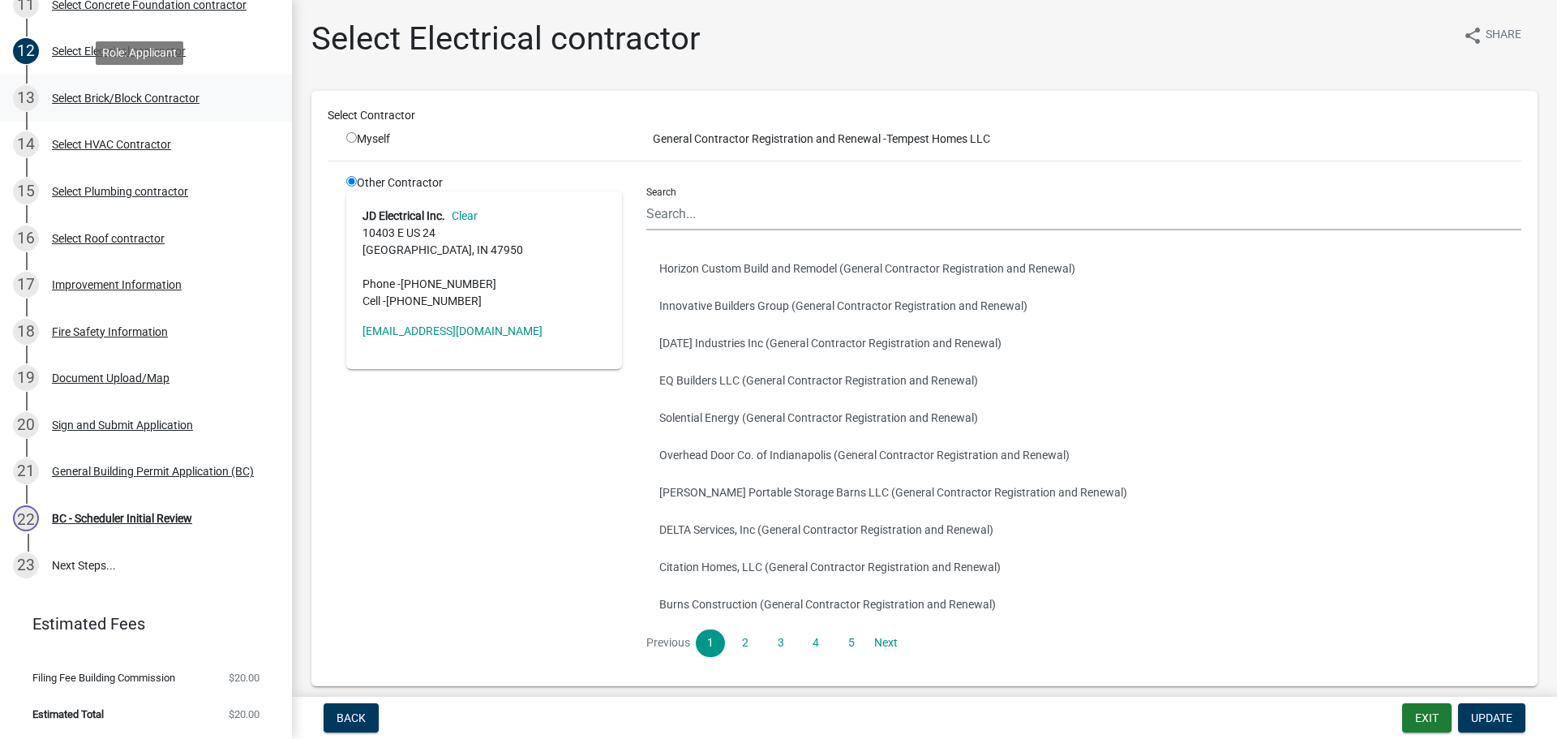
click at [90, 96] on div "Select Brick/Block Contractor" at bounding box center [126, 97] width 148 height 11
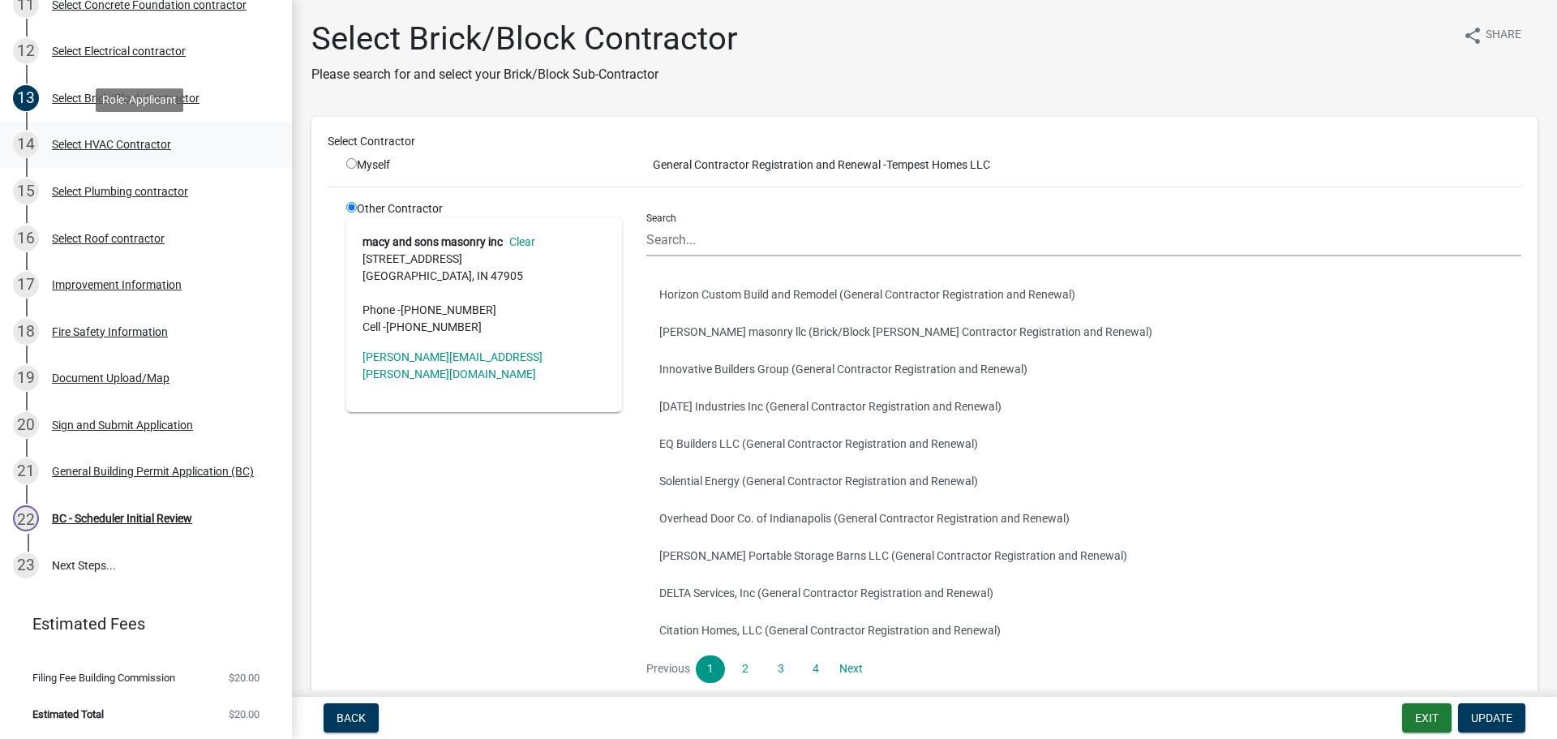
click at [91, 139] on div "Select HVAC Contractor" at bounding box center [111, 144] width 119 height 11
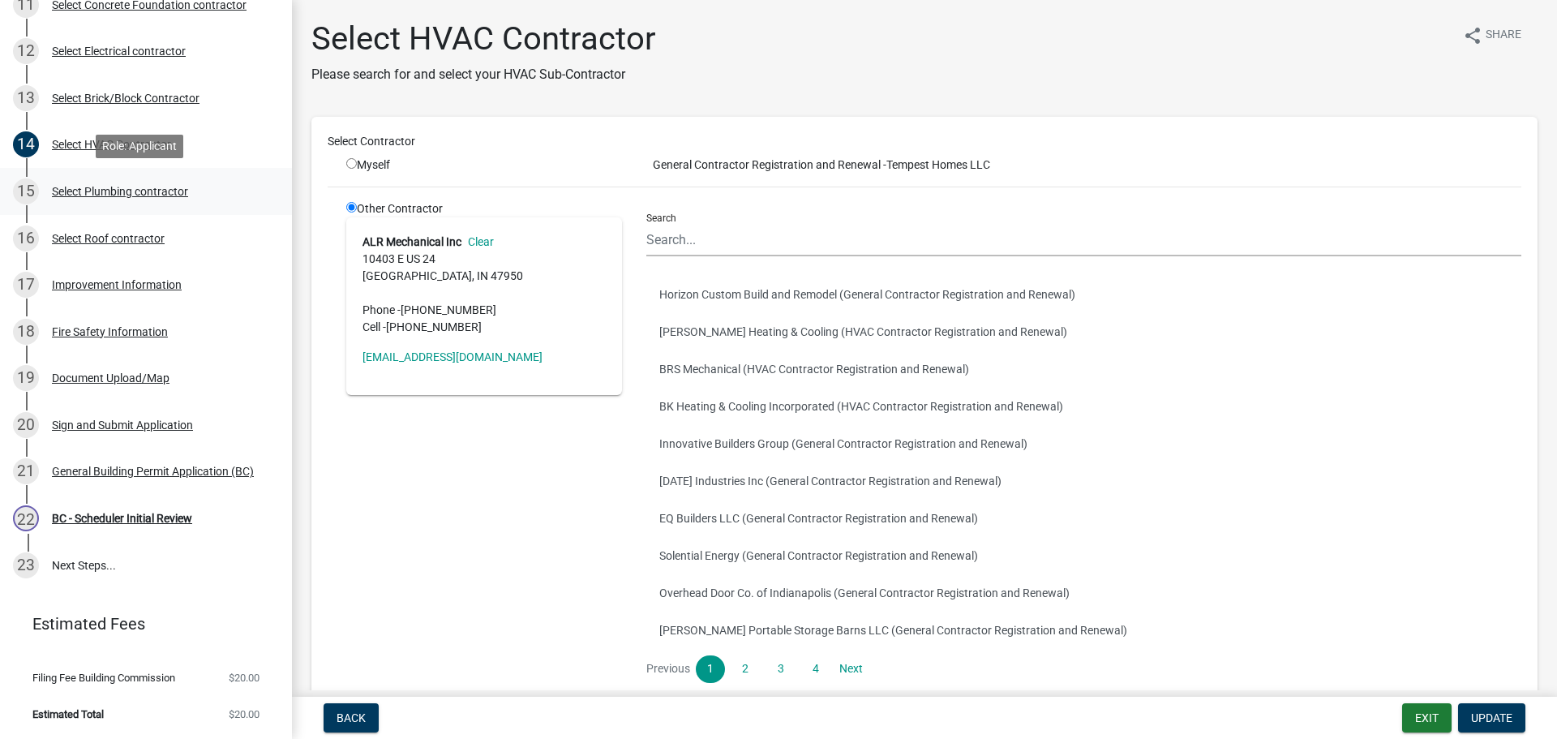
click at [90, 190] on div "Select Plumbing contractor" at bounding box center [120, 191] width 136 height 11
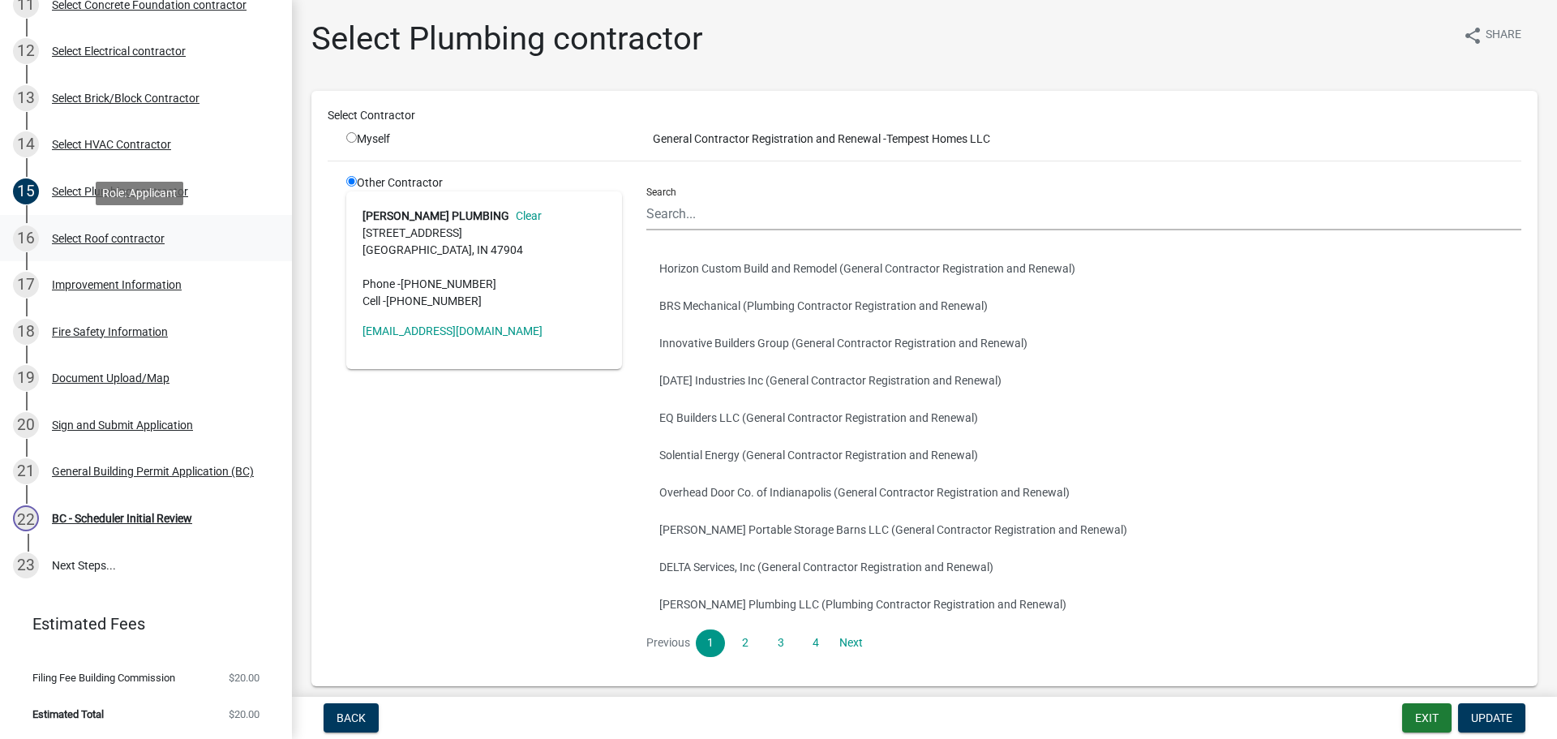
click at [93, 240] on div "Select Roof contractor" at bounding box center [108, 238] width 113 height 11
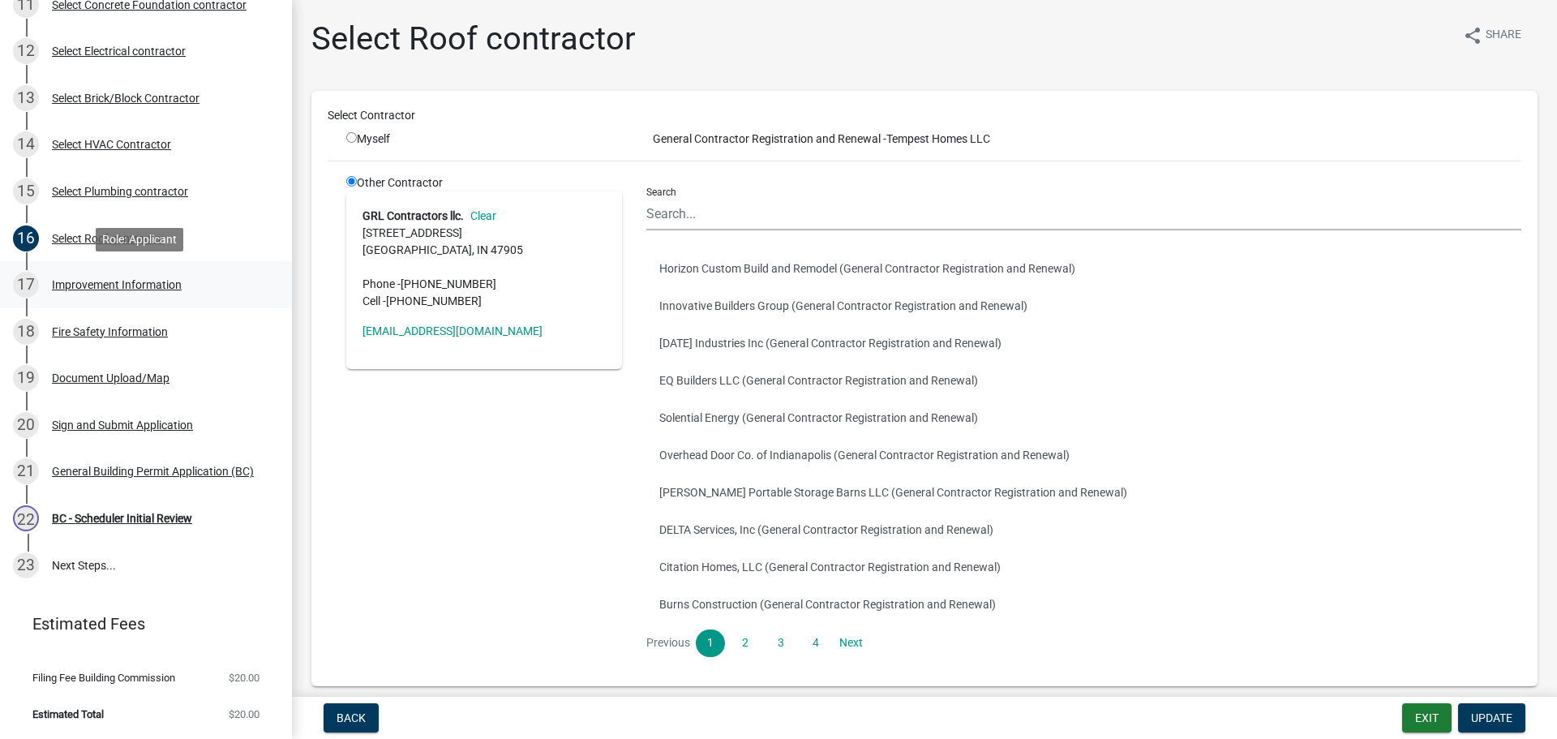
click at [109, 283] on div "Improvement Information" at bounding box center [117, 284] width 130 height 11
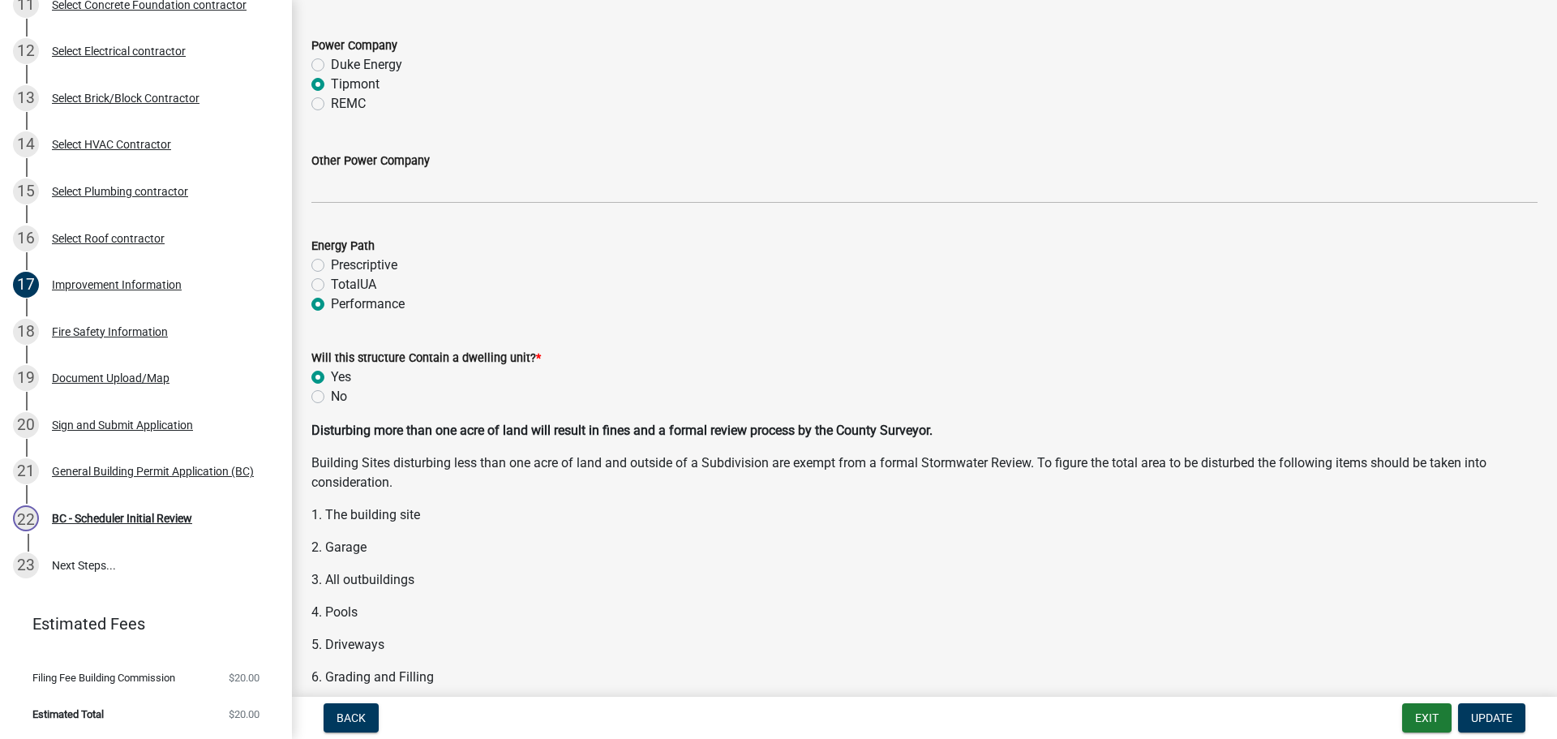
scroll to position [1865, 0]
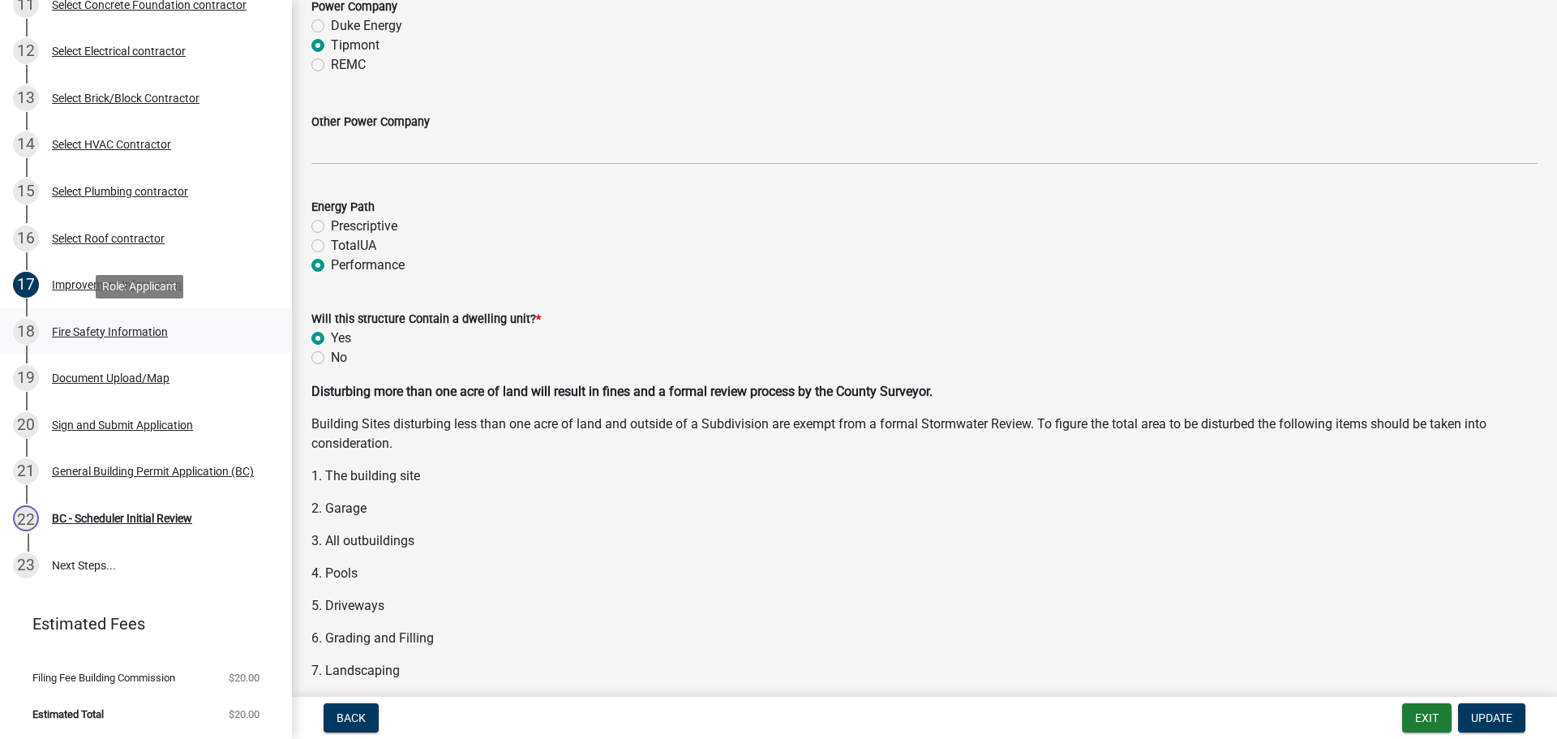
click at [84, 333] on div "Fire Safety Information" at bounding box center [110, 331] width 116 height 11
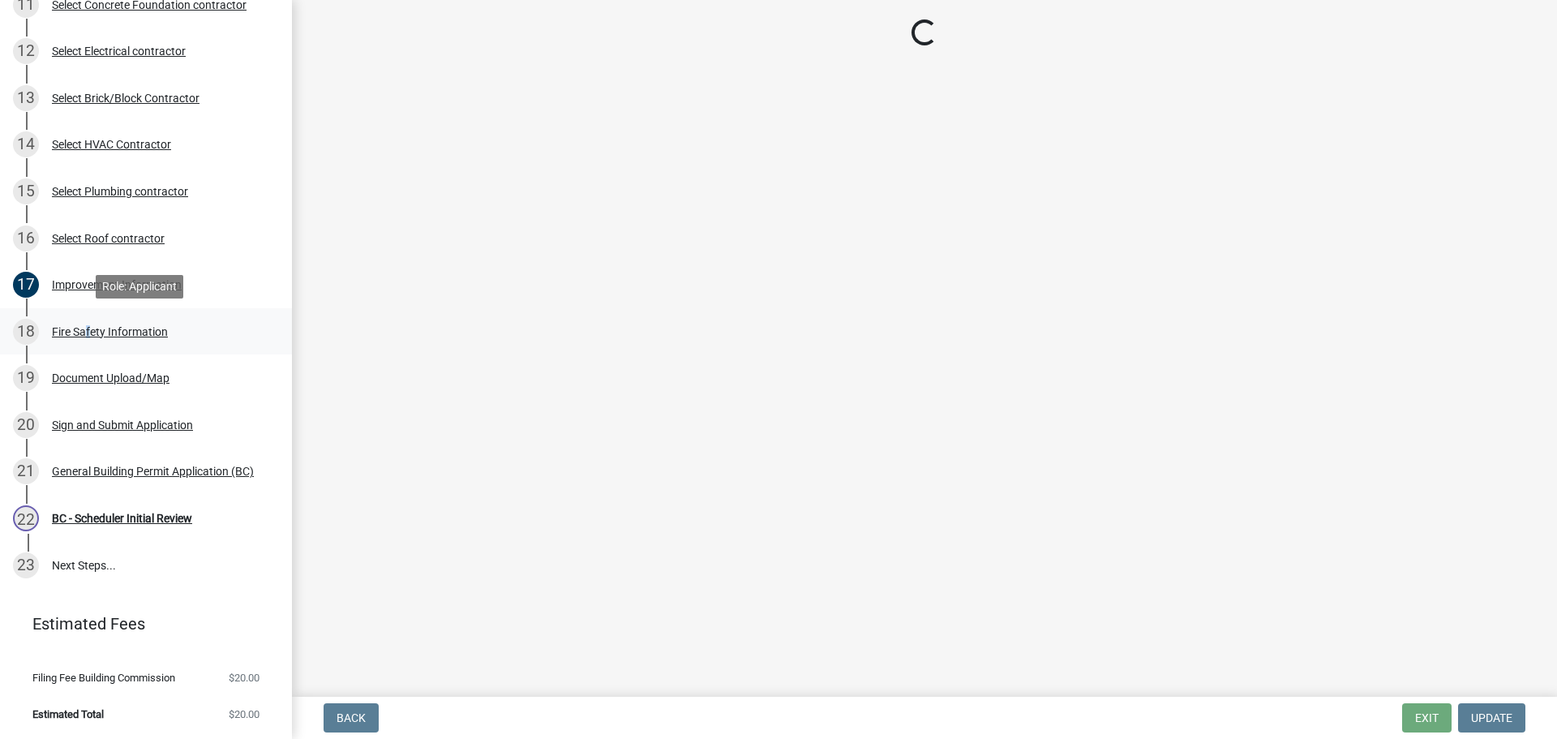
scroll to position [0, 0]
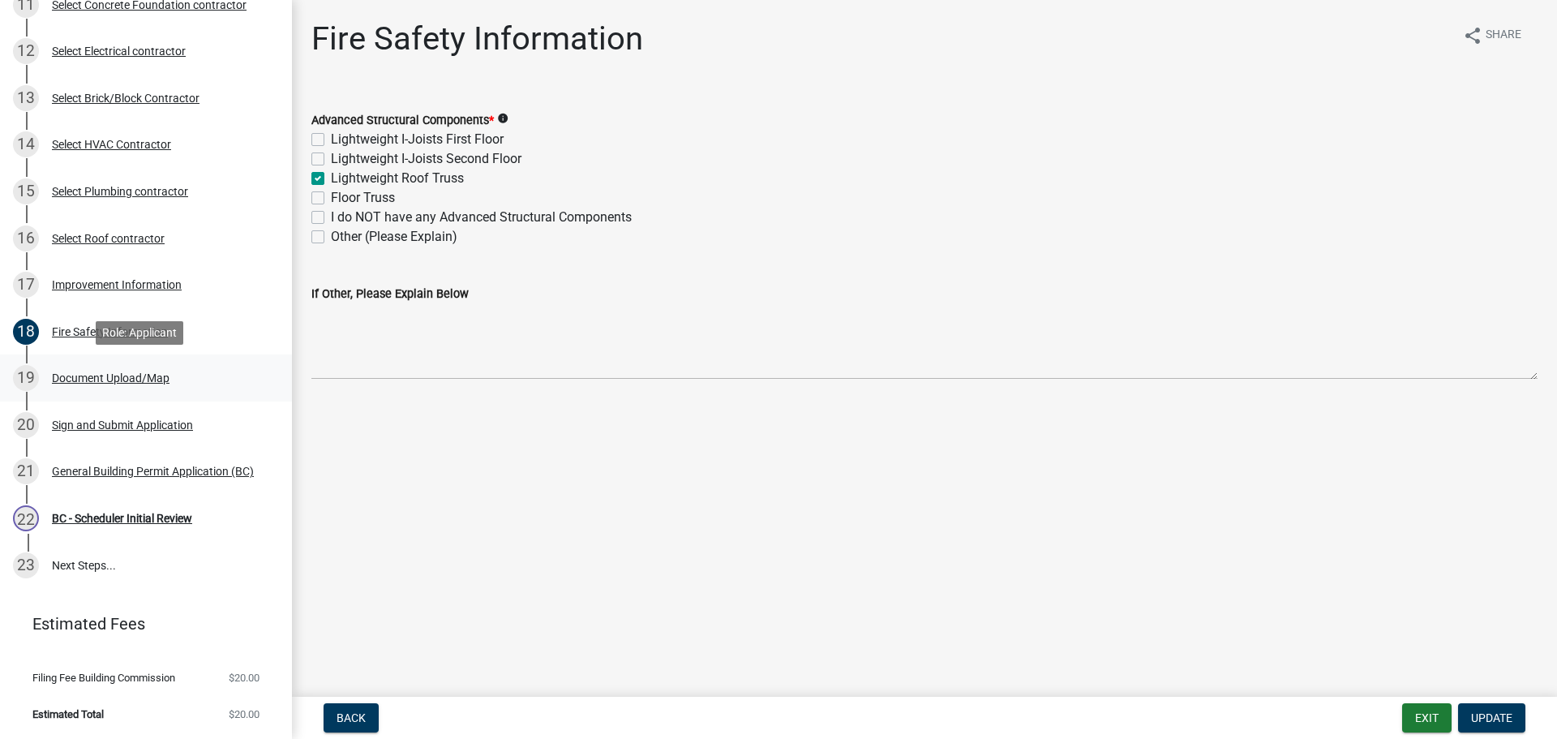
click at [90, 362] on link "19 Document Upload/Map" at bounding box center [146, 377] width 292 height 47
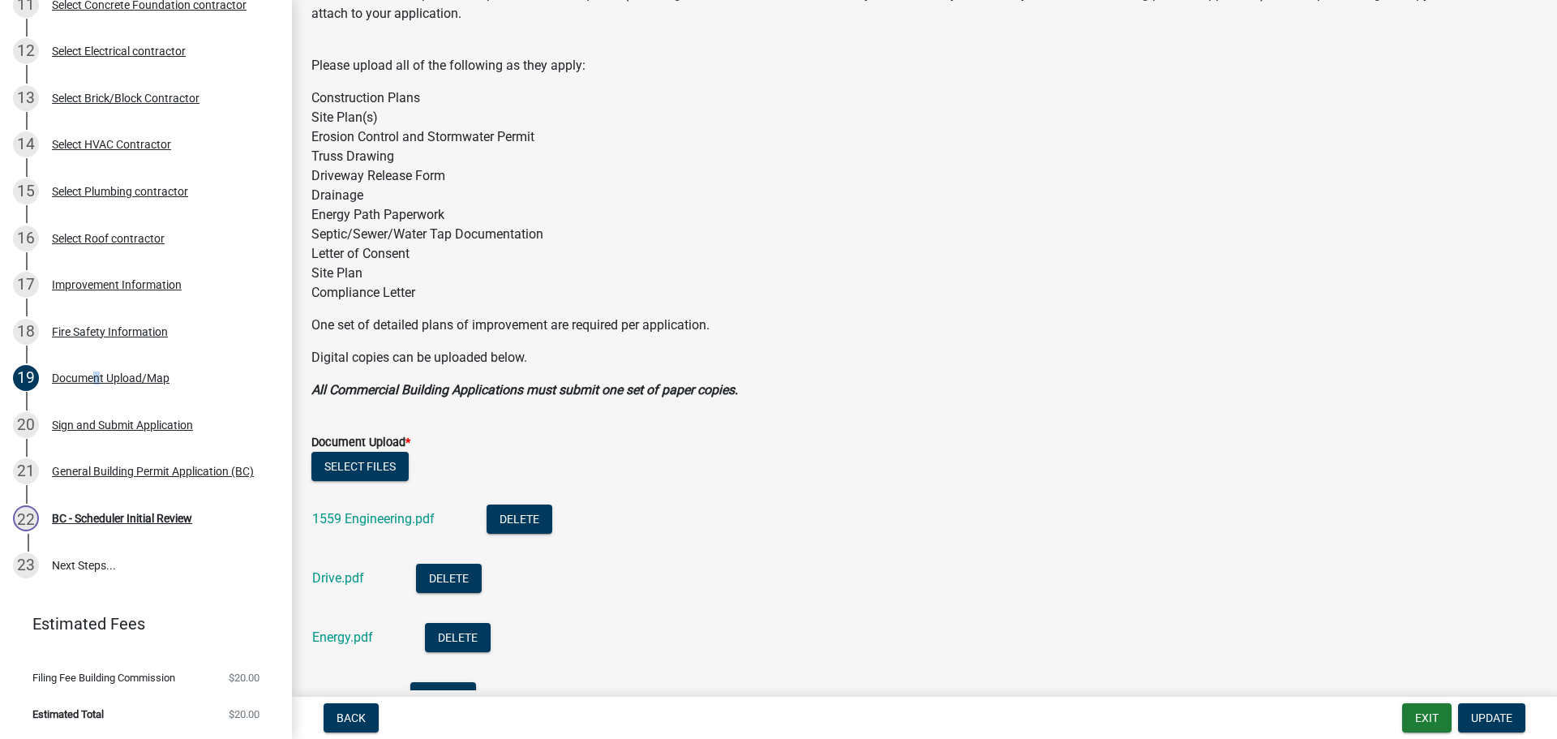
scroll to position [405, 0]
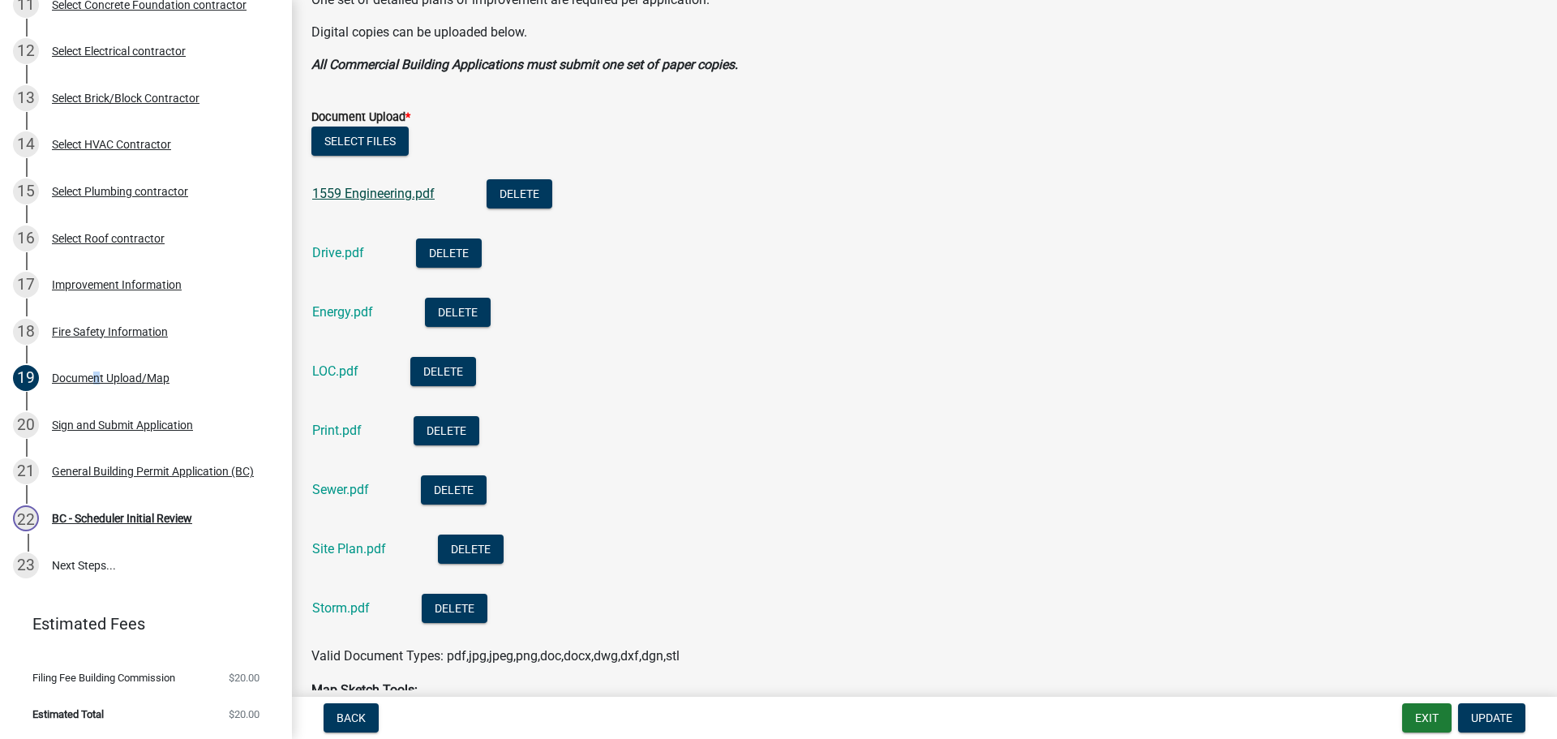
click at [366, 191] on link "1559 Engineering.pdf" at bounding box center [373, 193] width 122 height 15
click at [338, 253] on link "Drive.pdf" at bounding box center [338, 252] width 52 height 15
click at [334, 313] on link "Energy.pdf" at bounding box center [342, 311] width 61 height 15
click at [337, 484] on link "Sewer.pdf" at bounding box center [340, 489] width 57 height 15
click at [328, 547] on link "Site Plan.pdf" at bounding box center [349, 548] width 74 height 15
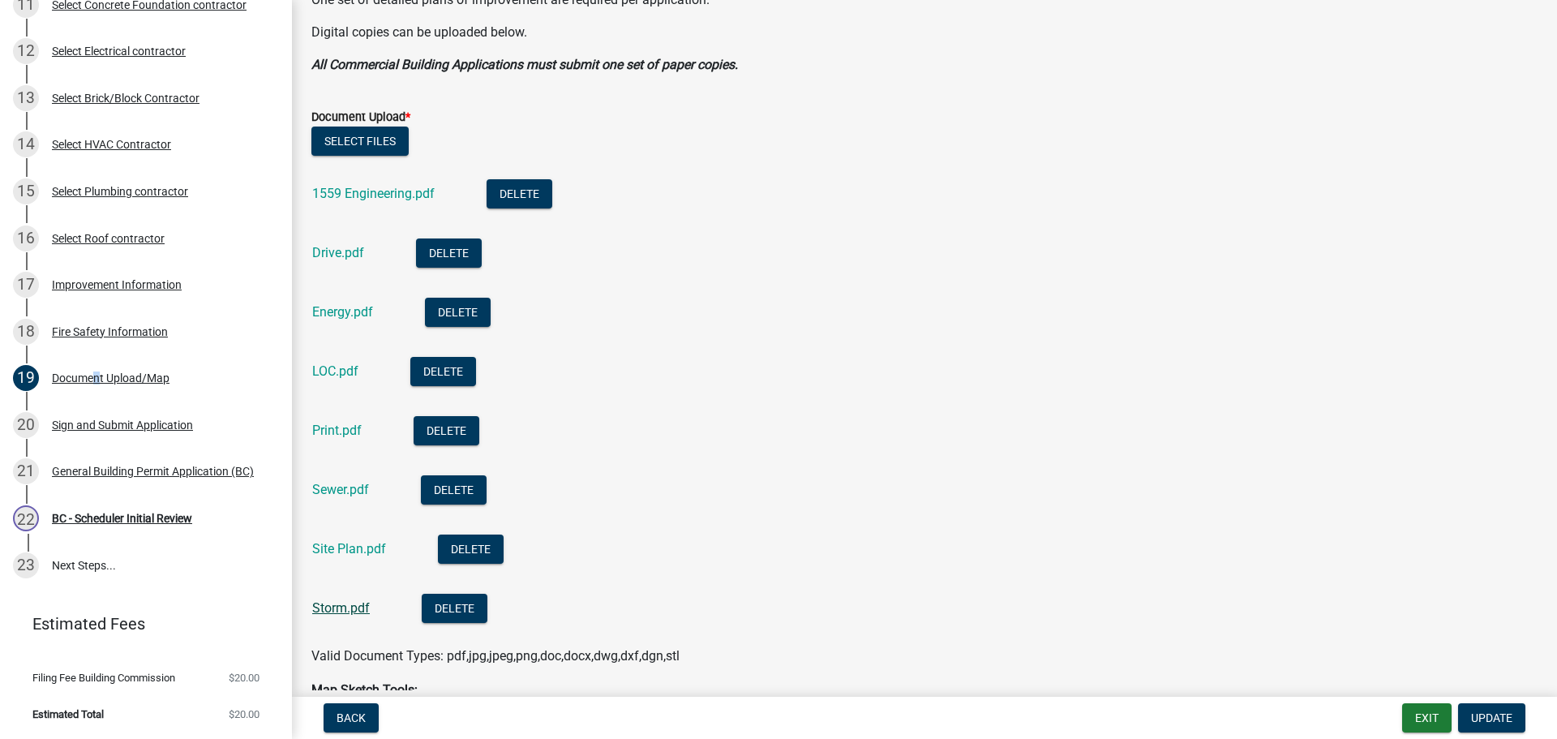
click at [352, 605] on link "Storm.pdf" at bounding box center [341, 607] width 58 height 15
click at [328, 435] on link "Print.pdf" at bounding box center [336, 429] width 49 height 15
click at [202, 366] on div "19 Document Upload/Map" at bounding box center [139, 378] width 253 height 26
click at [102, 279] on div "Improvement Information" at bounding box center [117, 284] width 130 height 11
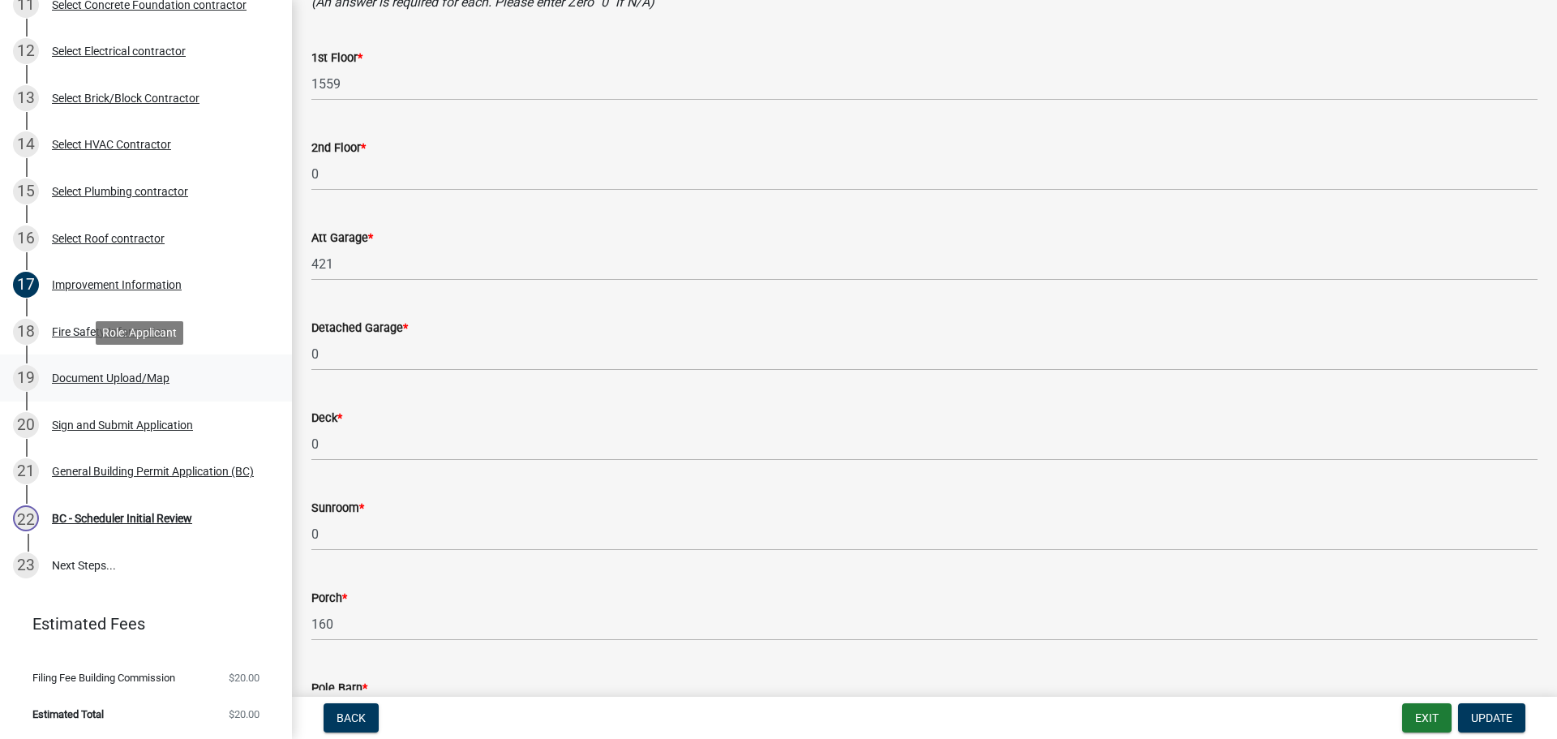
click at [89, 377] on div "Document Upload/Map" at bounding box center [111, 377] width 118 height 11
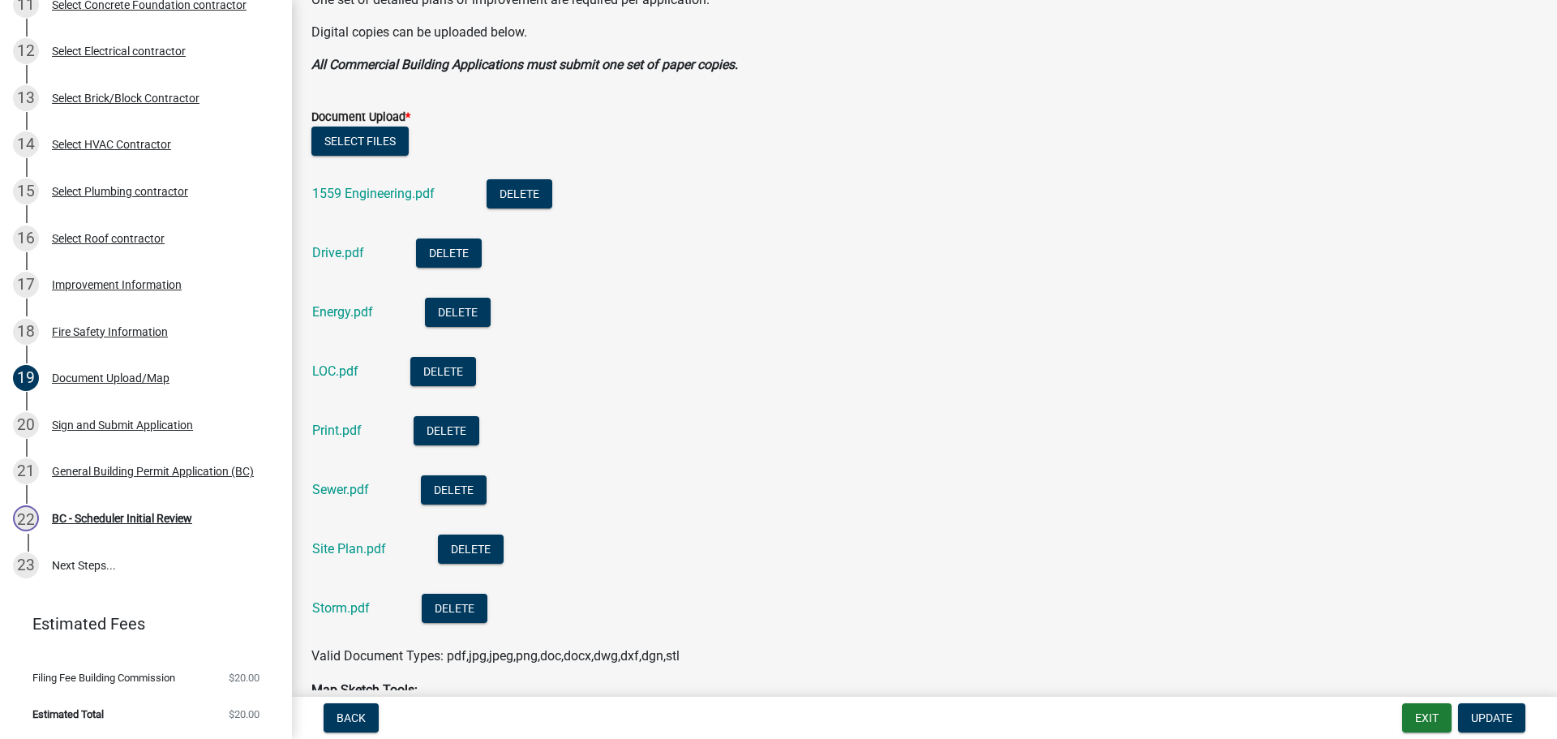
scroll to position [730, 0]
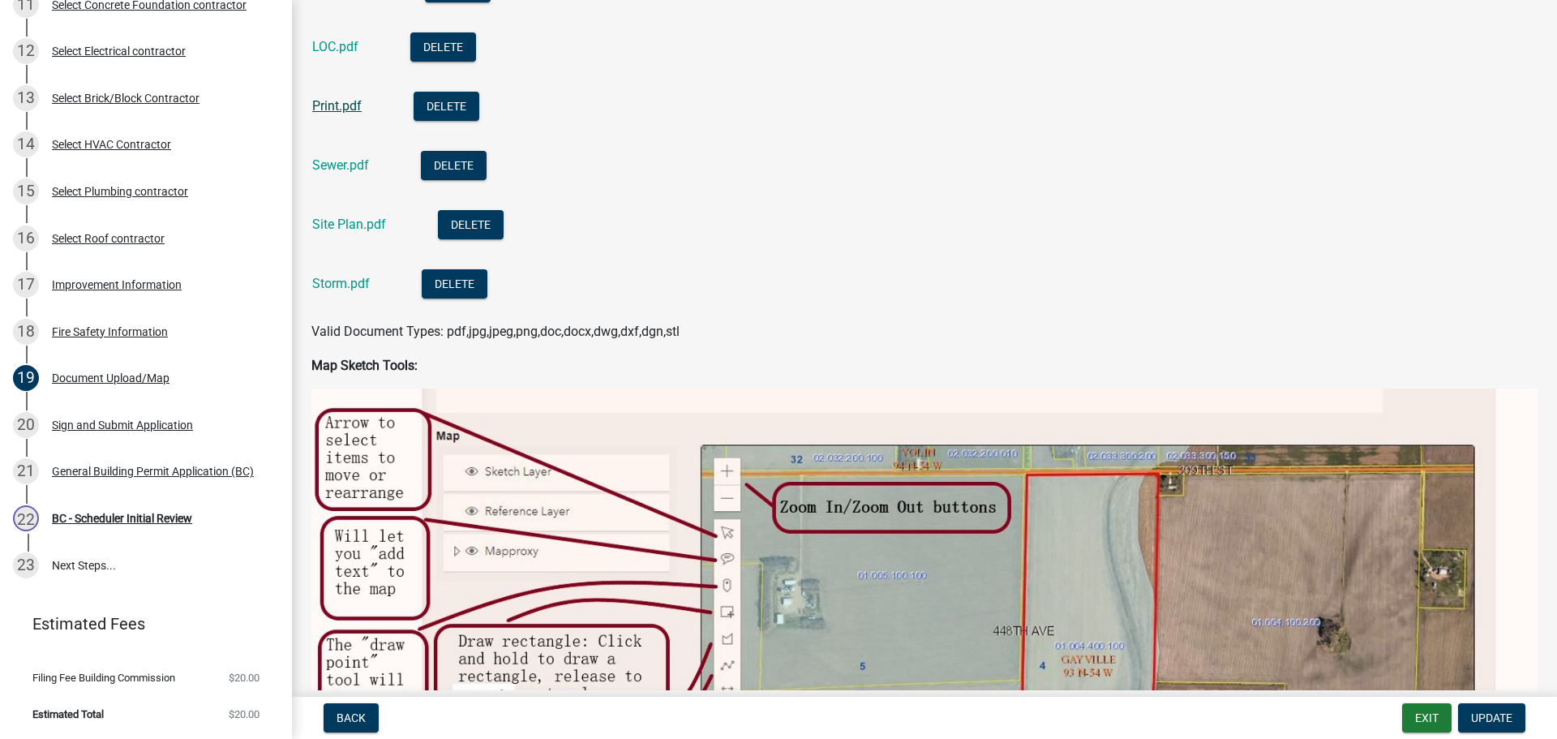
click at [331, 108] on link "Print.pdf" at bounding box center [336, 105] width 49 height 15
drag, startPoint x: 122, startPoint y: 285, endPoint x: 115, endPoint y: 281, distance: 8.8
click at [122, 285] on div "Improvement Information" at bounding box center [117, 284] width 130 height 11
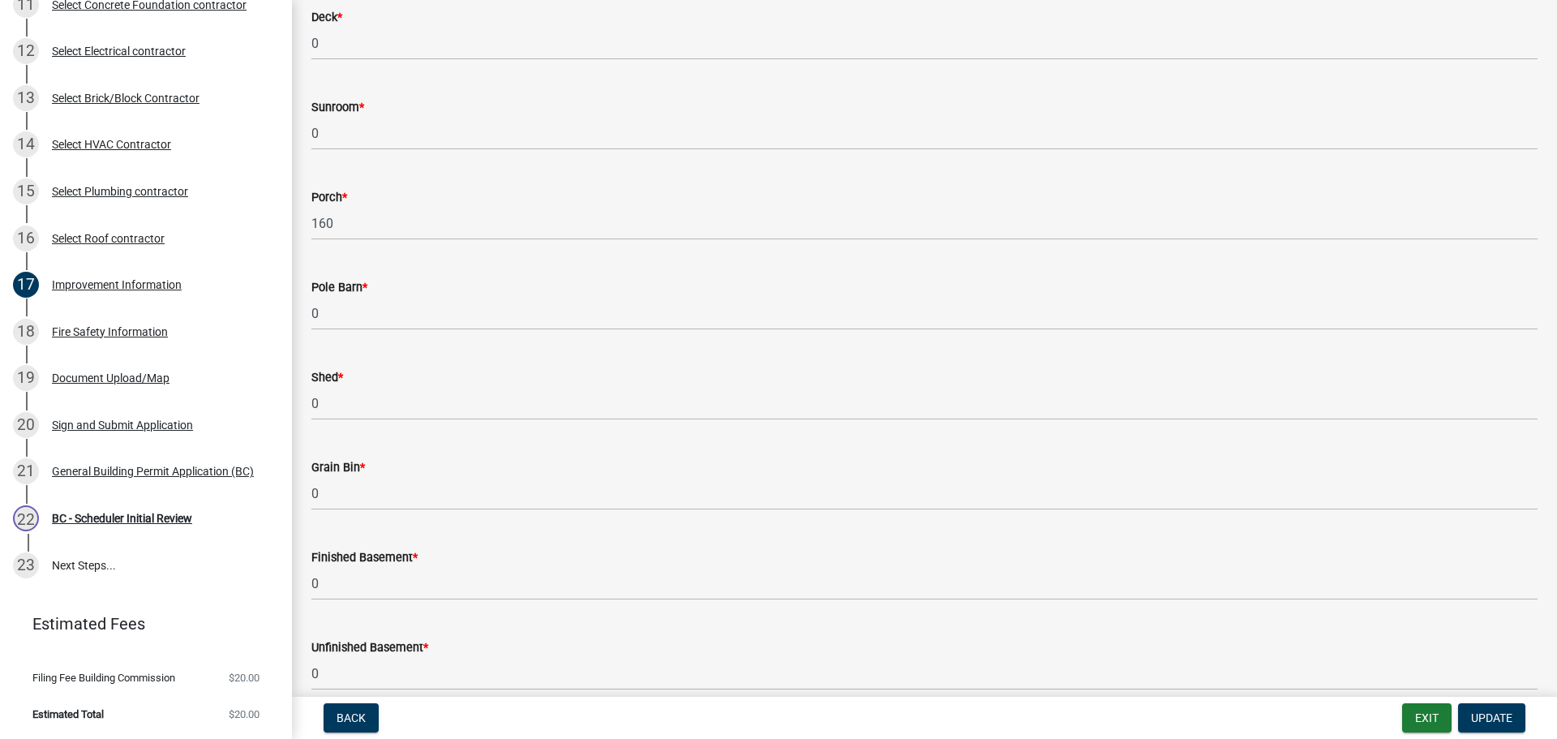
scroll to position [892, 0]
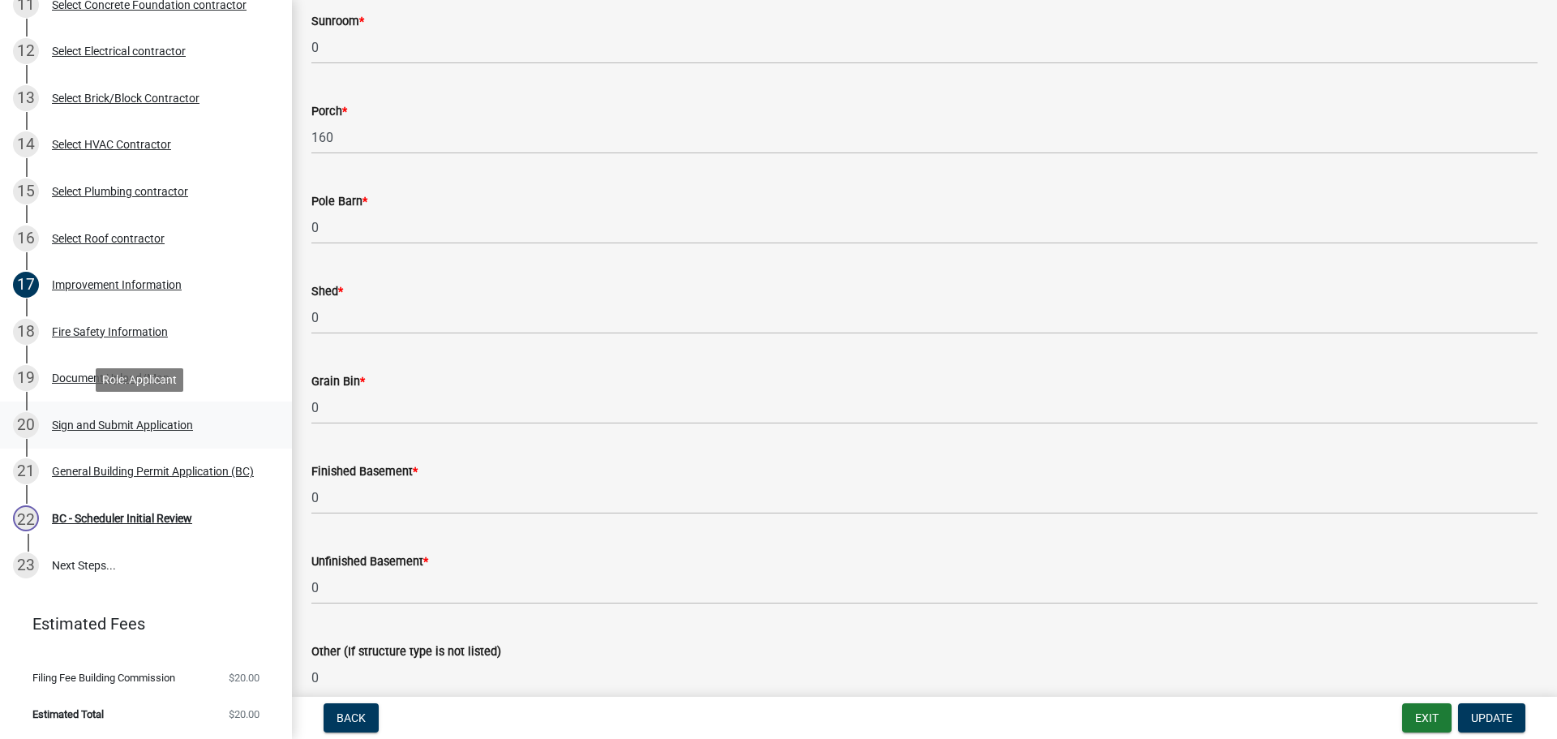
click at [88, 422] on div "Sign and Submit Application" at bounding box center [122, 424] width 141 height 11
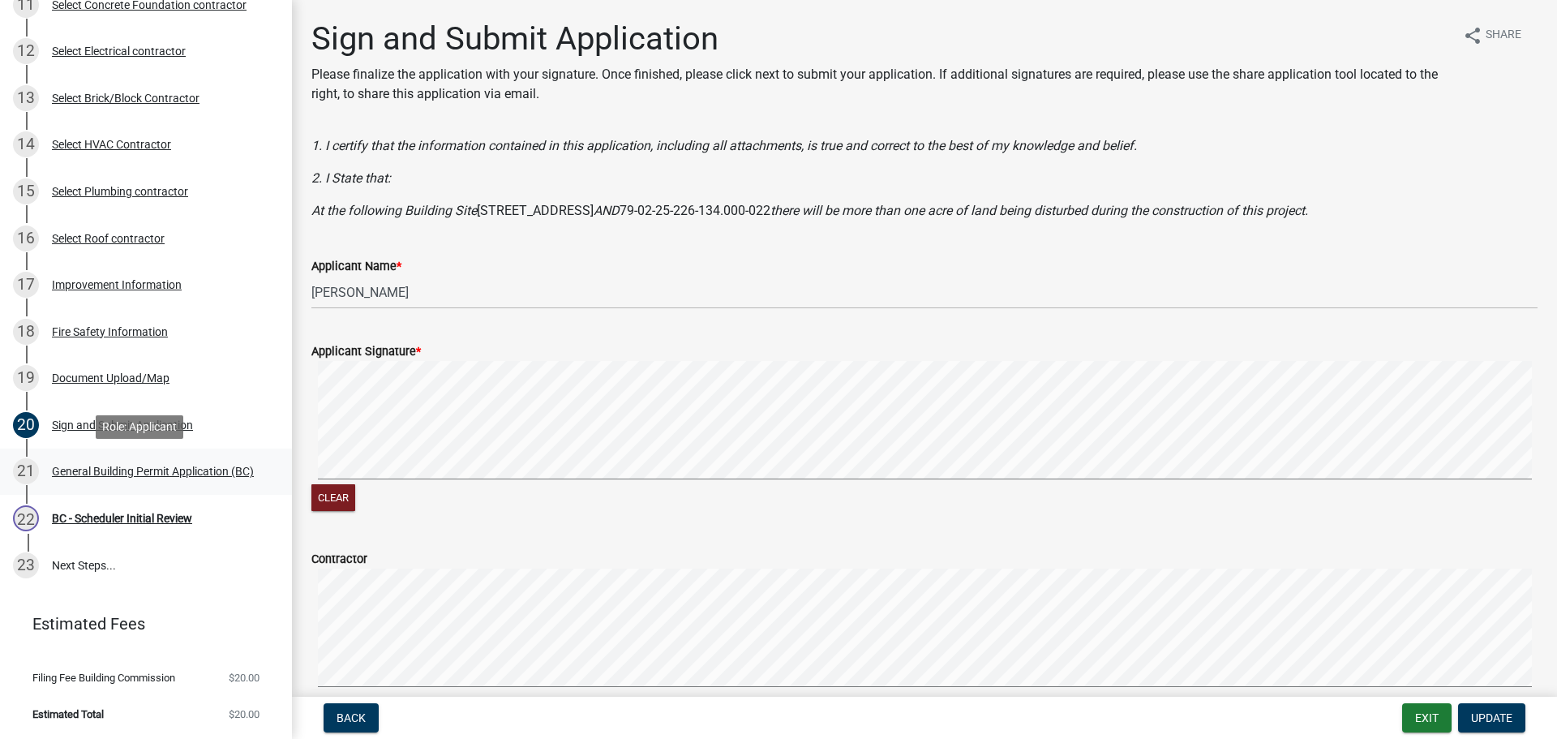
click at [92, 465] on div "General Building Permit Application (BC)" at bounding box center [153, 470] width 202 height 11
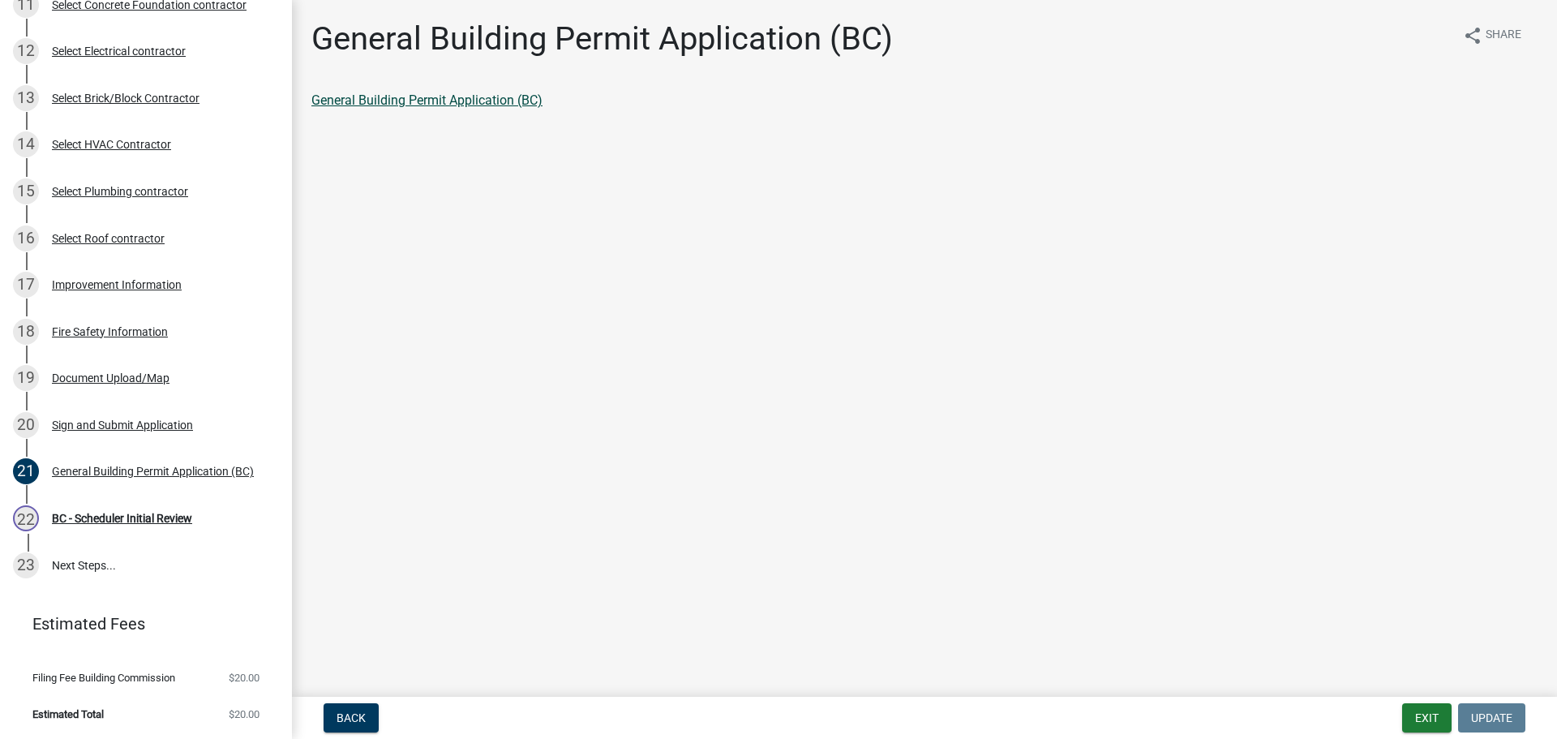
click at [426, 98] on link "General Building Permit Application (BC)" at bounding box center [426, 99] width 231 height 15
click at [126, 521] on div "BC - Scheduler Initial Review" at bounding box center [122, 517] width 140 height 11
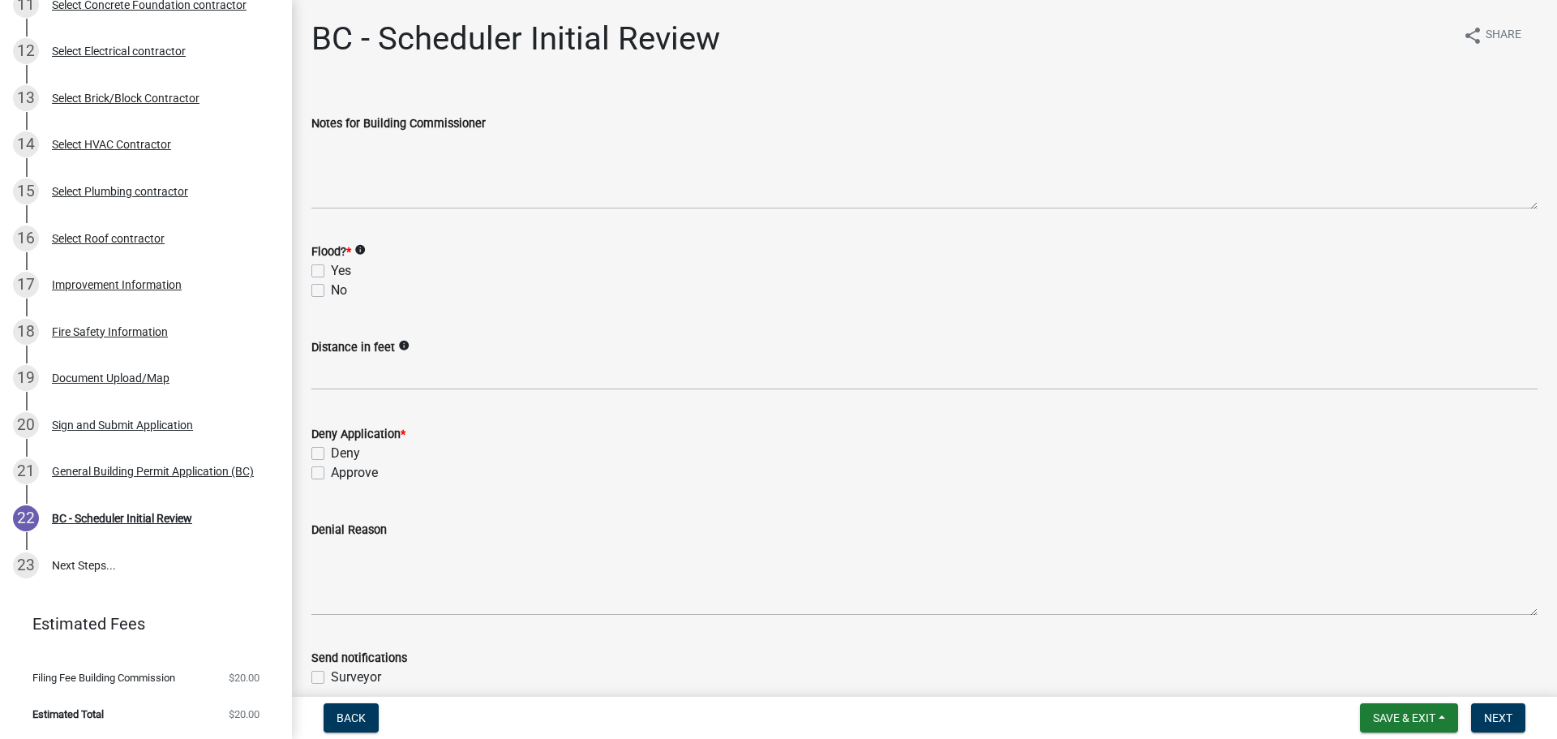
click at [331, 290] on label "No" at bounding box center [339, 290] width 16 height 19
click at [331, 290] on input "No" at bounding box center [336, 286] width 11 height 11
checkbox input "true"
checkbox input "false"
checkbox input "true"
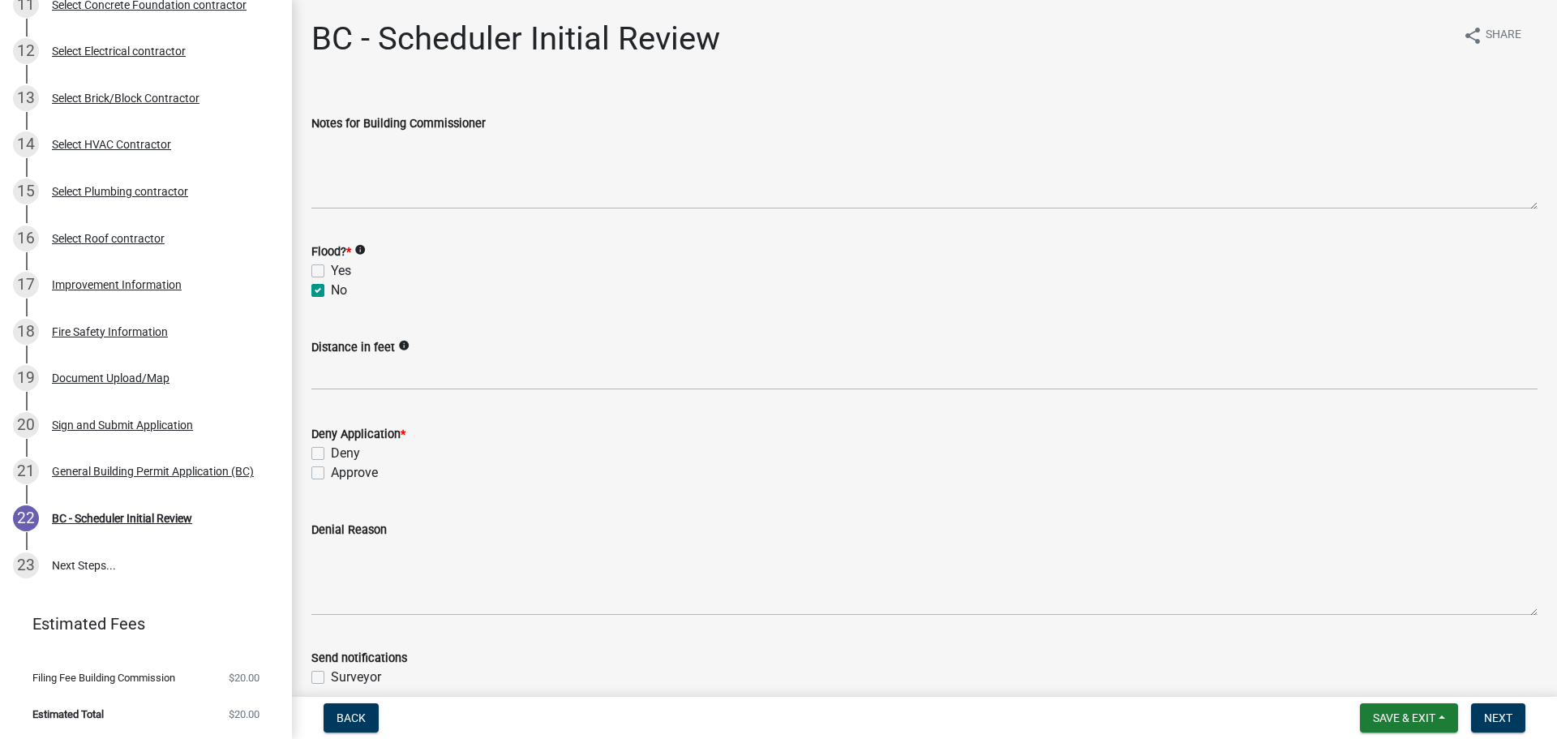
click at [331, 474] on label "Approve" at bounding box center [354, 472] width 47 height 19
click at [331, 474] on input "Approve" at bounding box center [336, 468] width 11 height 11
checkbox input "true"
checkbox input "false"
checkbox input "true"
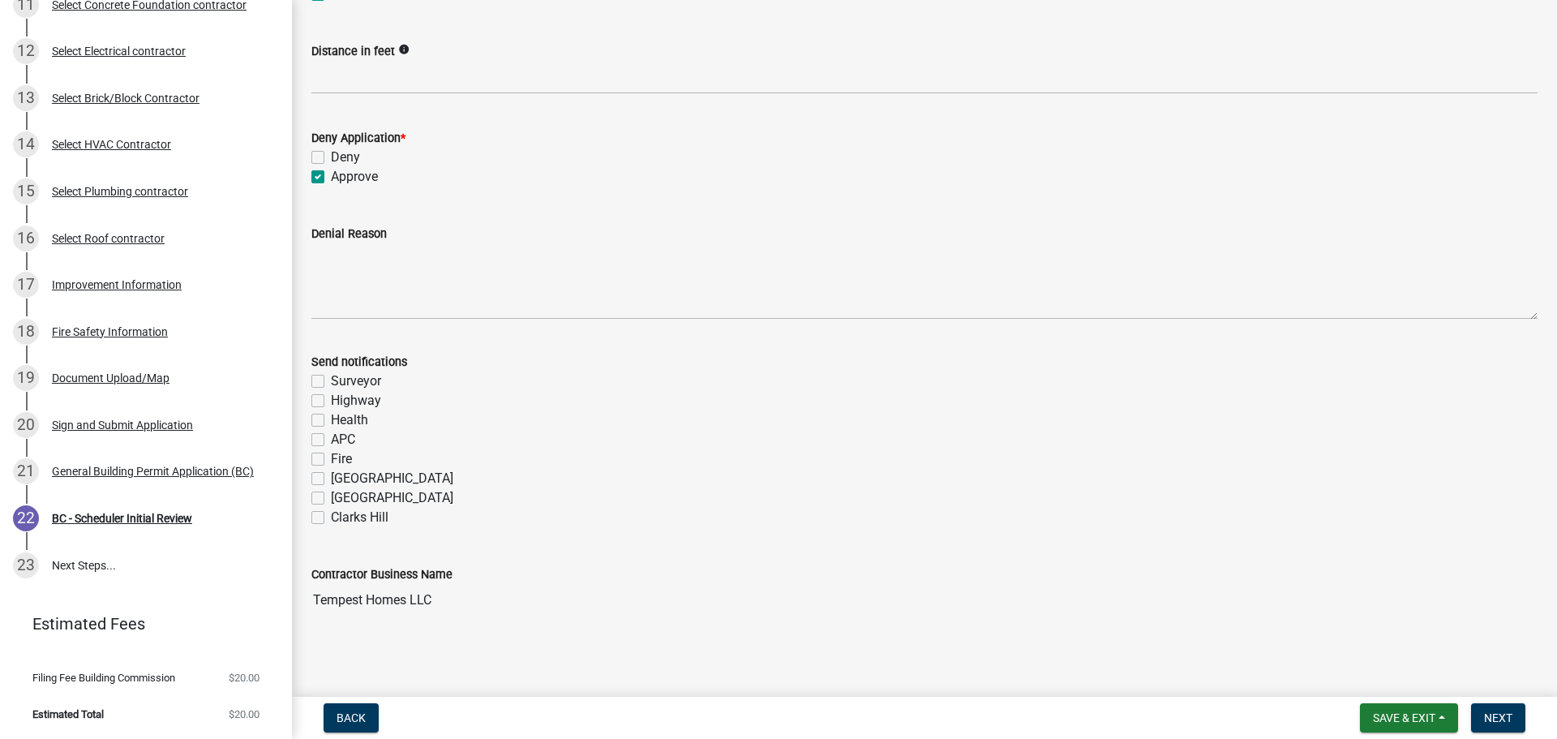
scroll to position [298, 0]
click at [331, 452] on label "Fire" at bounding box center [341, 456] width 21 height 19
click at [331, 452] on input "Fire" at bounding box center [336, 452] width 11 height 11
checkbox input "true"
checkbox input "false"
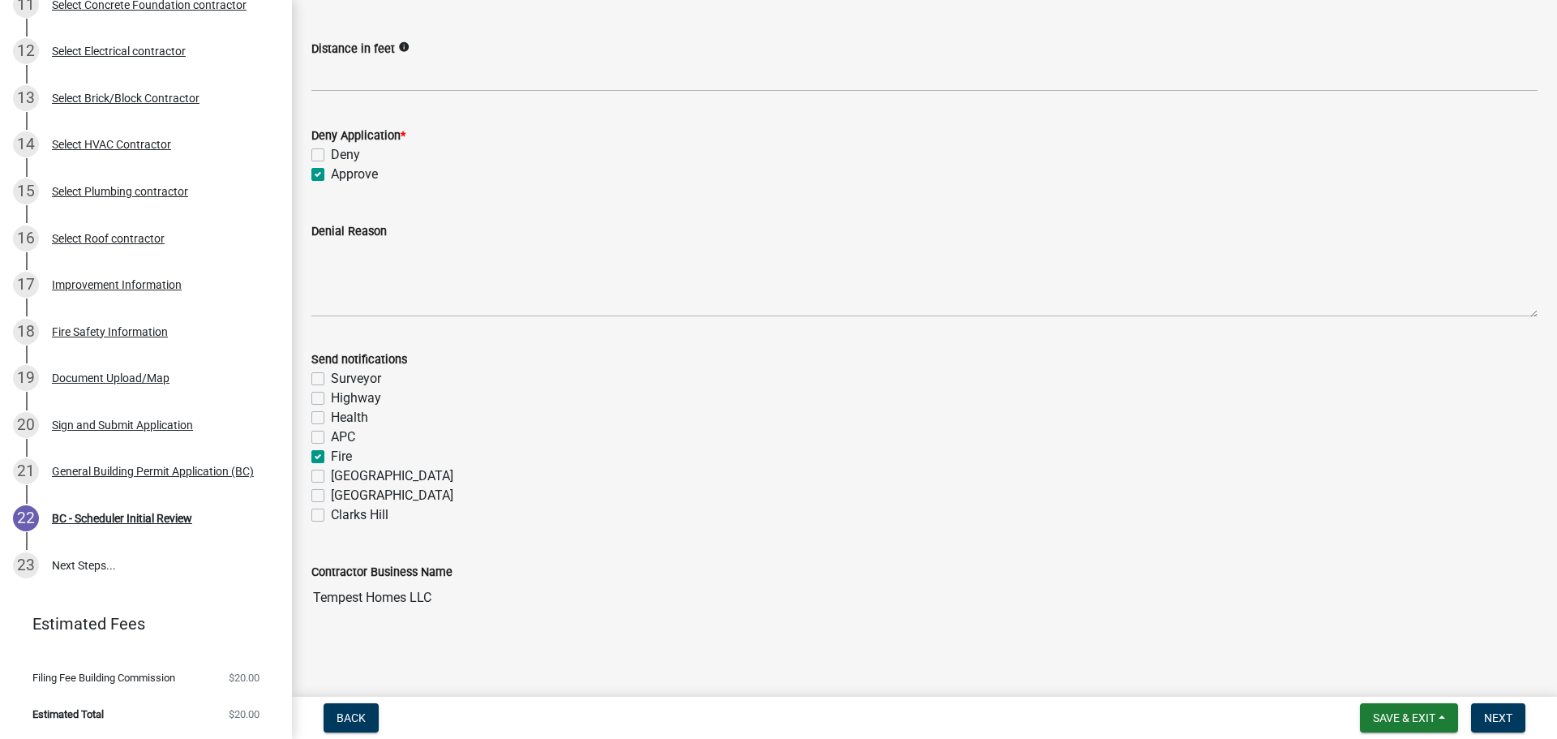
checkbox input "false"
checkbox input "true"
checkbox input "false"
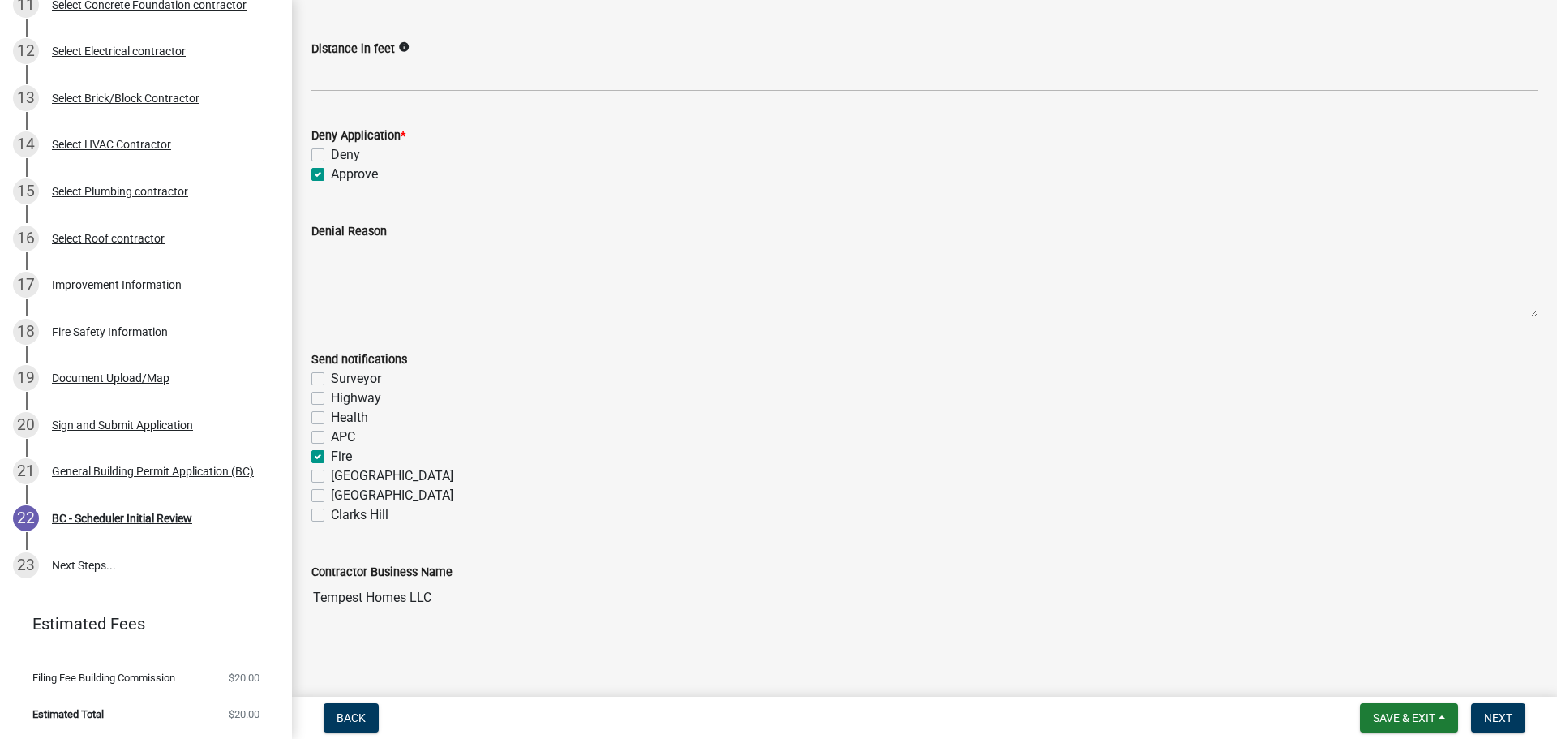
checkbox input "false"
click at [1487, 714] on span "Next" at bounding box center [1498, 717] width 28 height 13
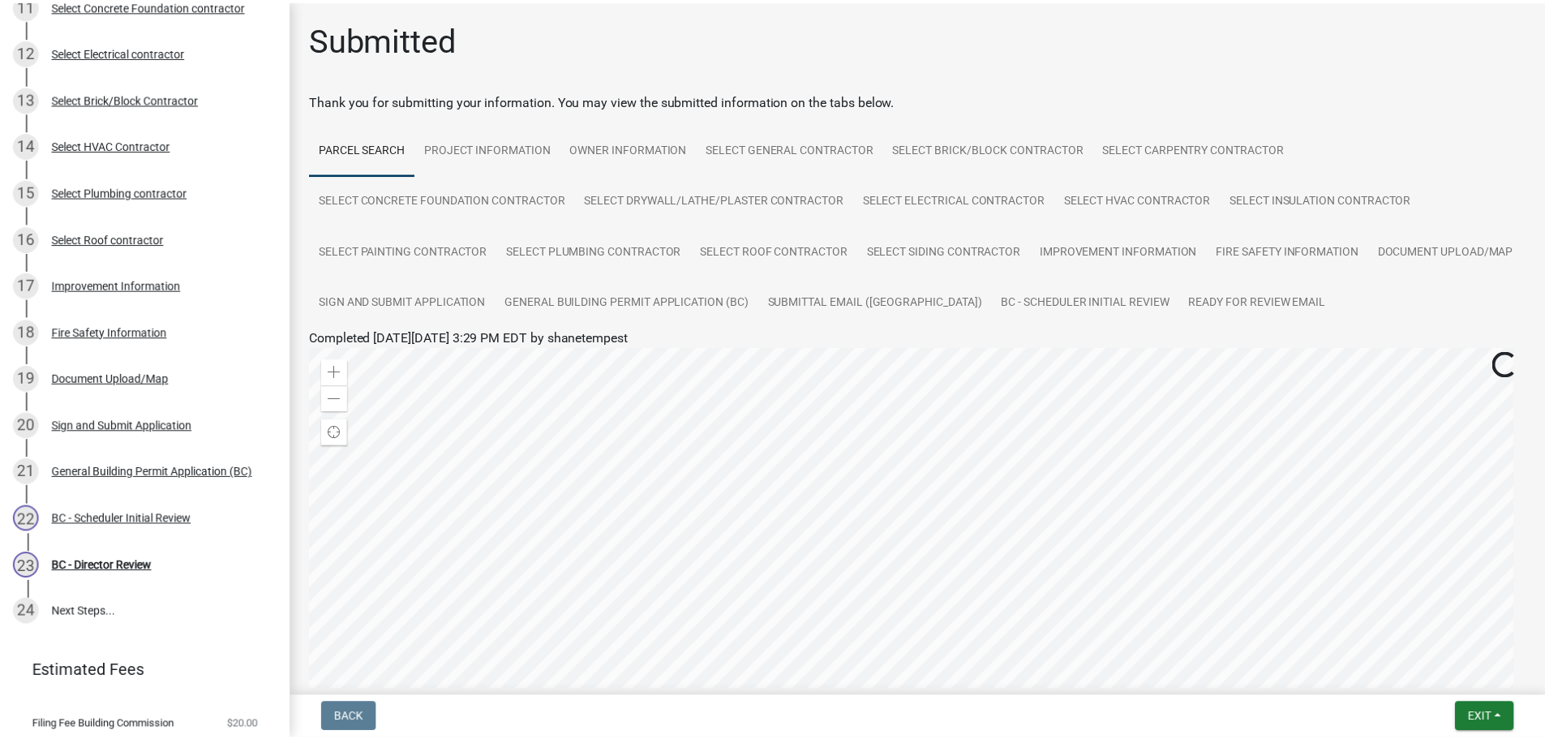
scroll to position [725, 0]
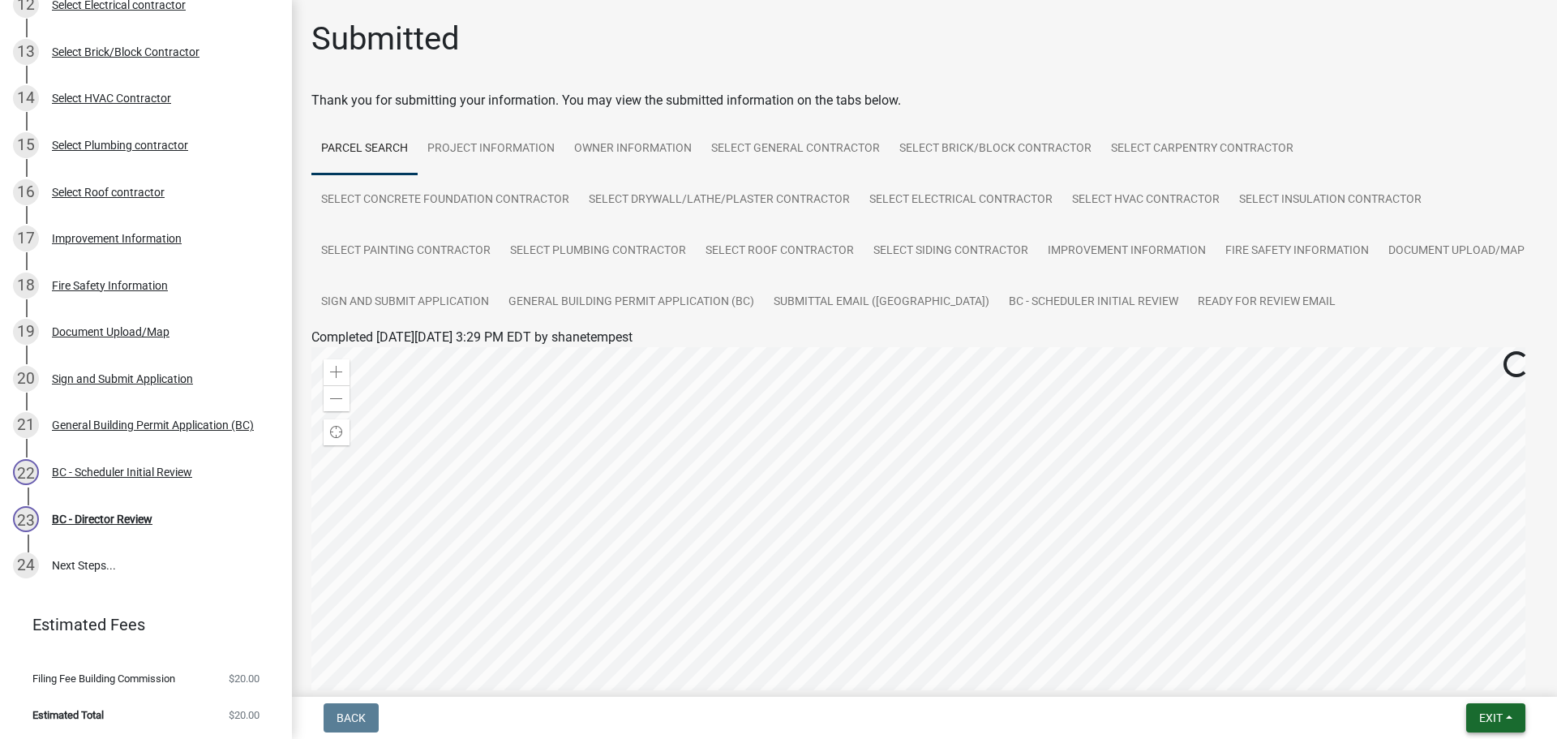
click at [1499, 714] on span "Exit" at bounding box center [1491, 717] width 24 height 13
click at [1466, 678] on button "Save & Exit" at bounding box center [1460, 675] width 130 height 39
